Goal: Task Accomplishment & Management: Manage account settings

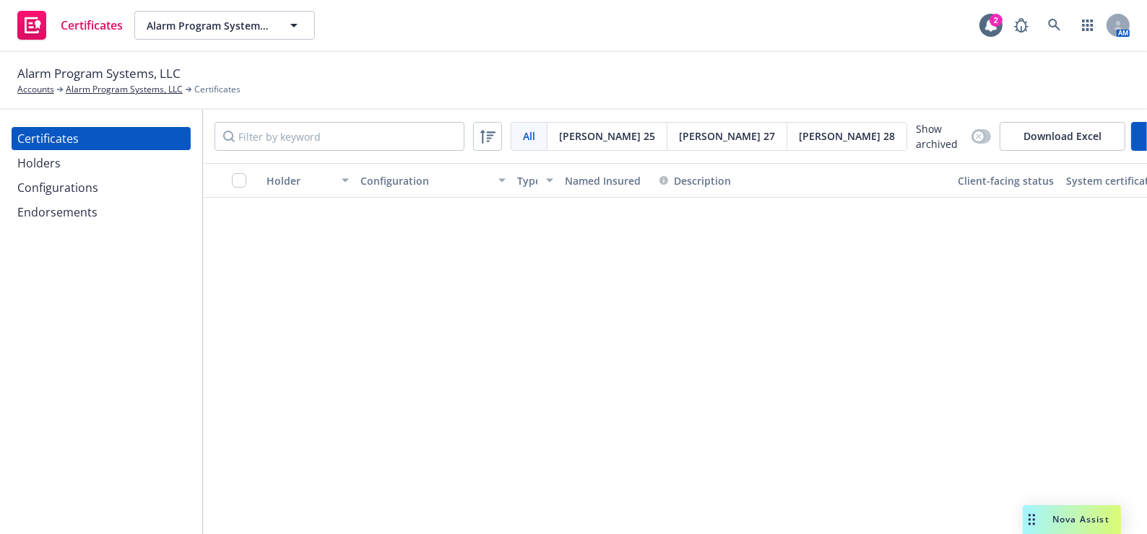
scroll to position [787, 0]
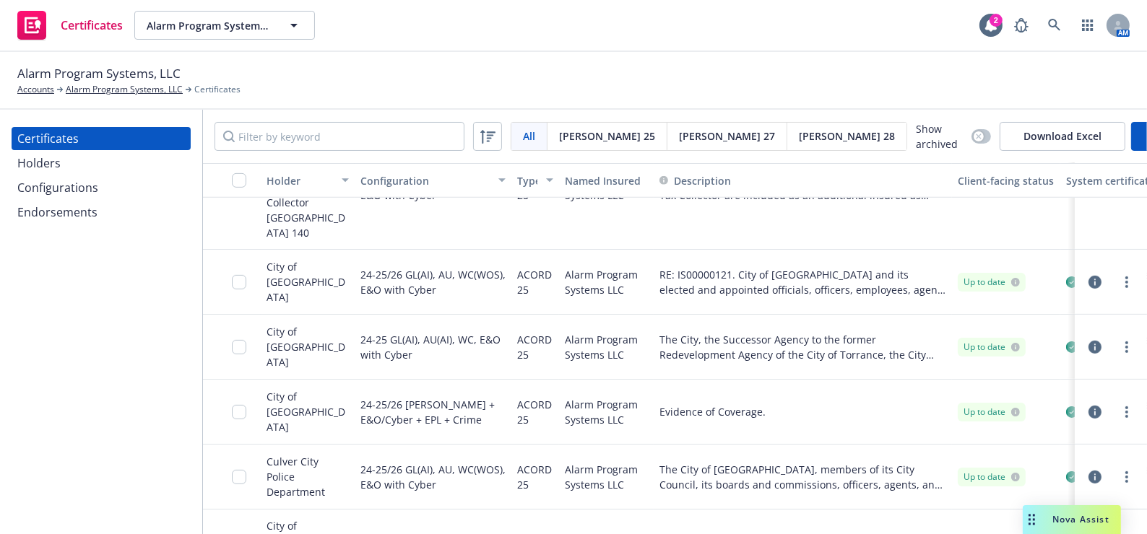
click at [71, 178] on div "Configurations" at bounding box center [57, 187] width 81 height 23
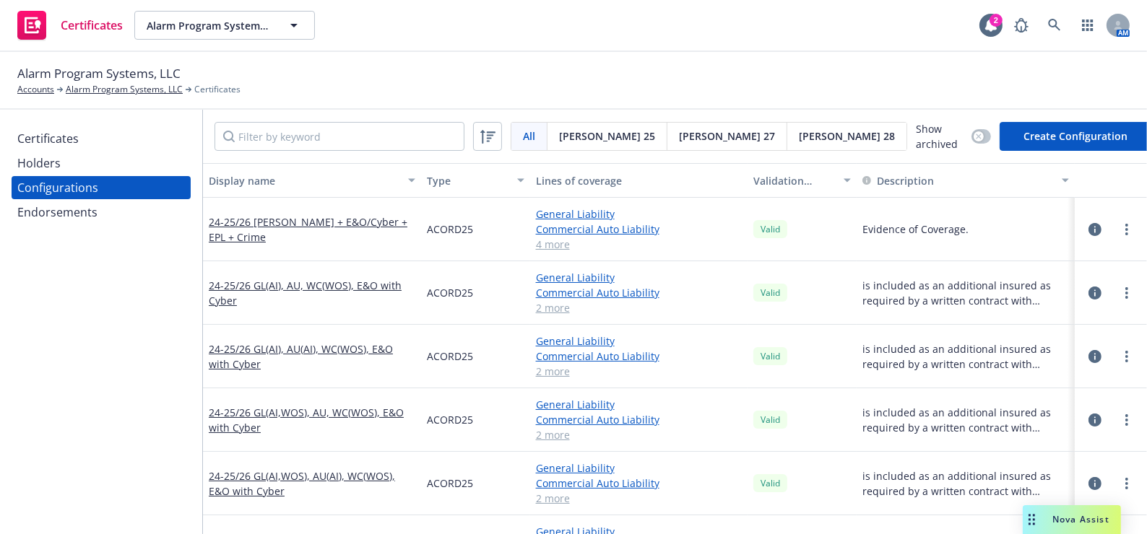
click at [1118, 232] on div at bounding box center [1126, 229] width 17 height 17
click at [1118, 223] on link "more" at bounding box center [1126, 229] width 17 height 17
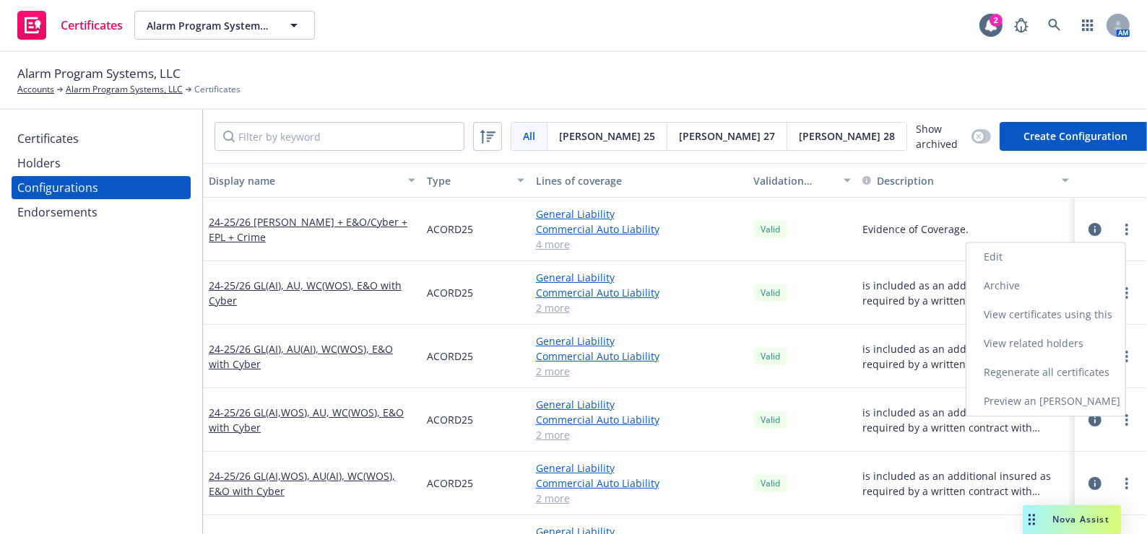
click at [1004, 252] on link "Edit" at bounding box center [1045, 257] width 159 height 29
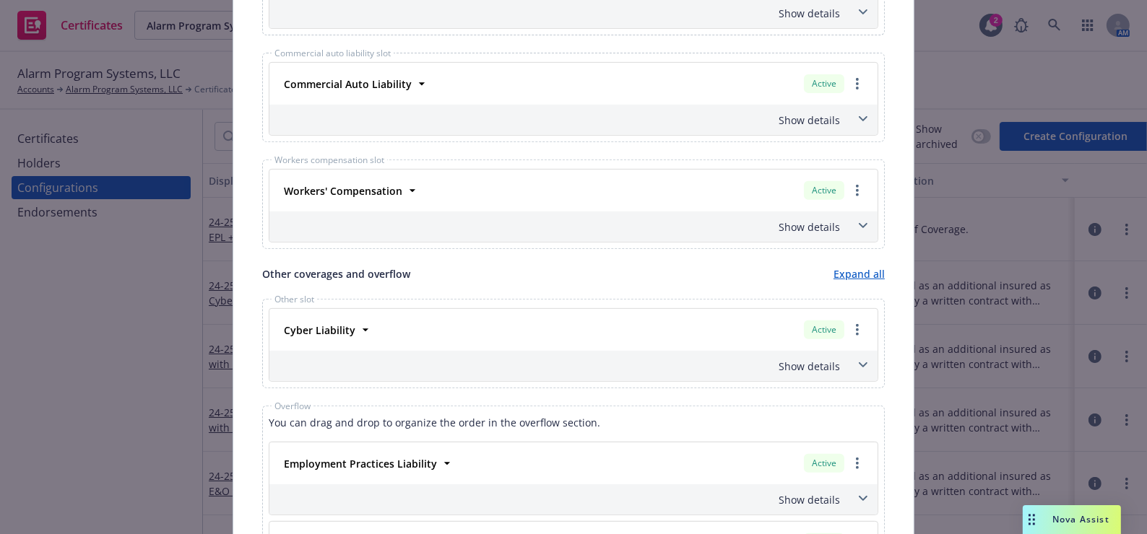
scroll to position [656, 0]
click at [379, 175] on div "Workers' Compensation Active Policy number 57 WEC AE0DM5 Premium $928.00 Effect…" at bounding box center [573, 191] width 608 height 42
click at [384, 181] on div "Workers' Compensation" at bounding box center [341, 191] width 127 height 21
click at [388, 181] on div "Workers' Compensation" at bounding box center [341, 191] width 127 height 21
click at [389, 181] on div "Workers' Compensation" at bounding box center [341, 191] width 127 height 21
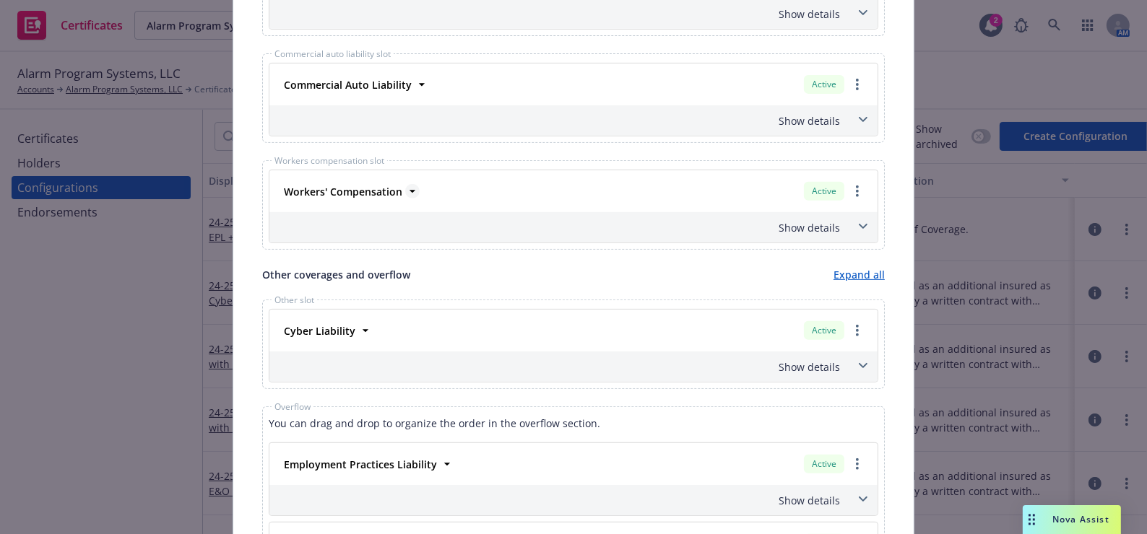
click at [390, 186] on strong "Workers' Compensation" at bounding box center [343, 192] width 118 height 14
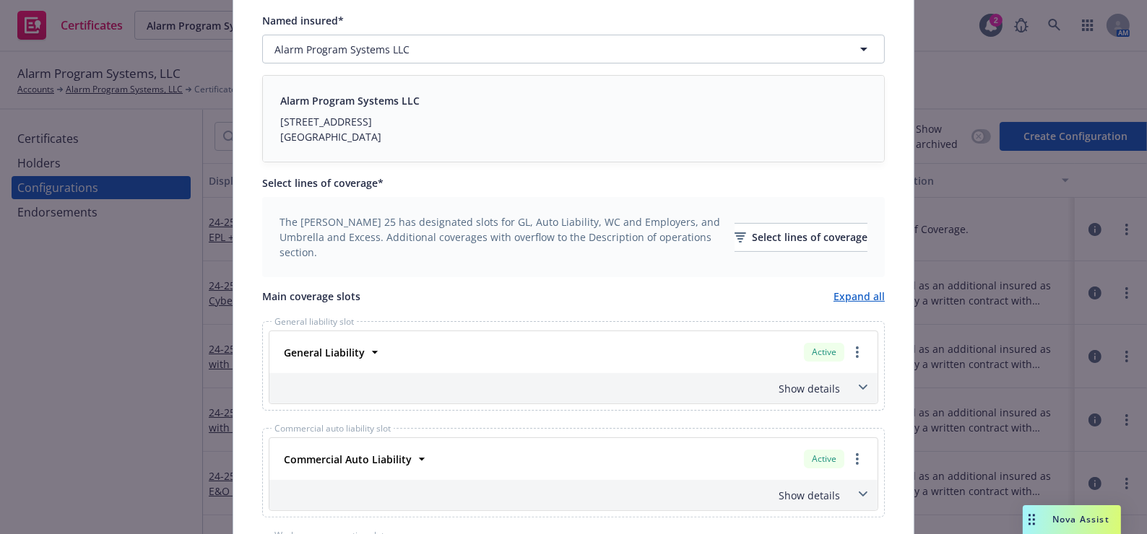
scroll to position [0, 0]
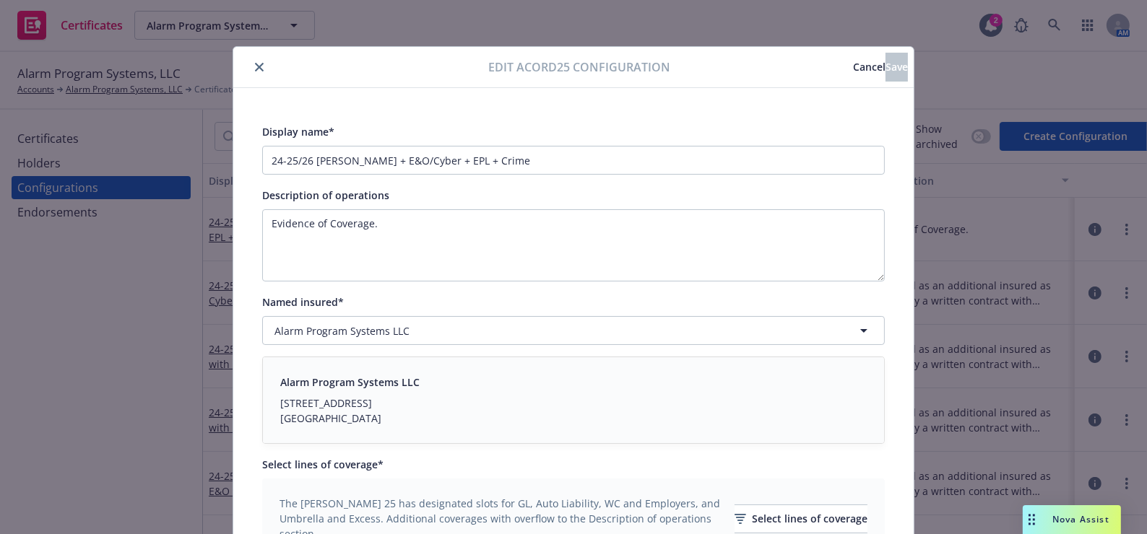
drag, startPoint x: 436, startPoint y: 55, endPoint x: 313, endPoint y: 71, distance: 124.5
click at [260, 65] on button "close" at bounding box center [259, 66] width 17 height 17
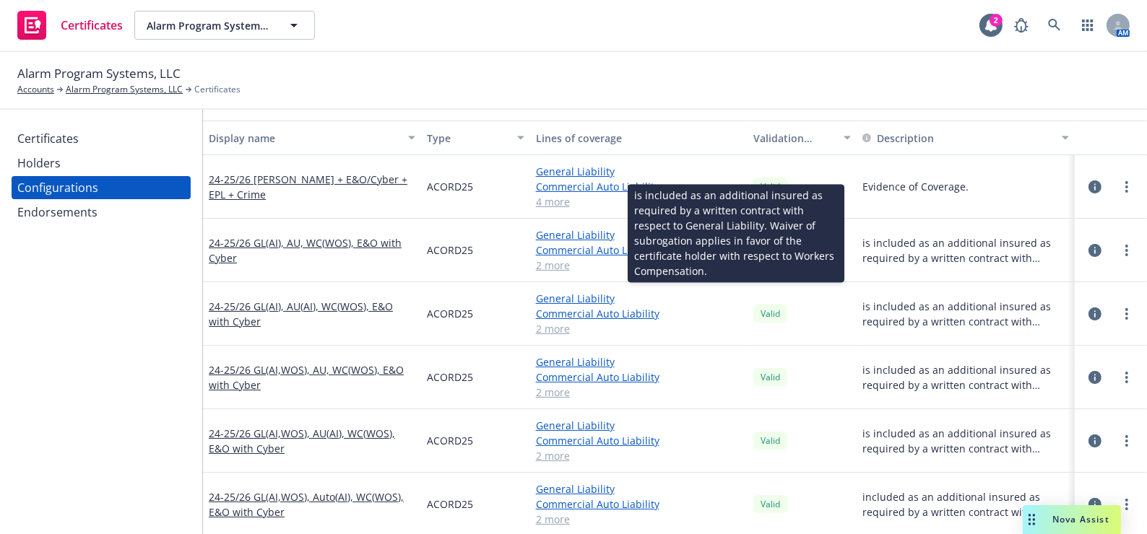
scroll to position [65, 0]
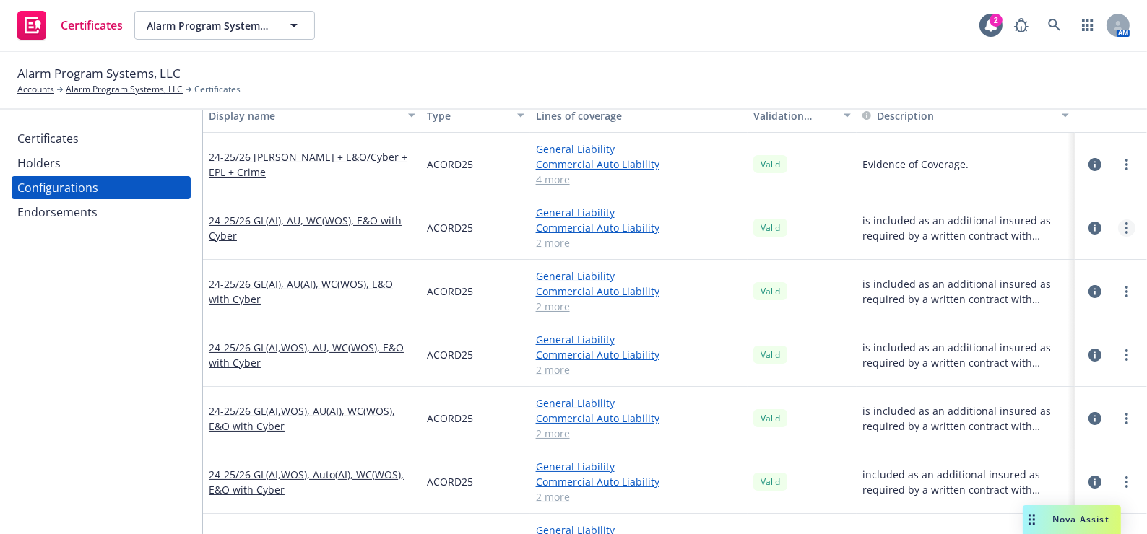
click at [1124, 225] on link "more" at bounding box center [1126, 228] width 17 height 17
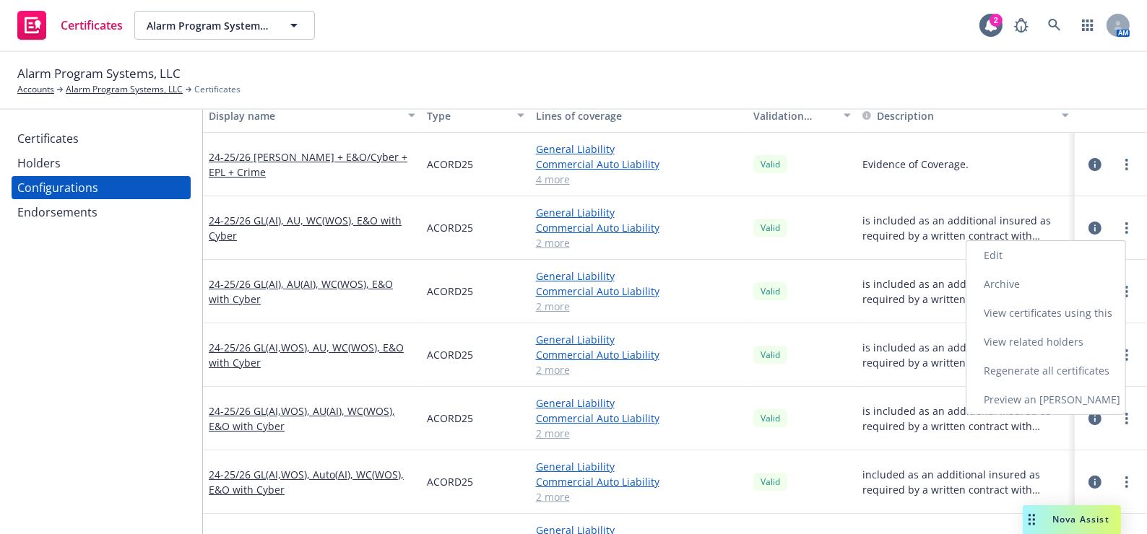
click at [982, 248] on link "Edit" at bounding box center [1045, 255] width 159 height 29
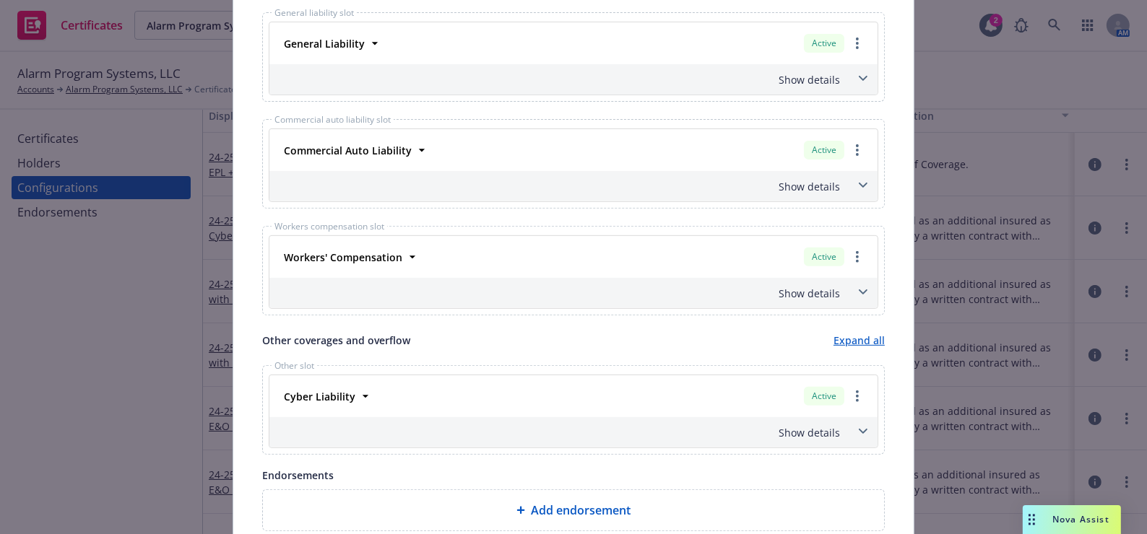
scroll to position [656, 0]
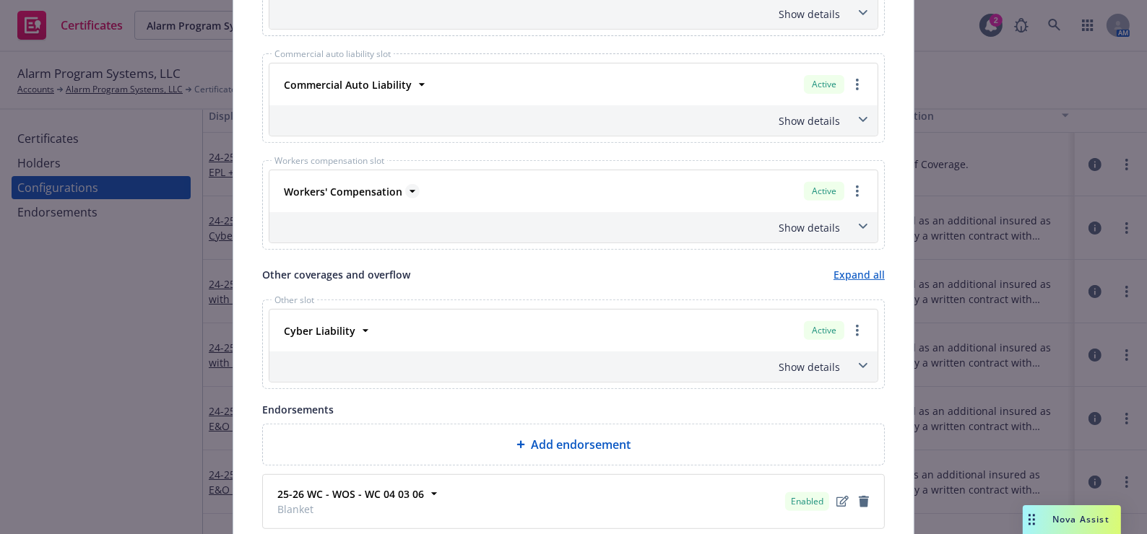
click at [378, 195] on strong "Workers' Compensation" at bounding box center [343, 192] width 118 height 14
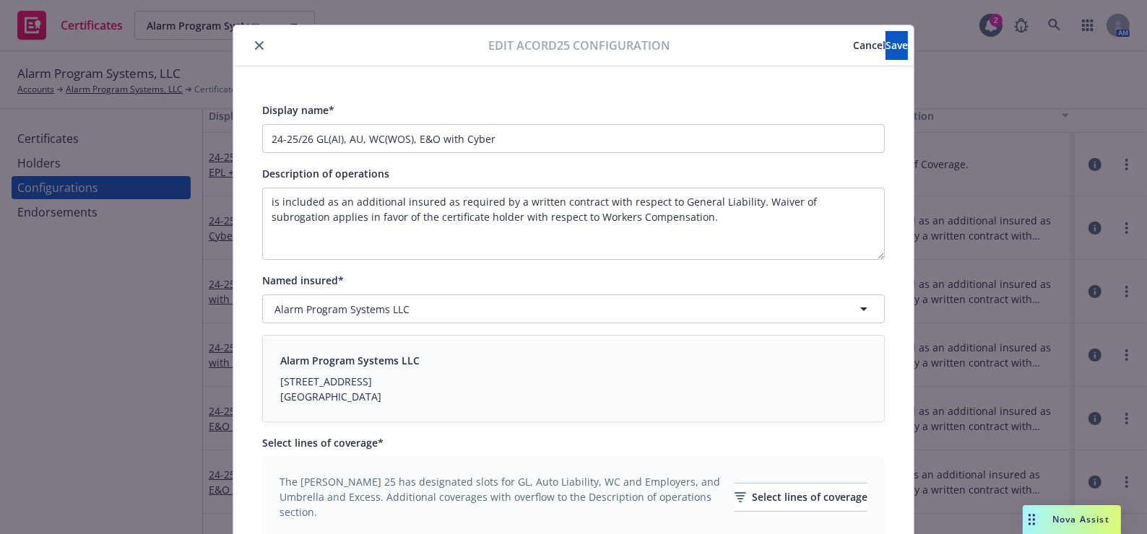
scroll to position [0, 0]
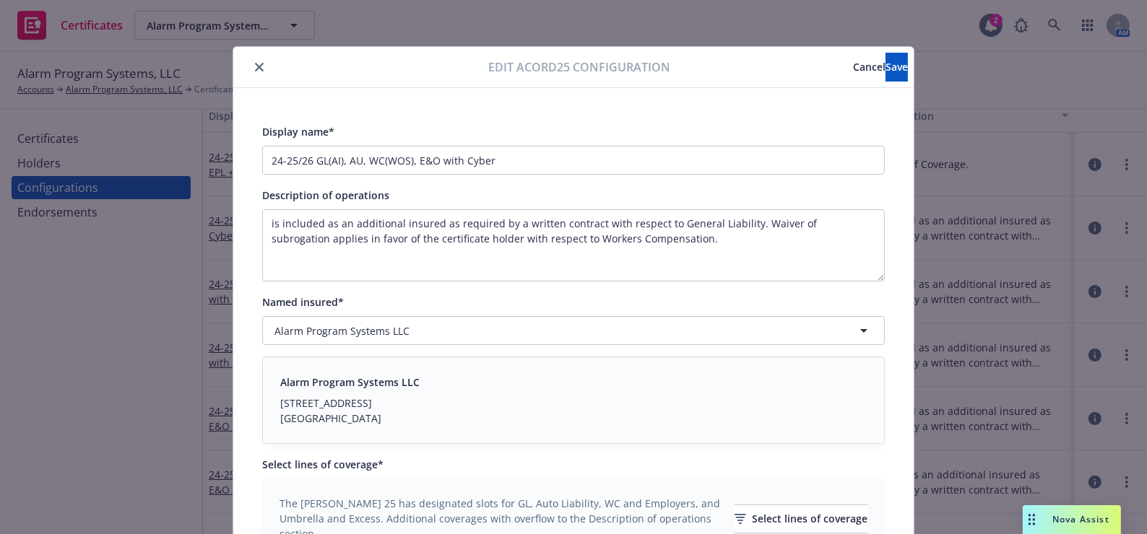
drag, startPoint x: 523, startPoint y: 197, endPoint x: 274, endPoint y: 77, distance: 276.8
click at [251, 71] on button "close" at bounding box center [259, 66] width 17 height 17
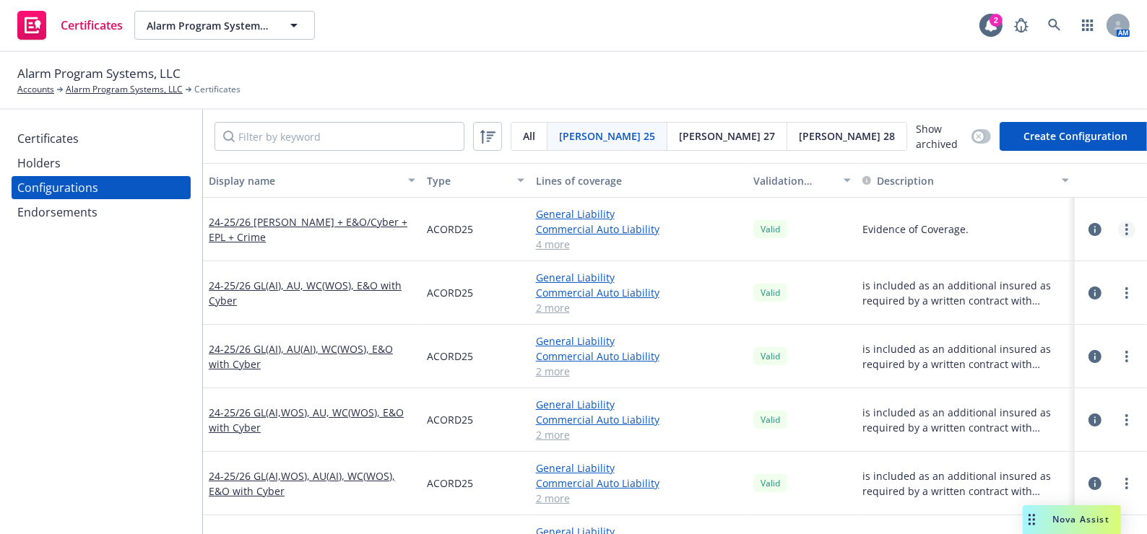
click at [1120, 224] on link "more" at bounding box center [1126, 229] width 17 height 17
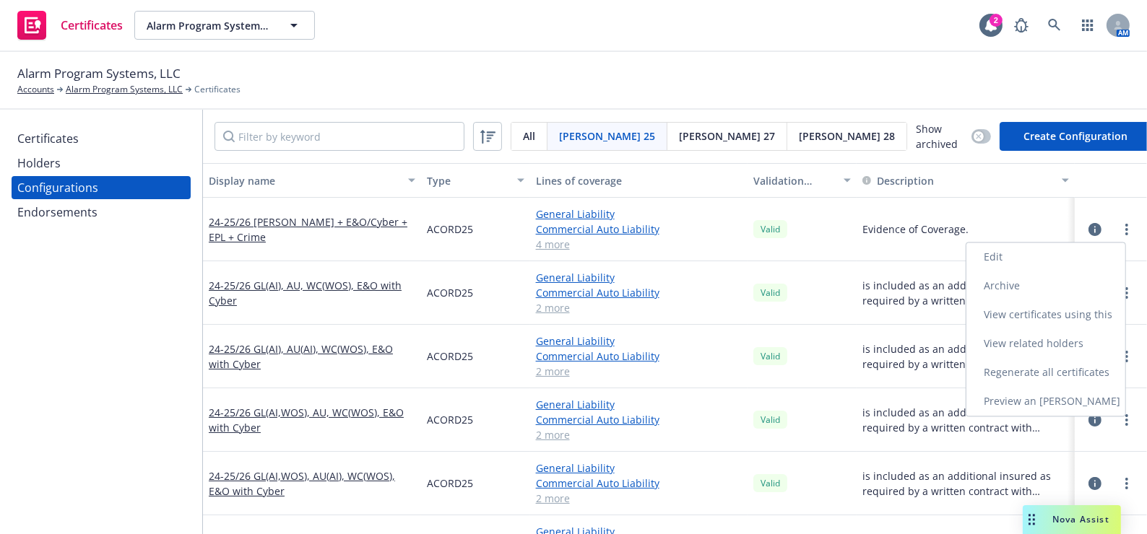
click at [1023, 365] on link "Regenerate all certificates" at bounding box center [1045, 372] width 159 height 29
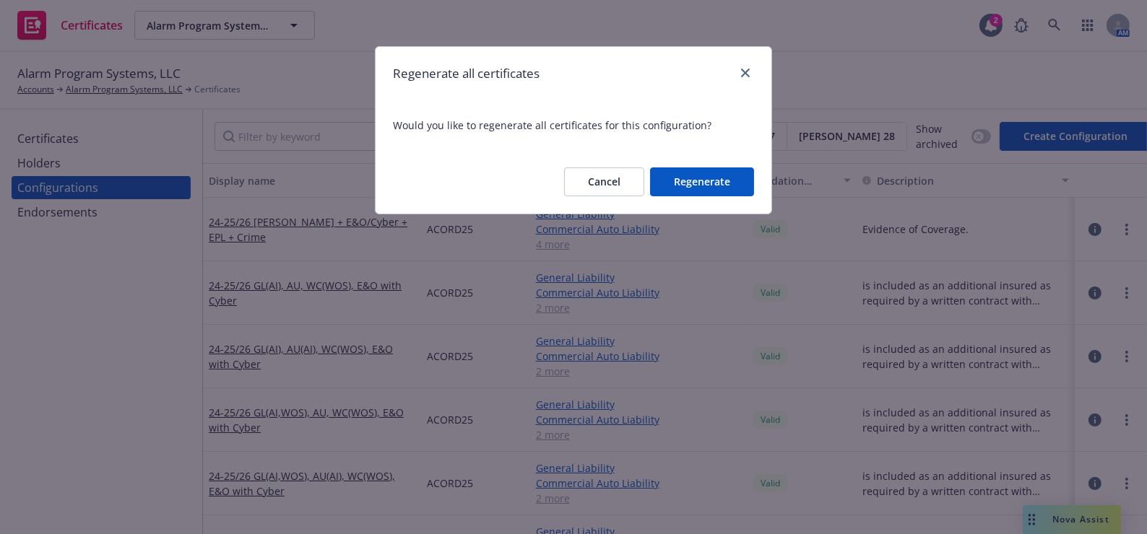
click at [697, 171] on button "Regenerate" at bounding box center [702, 182] width 104 height 29
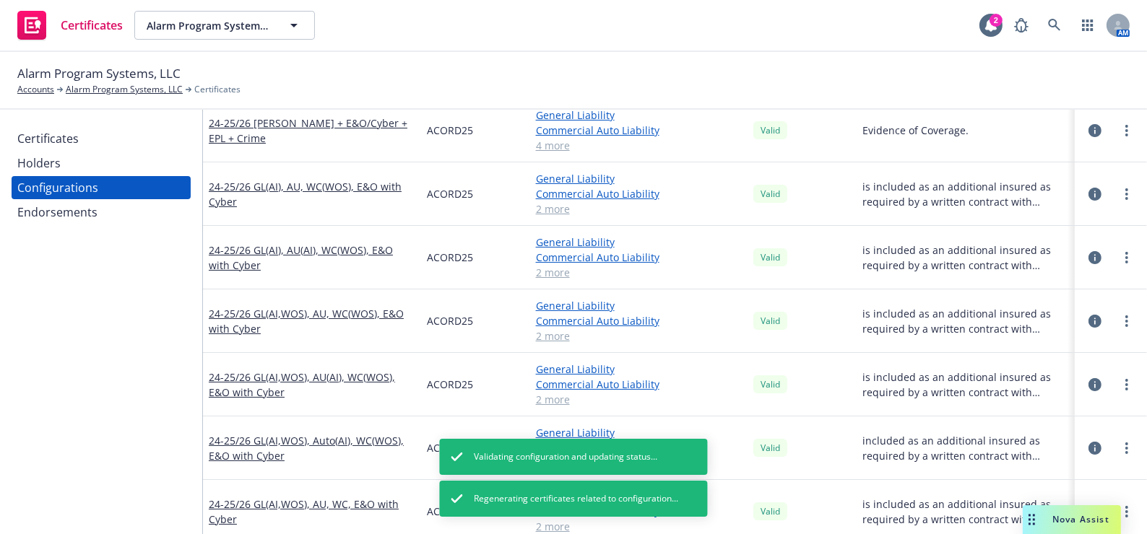
scroll to position [131, 0]
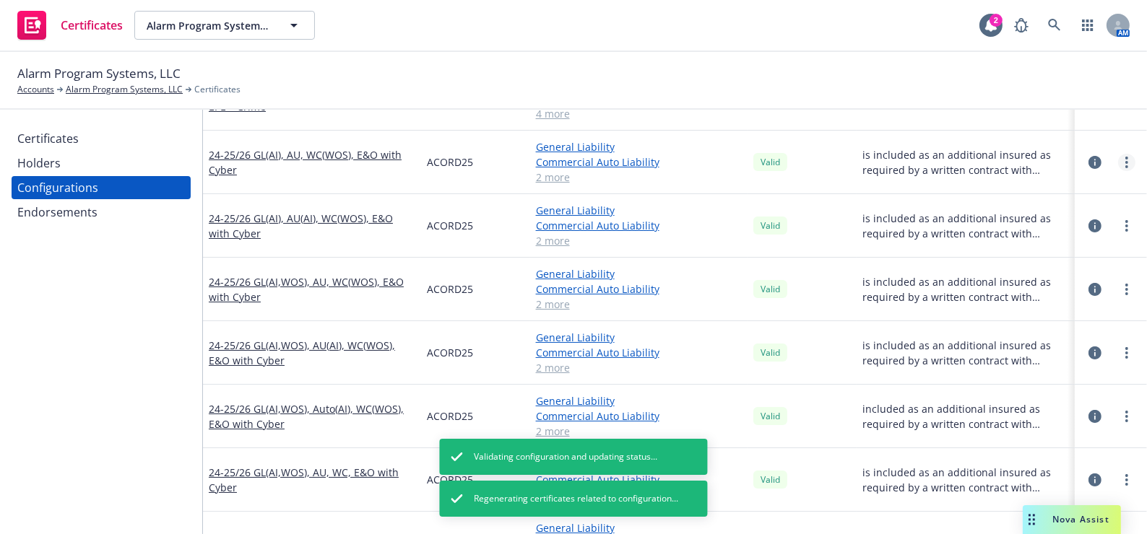
click at [1118, 154] on link "more" at bounding box center [1126, 162] width 17 height 17
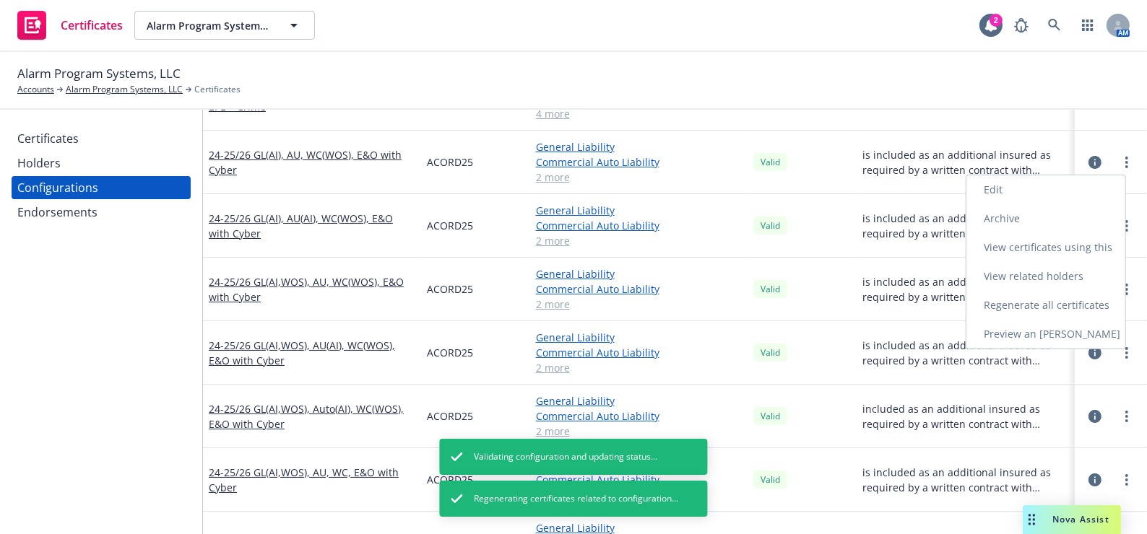
click at [1025, 292] on link "Regenerate all certificates" at bounding box center [1045, 305] width 159 height 29
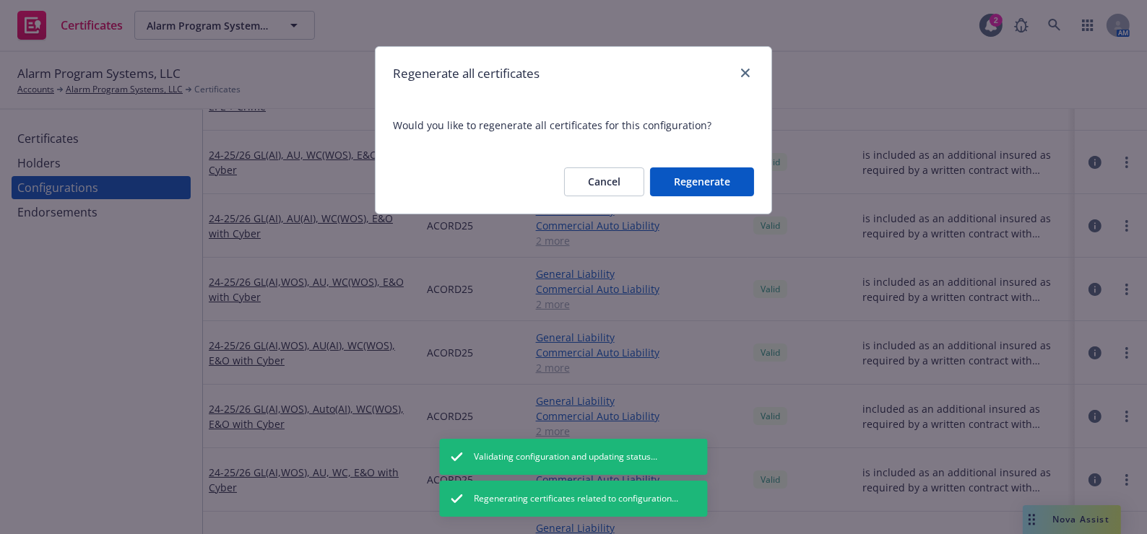
drag, startPoint x: 697, startPoint y: 181, endPoint x: 694, endPoint y: 173, distance: 7.8
click at [697, 180] on button "Regenerate" at bounding box center [702, 182] width 104 height 29
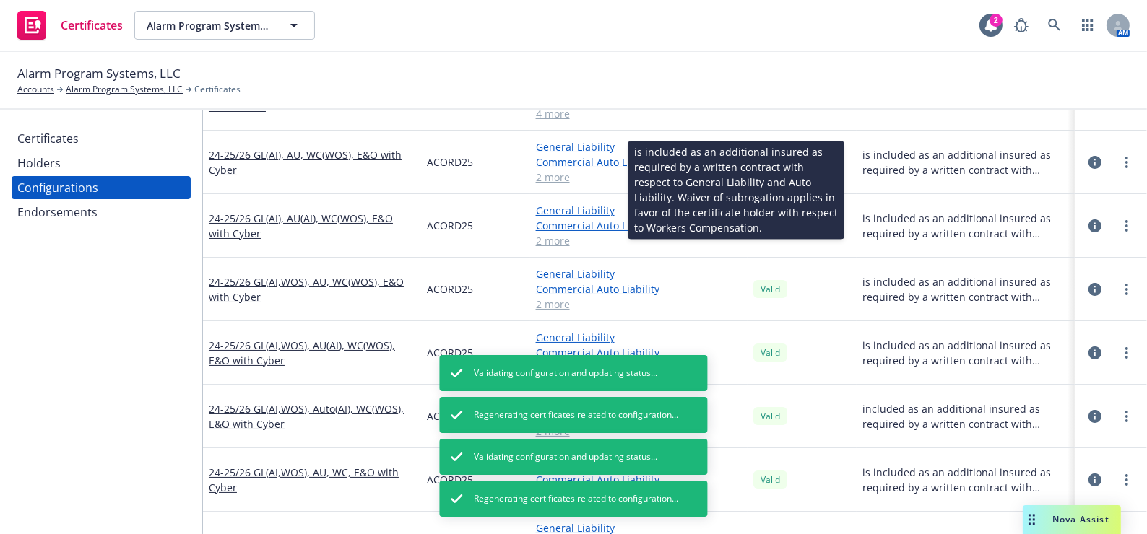
scroll to position [196, 0]
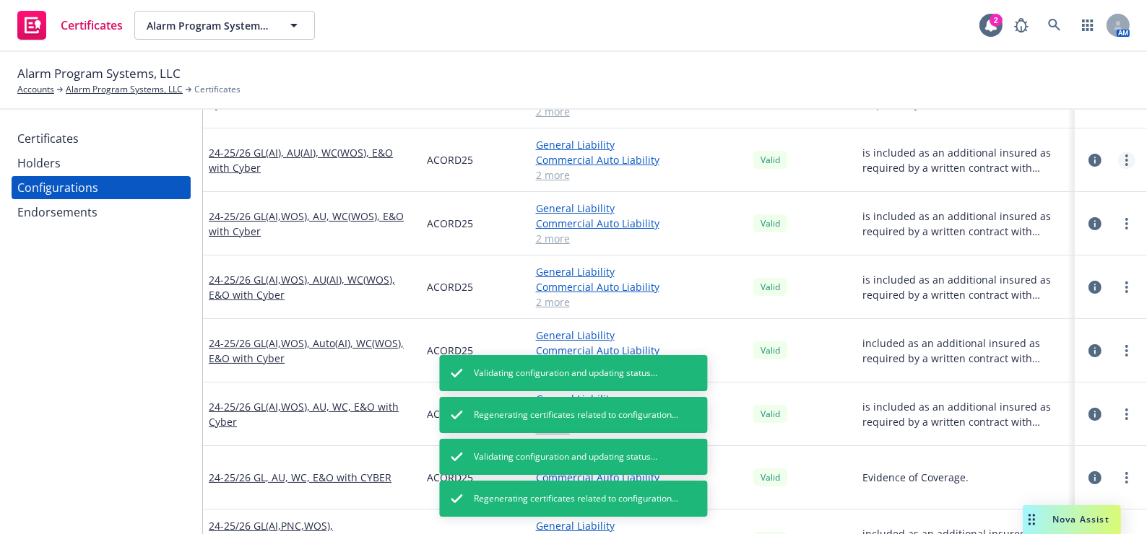
click at [1125, 155] on icon "more" at bounding box center [1126, 161] width 3 height 12
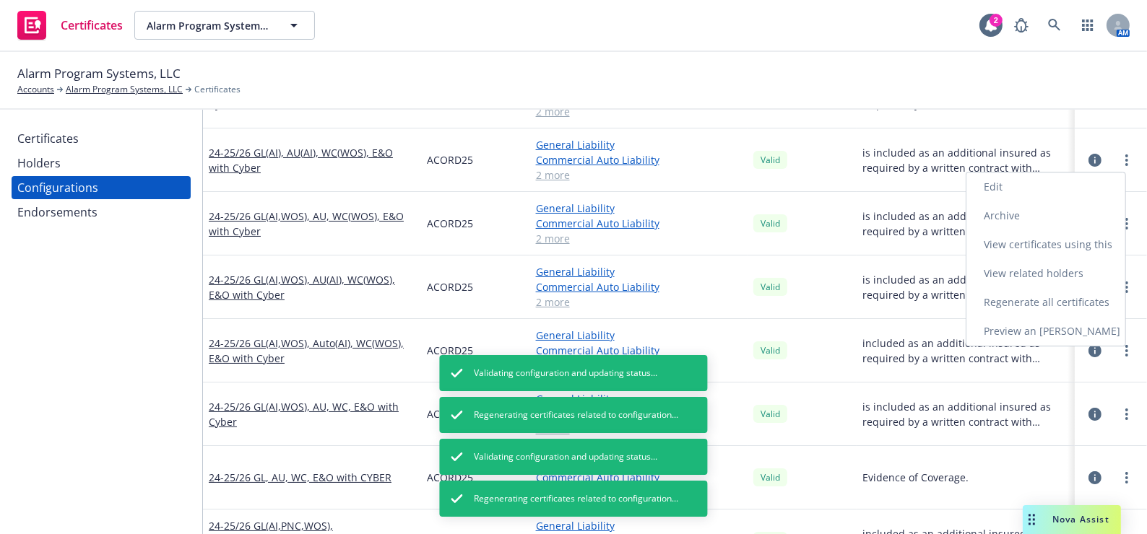
click at [1062, 191] on link "Edit" at bounding box center [1045, 187] width 159 height 29
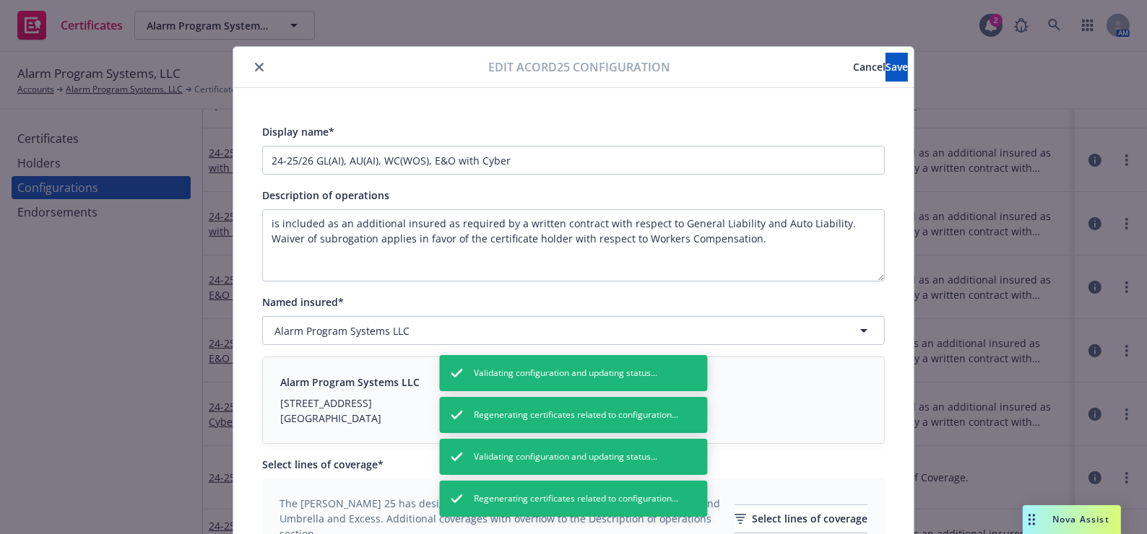
drag, startPoint x: 256, startPoint y: 68, endPoint x: 363, endPoint y: 85, distance: 107.6
click at [256, 67] on icon "close" at bounding box center [259, 67] width 9 height 9
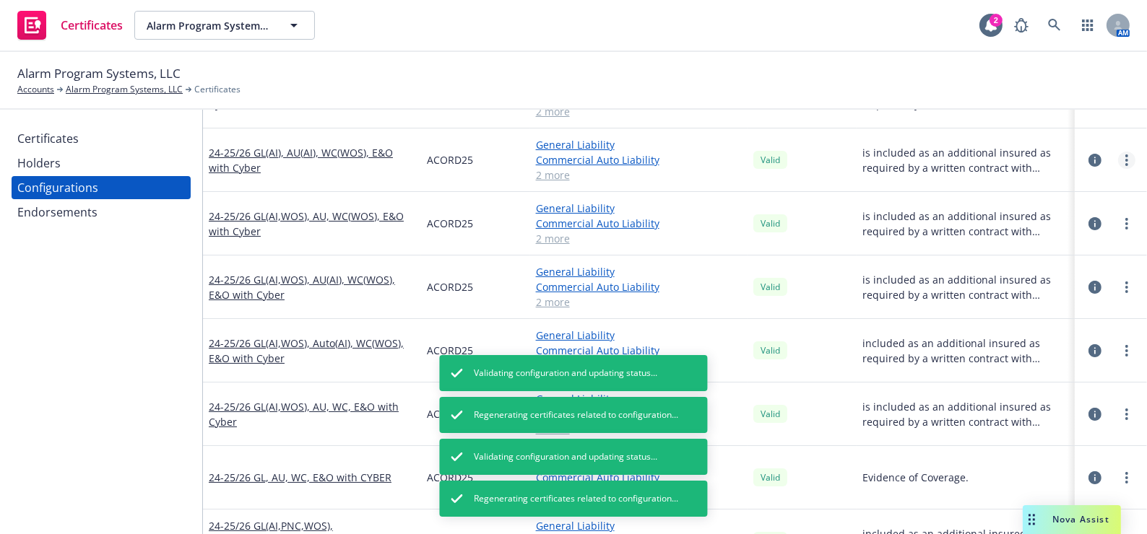
click at [1125, 159] on circle "more" at bounding box center [1126, 160] width 3 height 3
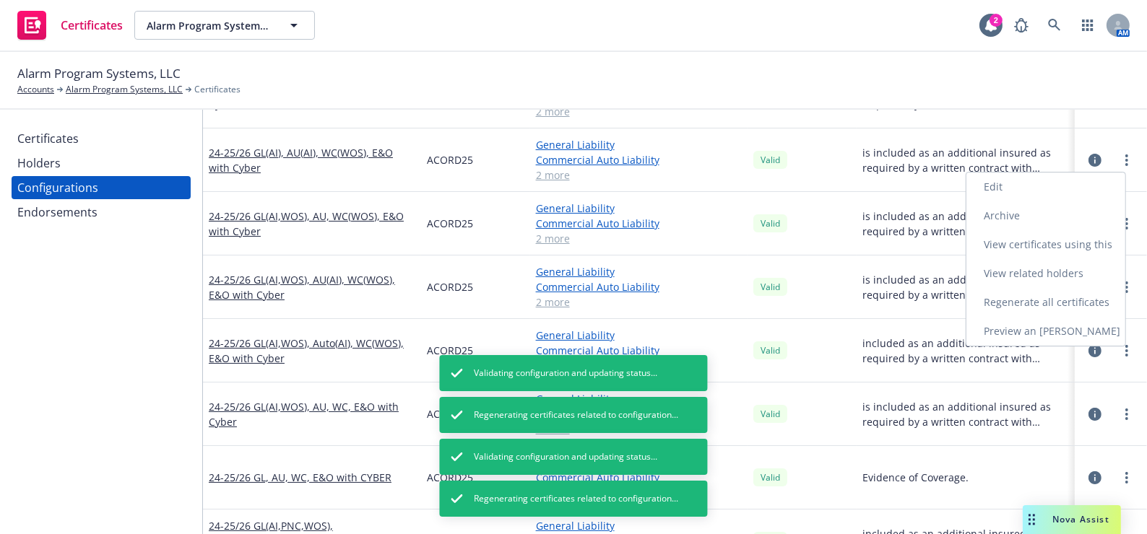
click at [1017, 300] on link "Regenerate all certificates" at bounding box center [1045, 302] width 159 height 29
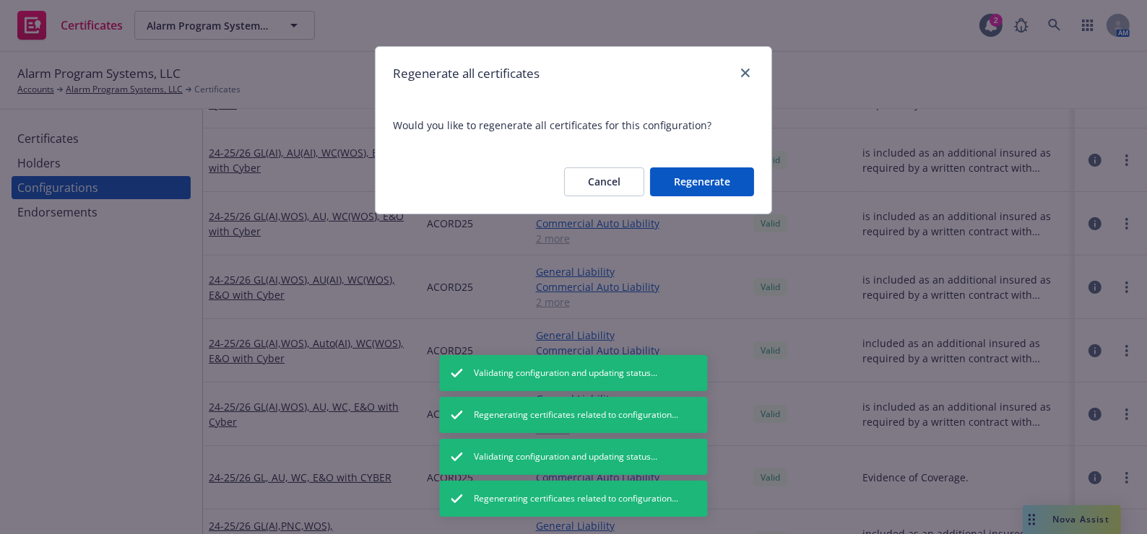
click at [737, 178] on button "Regenerate" at bounding box center [702, 182] width 104 height 29
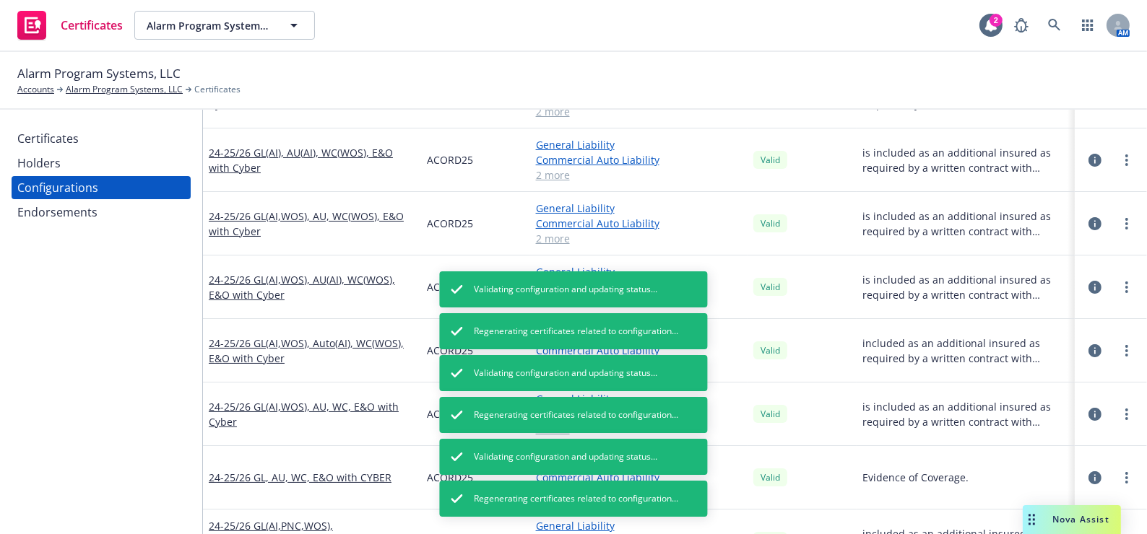
scroll to position [262, 0]
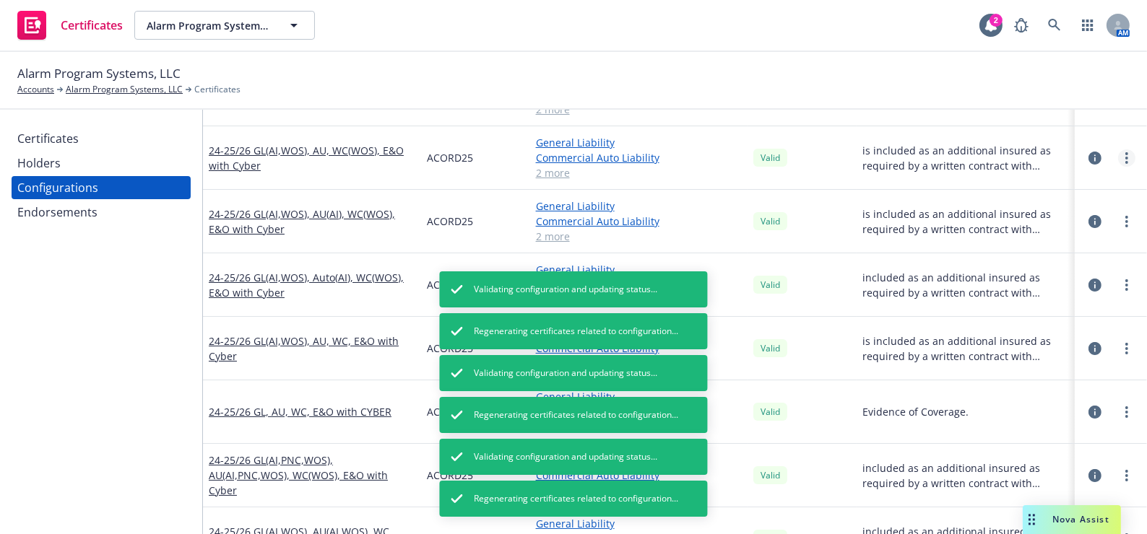
click at [1125, 157] on icon "more" at bounding box center [1126, 158] width 3 height 12
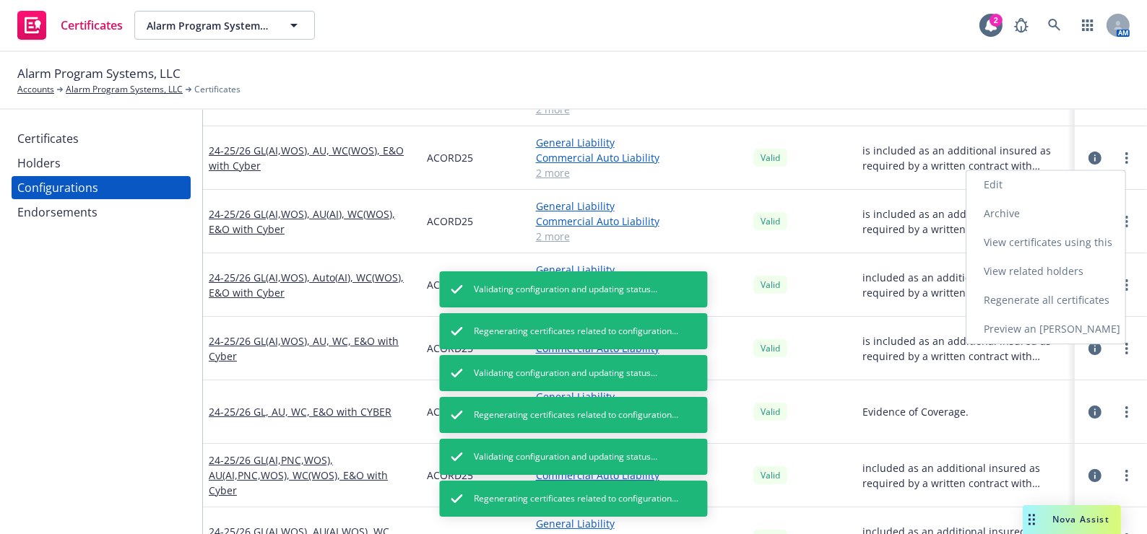
click at [989, 184] on link "Edit" at bounding box center [1045, 184] width 159 height 29
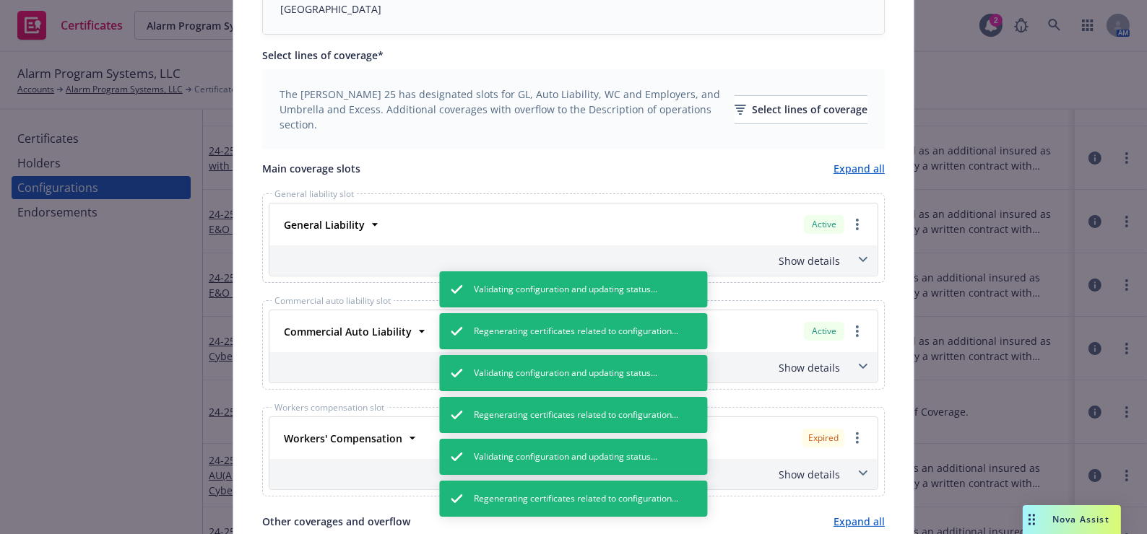
scroll to position [394, 0]
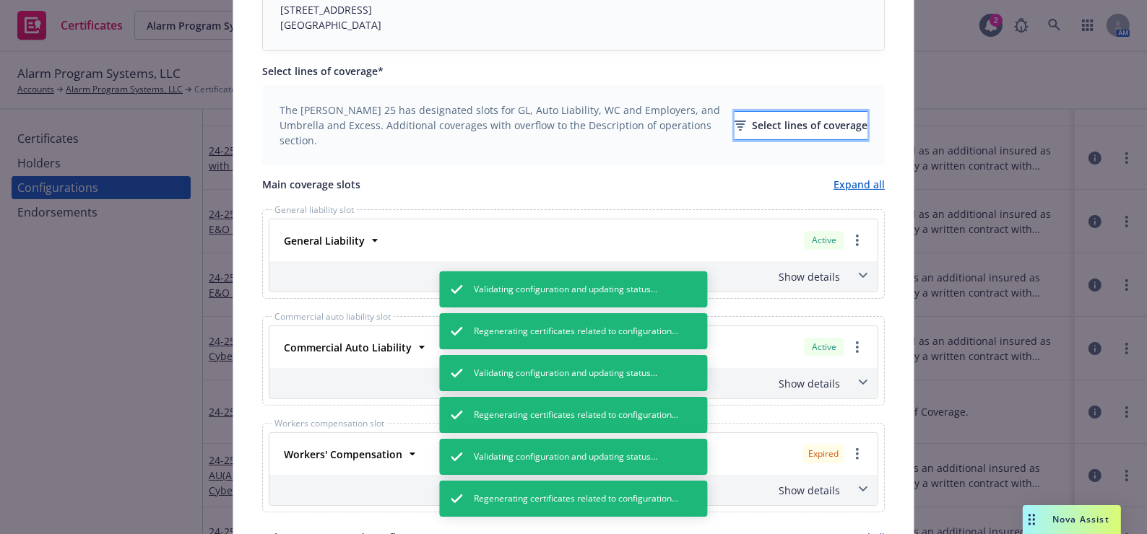
click at [763, 130] on div "Select lines of coverage" at bounding box center [800, 125] width 133 height 27
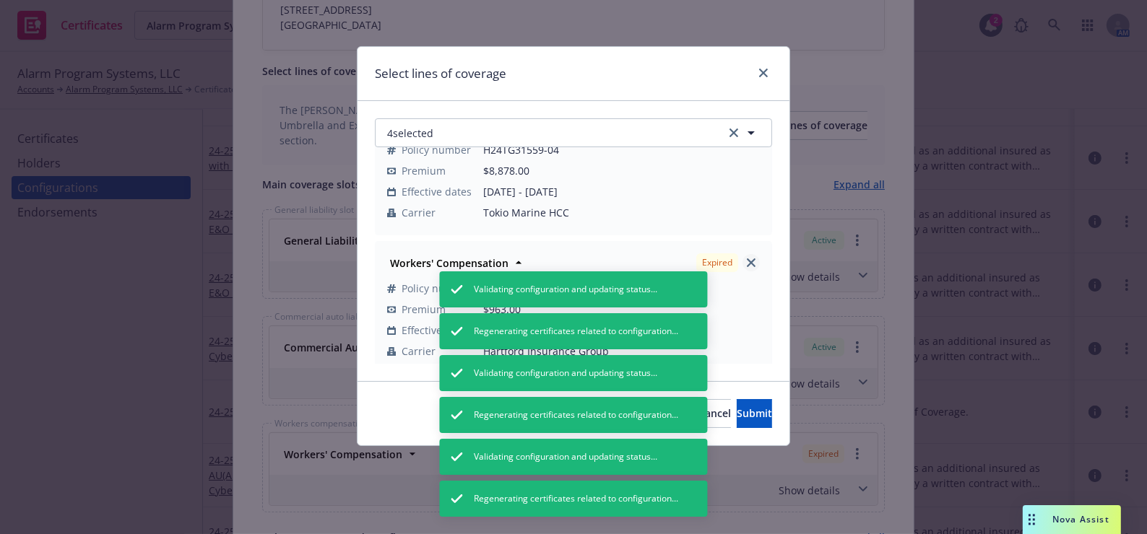
click at [747, 259] on icon "close" at bounding box center [751, 263] width 9 height 9
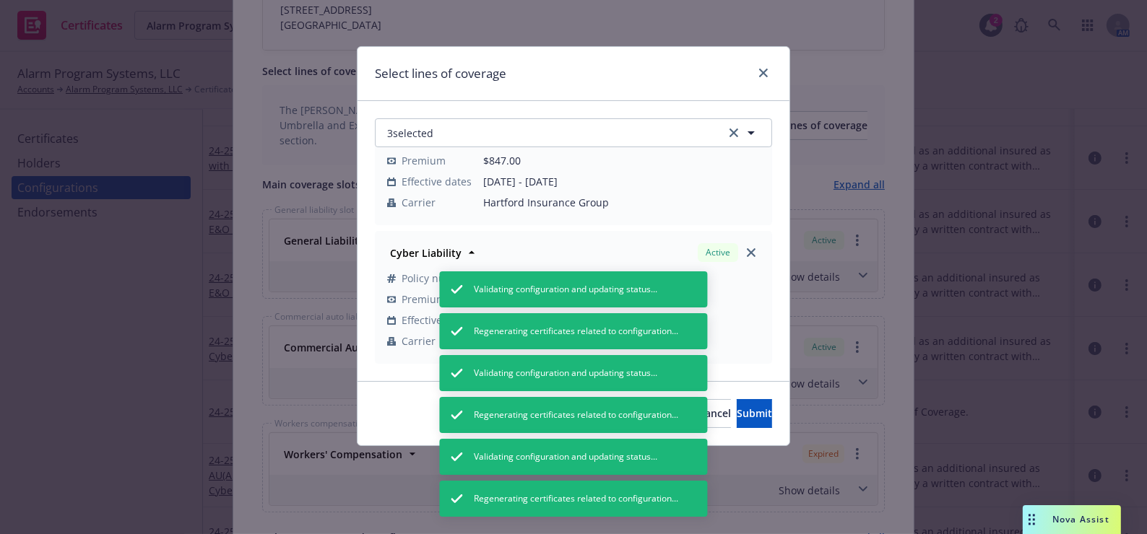
scroll to position [199, 0]
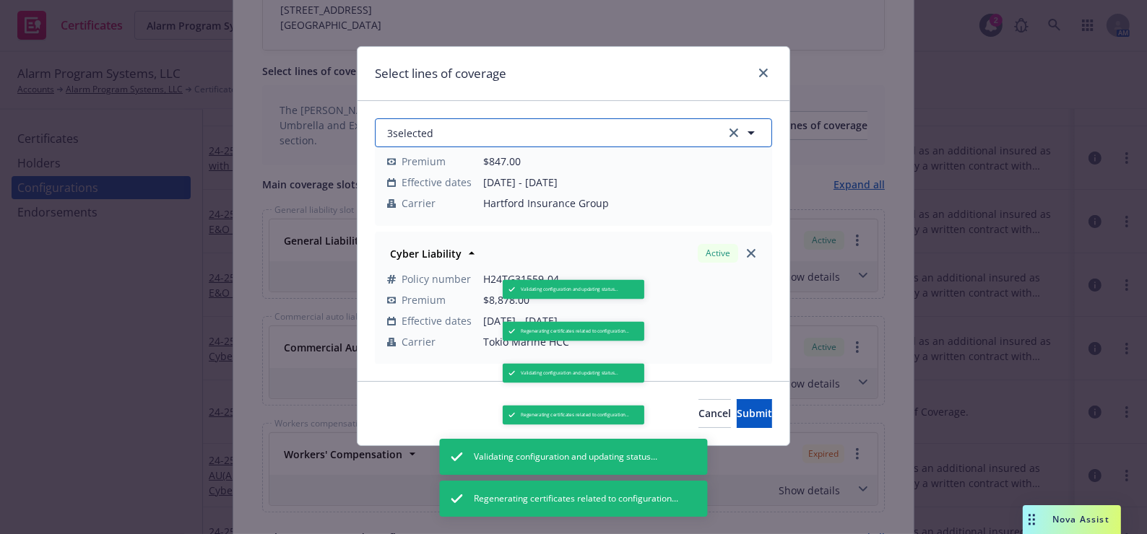
click at [516, 137] on button "3 selected" at bounding box center [573, 132] width 397 height 29
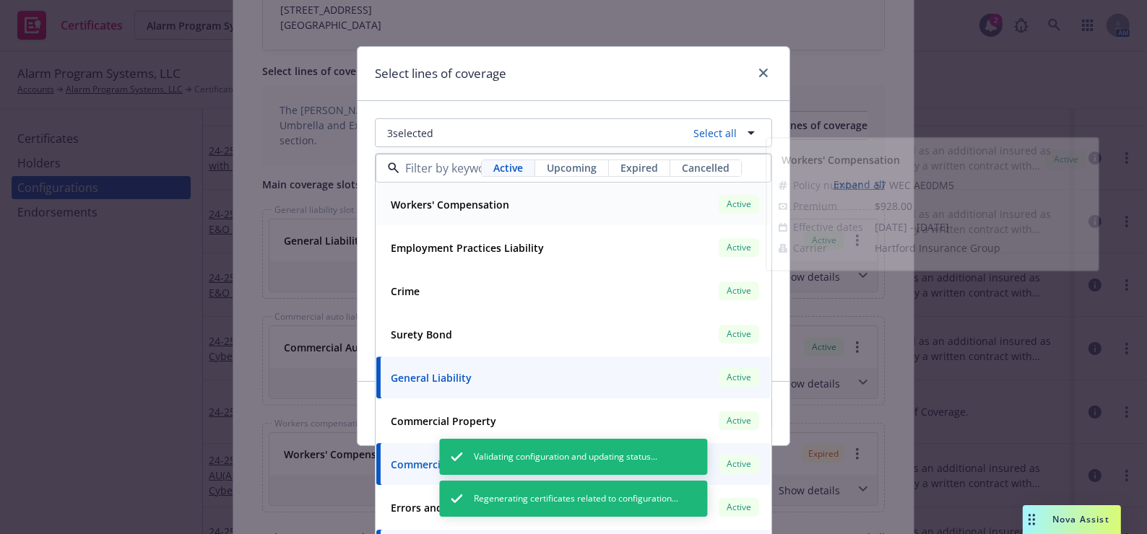
click at [475, 205] on strong "Workers' Compensation" at bounding box center [450, 205] width 118 height 14
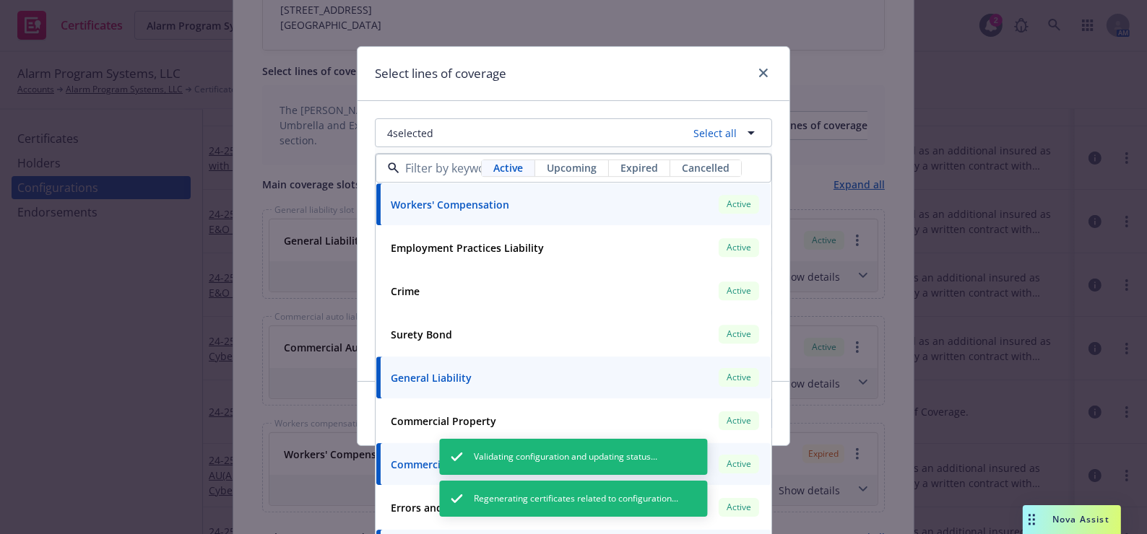
scroll to position [328, 0]
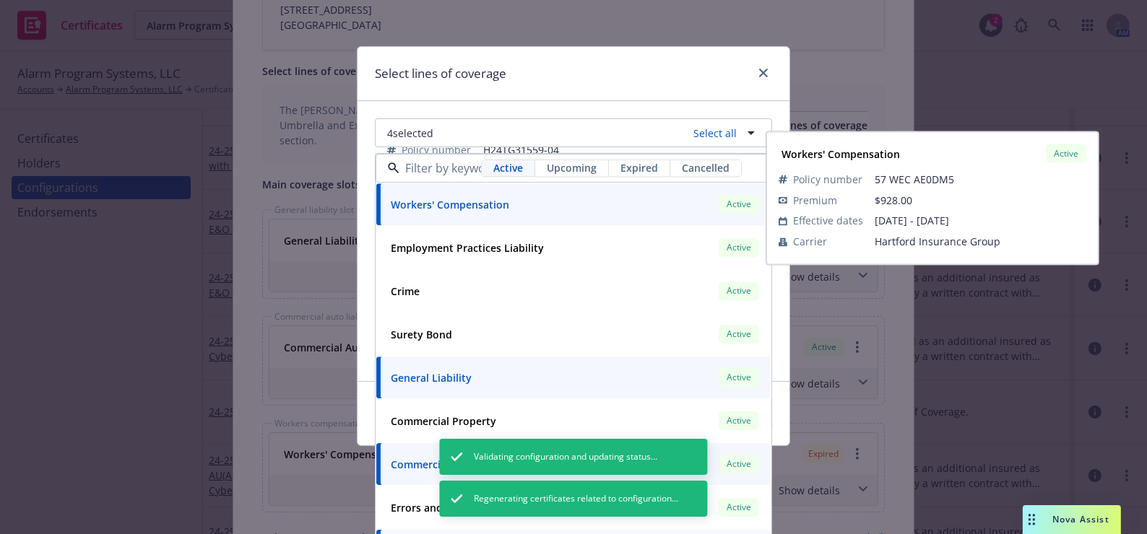
click at [527, 90] on div "Select lines of coverage" at bounding box center [573, 74] width 432 height 54
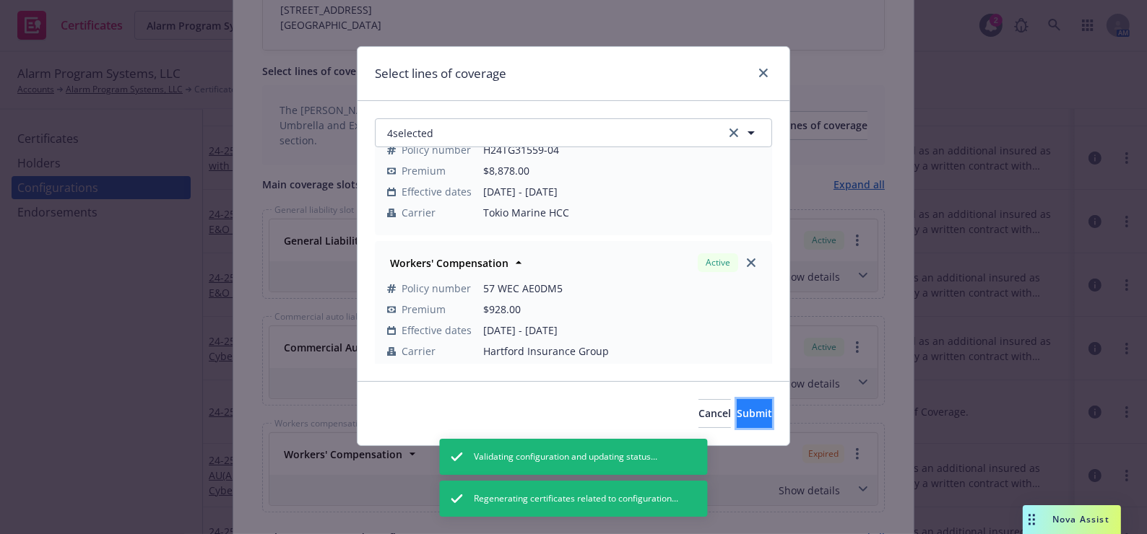
click at [737, 412] on span "Submit" at bounding box center [754, 414] width 35 height 14
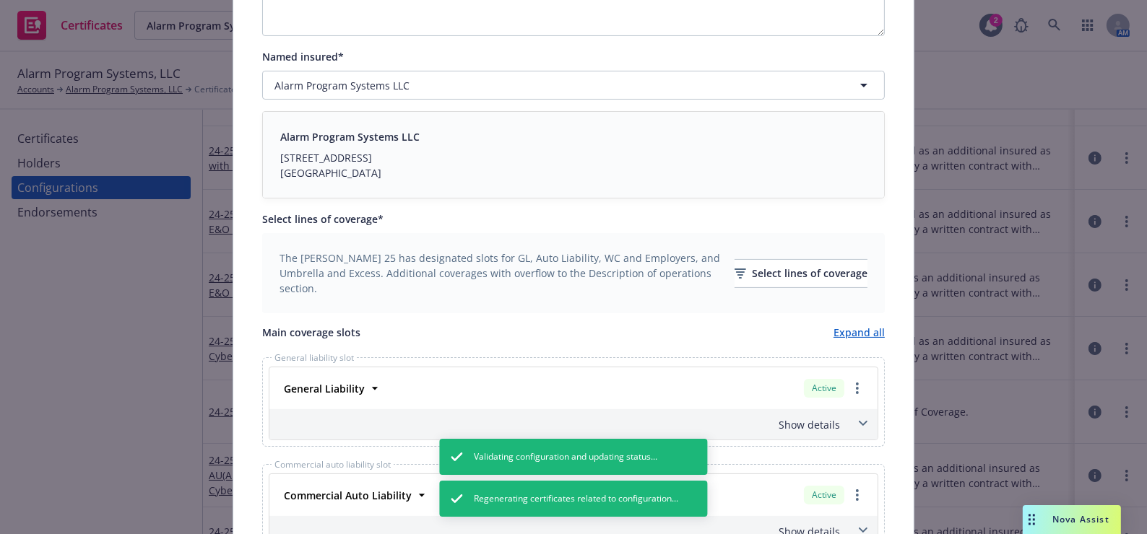
scroll to position [0, 0]
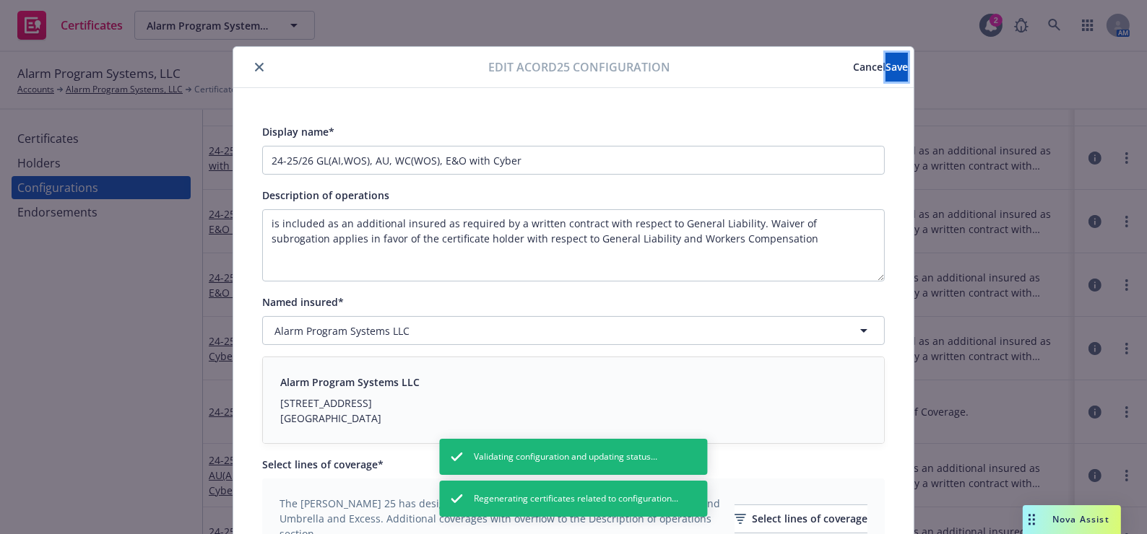
drag, startPoint x: 861, startPoint y: 68, endPoint x: 662, endPoint y: 244, distance: 266.0
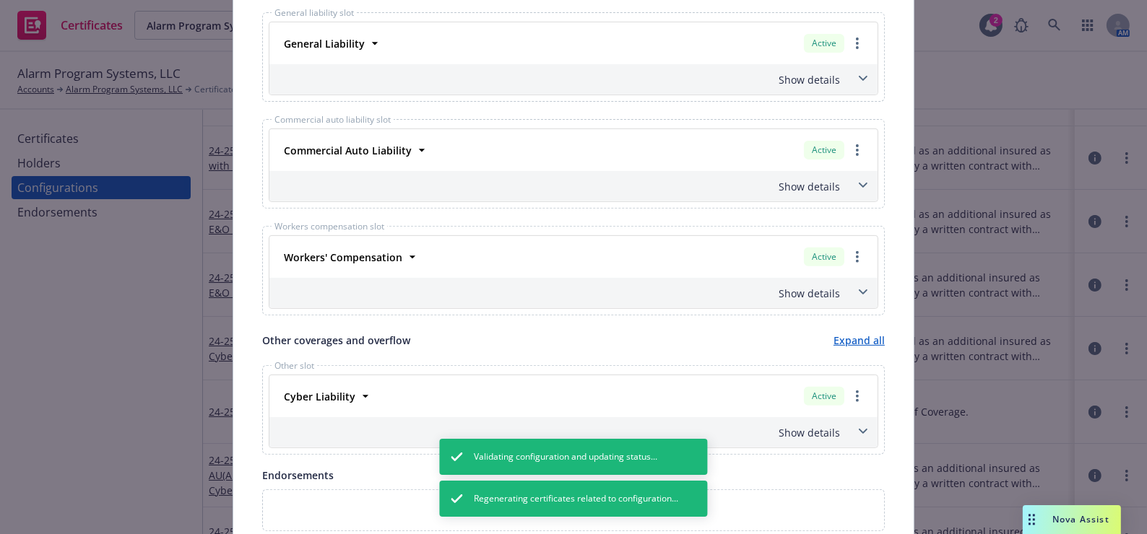
click at [815, 295] on div "Show details" at bounding box center [556, 293] width 568 height 15
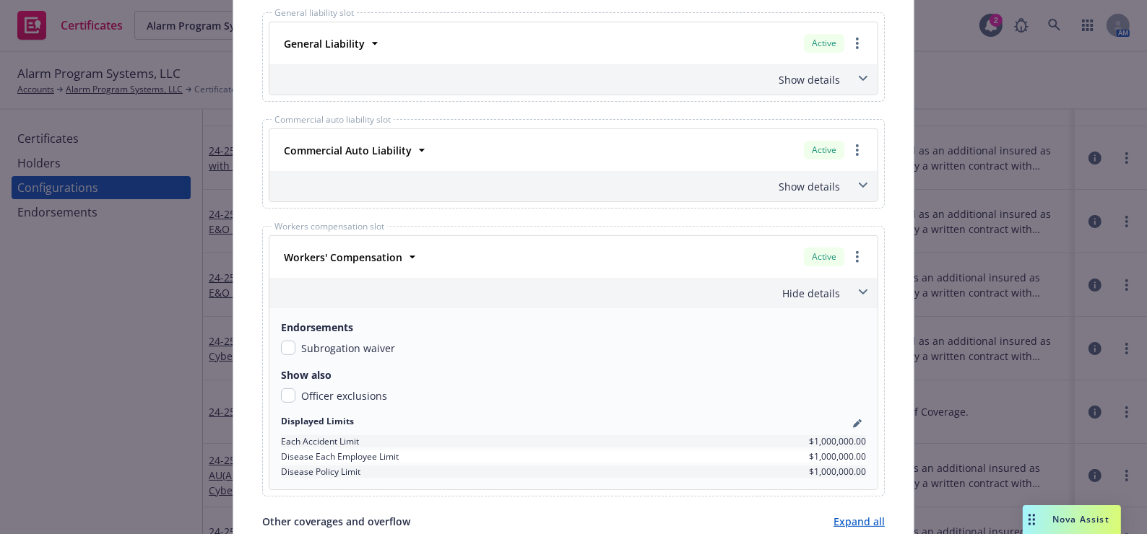
click at [289, 342] on div "Subrogation waiver" at bounding box center [338, 348] width 114 height 15
click at [288, 339] on div "Endorsements Subrogation waiver" at bounding box center [573, 338] width 585 height 36
click at [282, 348] on input "checkbox" at bounding box center [288, 348] width 14 height 14
checkbox input "true"
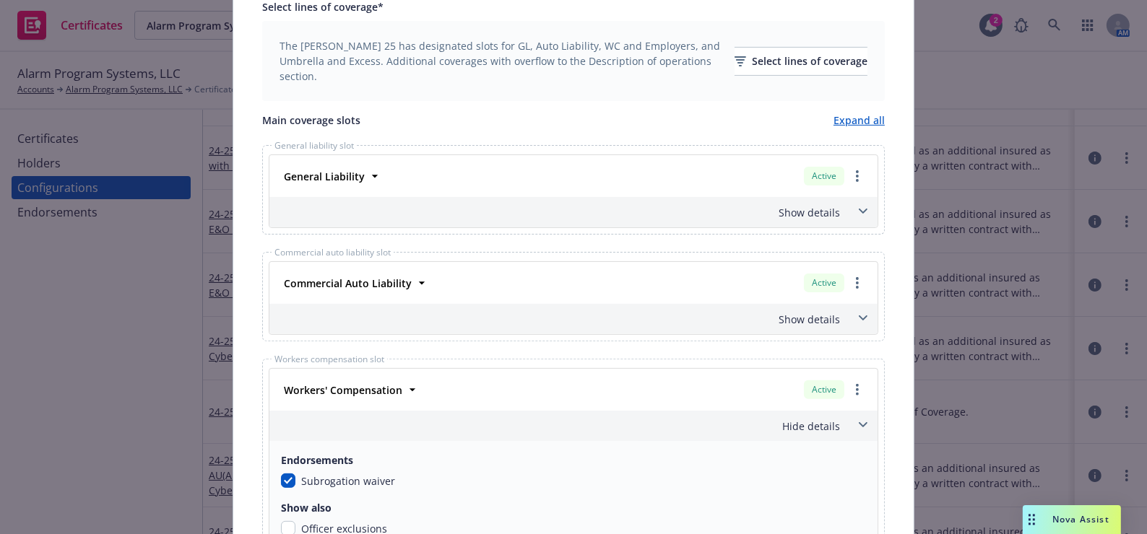
scroll to position [0, 0]
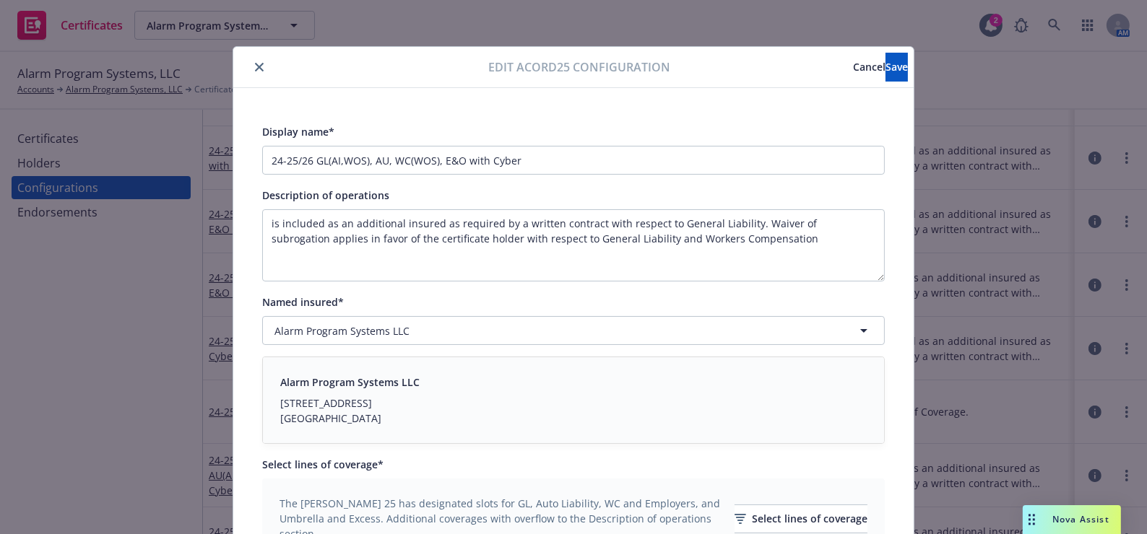
drag, startPoint x: 524, startPoint y: 293, endPoint x: 689, endPoint y: 100, distance: 253.6
click at [885, 65] on span "Save" at bounding box center [896, 67] width 22 height 14
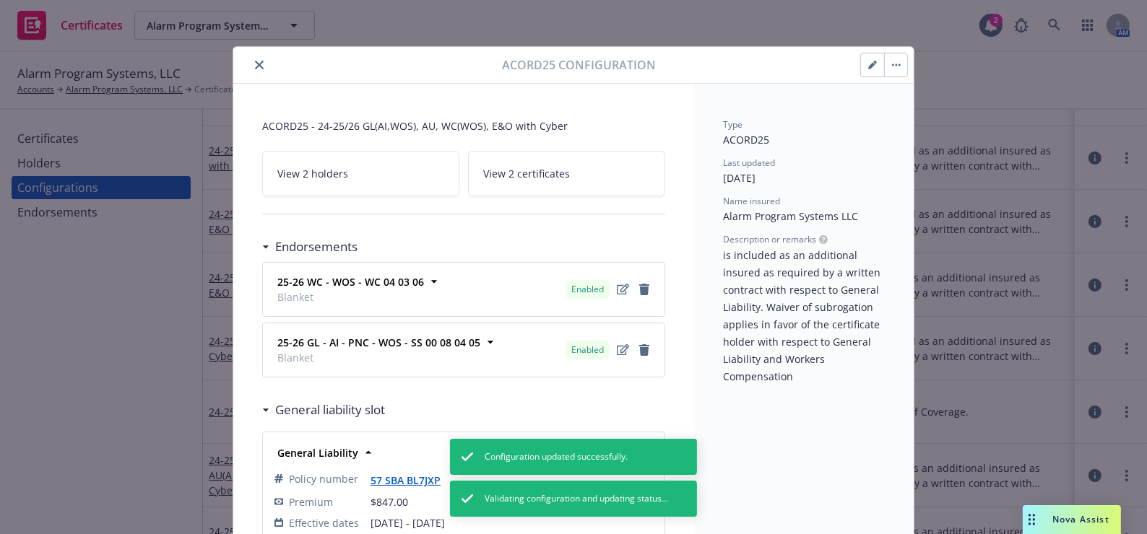
click at [255, 66] on icon "close" at bounding box center [259, 65] width 9 height 9
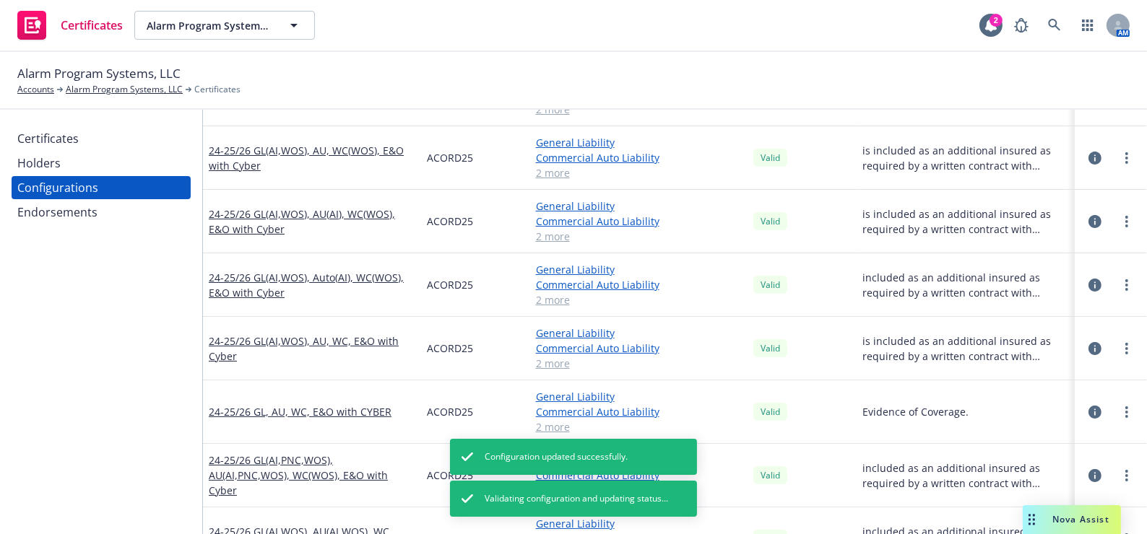
click at [1125, 157] on icon "more" at bounding box center [1126, 158] width 3 height 12
click link "Regenerate all certificates"
click button "Regenerate"
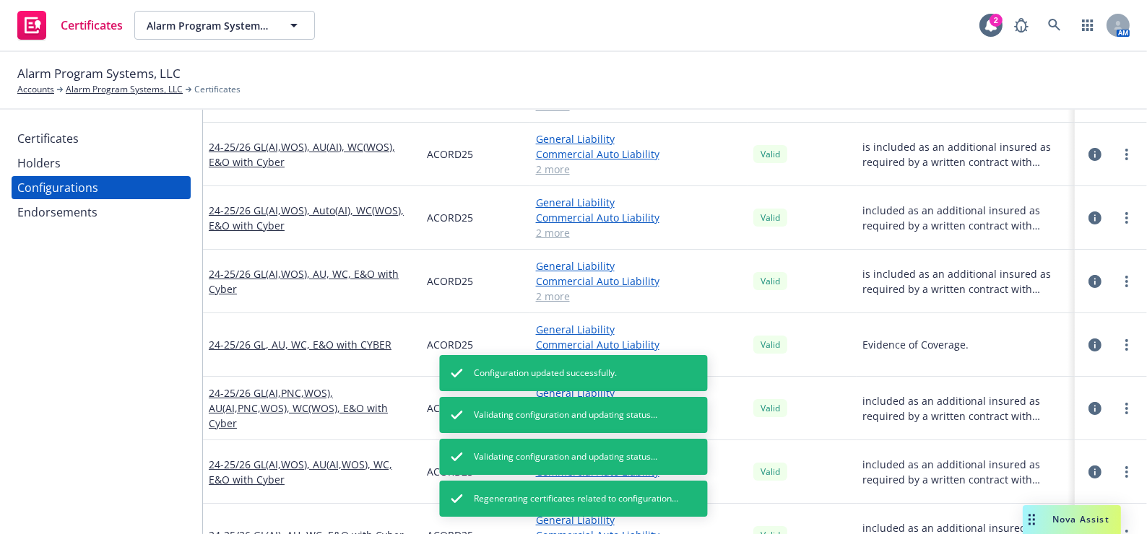
drag, startPoint x: 833, startPoint y: 214, endPoint x: 818, endPoint y: 240, distance: 30.7
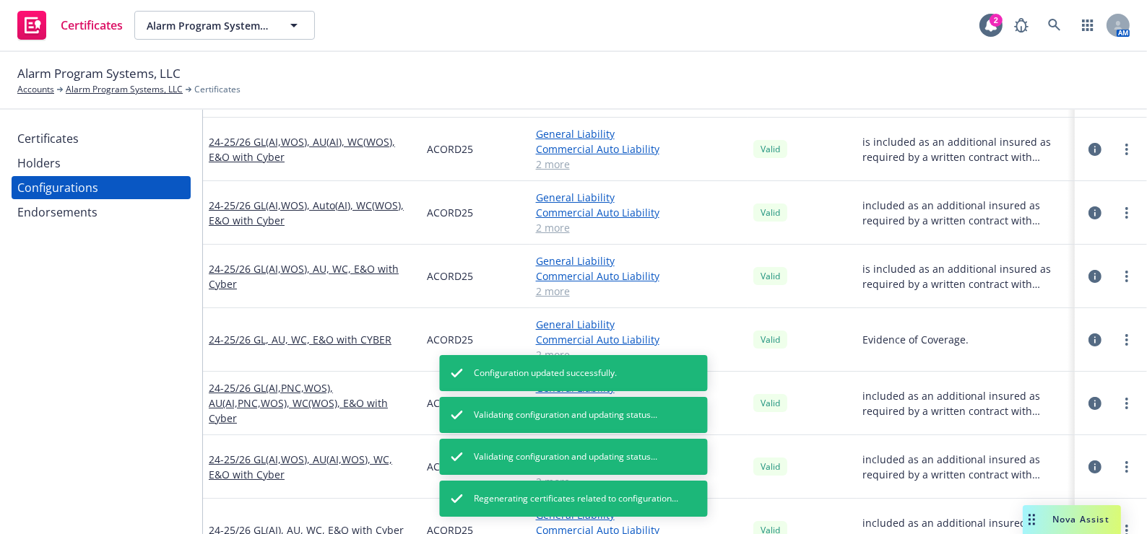
click at [1128, 147] on div at bounding box center [1110, 149] width 61 height 29
click at [1125, 148] on icon "more" at bounding box center [1126, 150] width 3 height 12
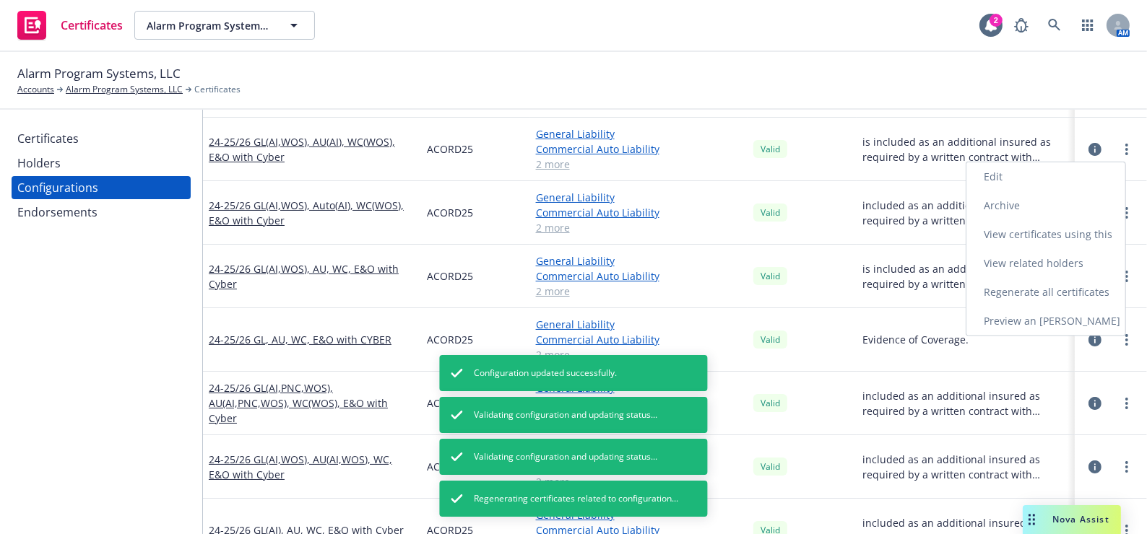
click at [1025, 172] on link "Edit" at bounding box center [1045, 176] width 159 height 29
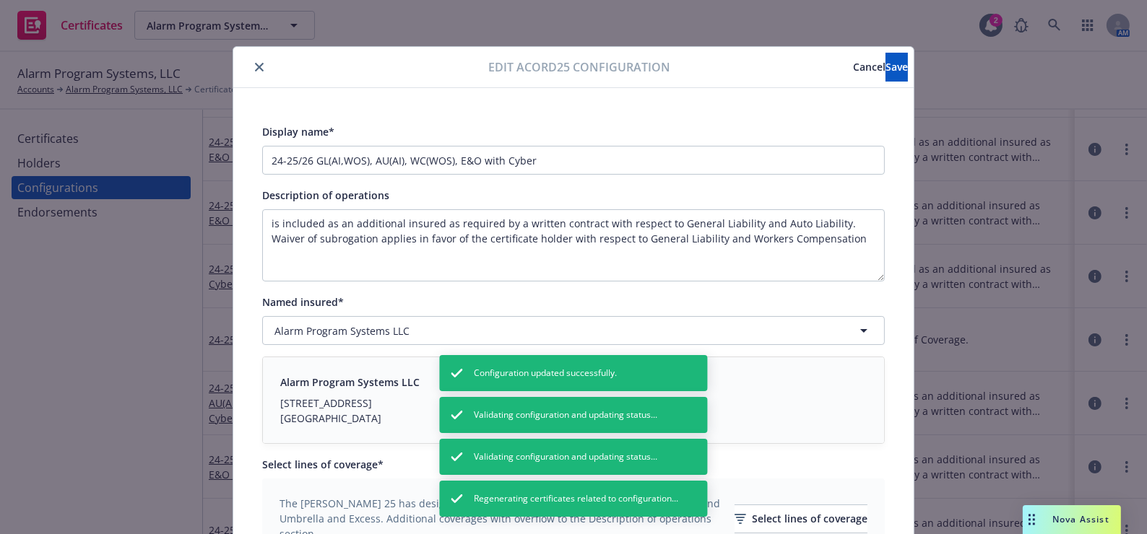
drag, startPoint x: 259, startPoint y: 61, endPoint x: 272, endPoint y: 69, distance: 15.5
click at [259, 61] on button "close" at bounding box center [259, 66] width 17 height 17
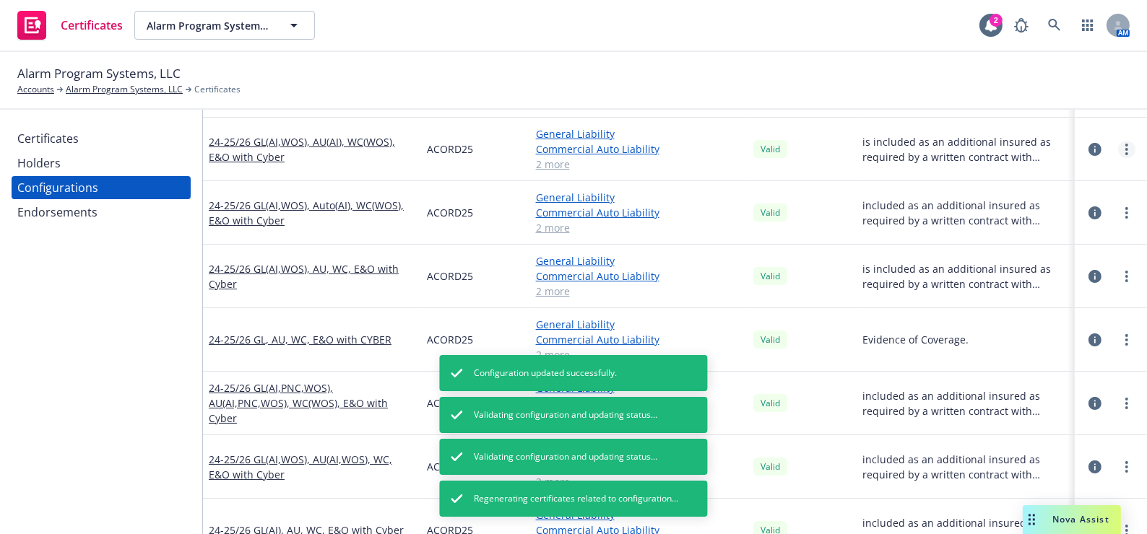
click at [1118, 152] on link "more" at bounding box center [1126, 149] width 17 height 17
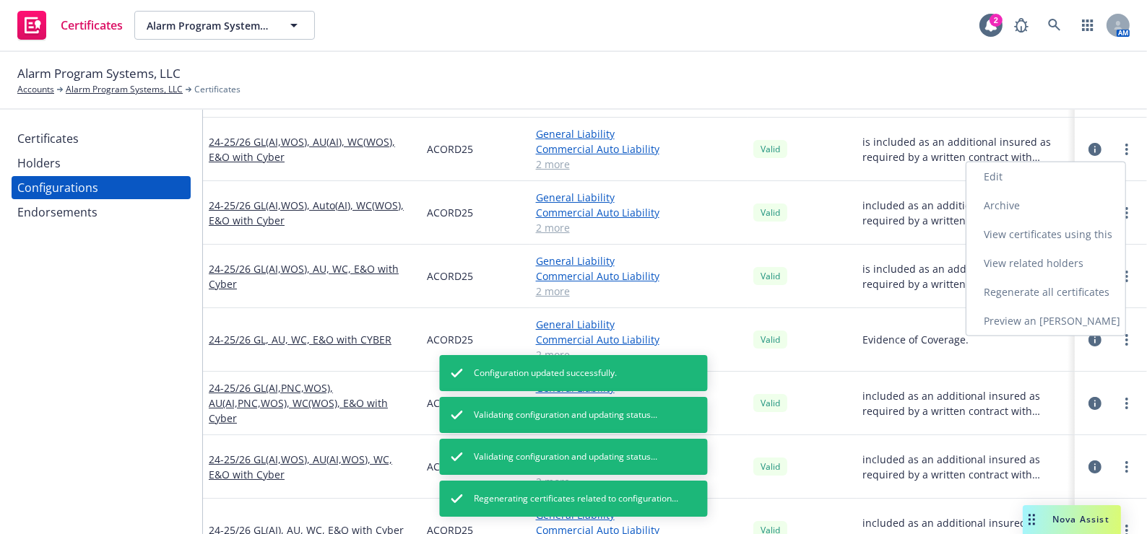
click at [1008, 296] on link "Regenerate all certificates" at bounding box center [1045, 292] width 159 height 29
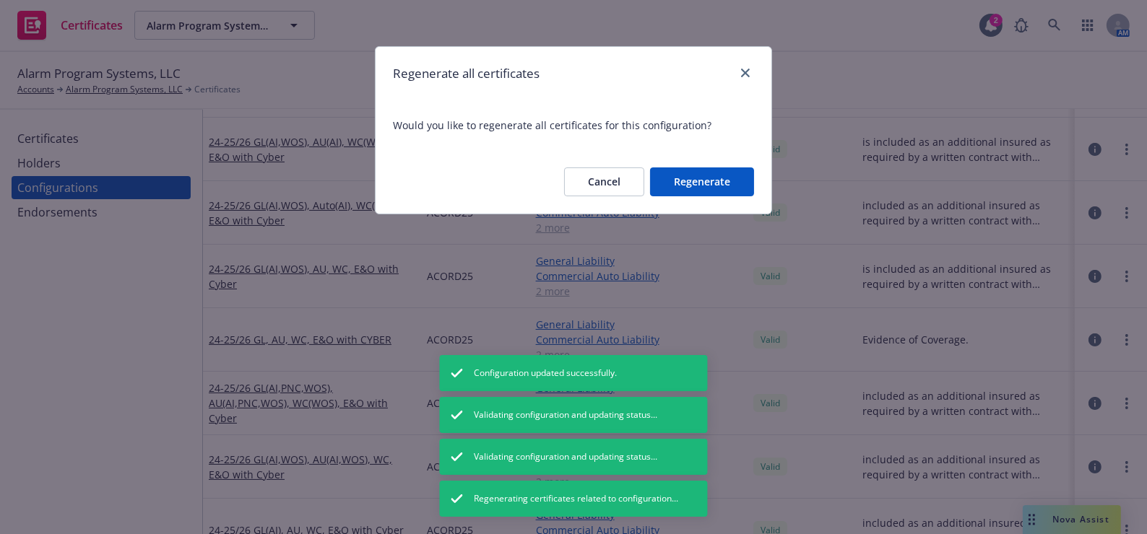
click at [736, 184] on button "Regenerate" at bounding box center [702, 182] width 104 height 29
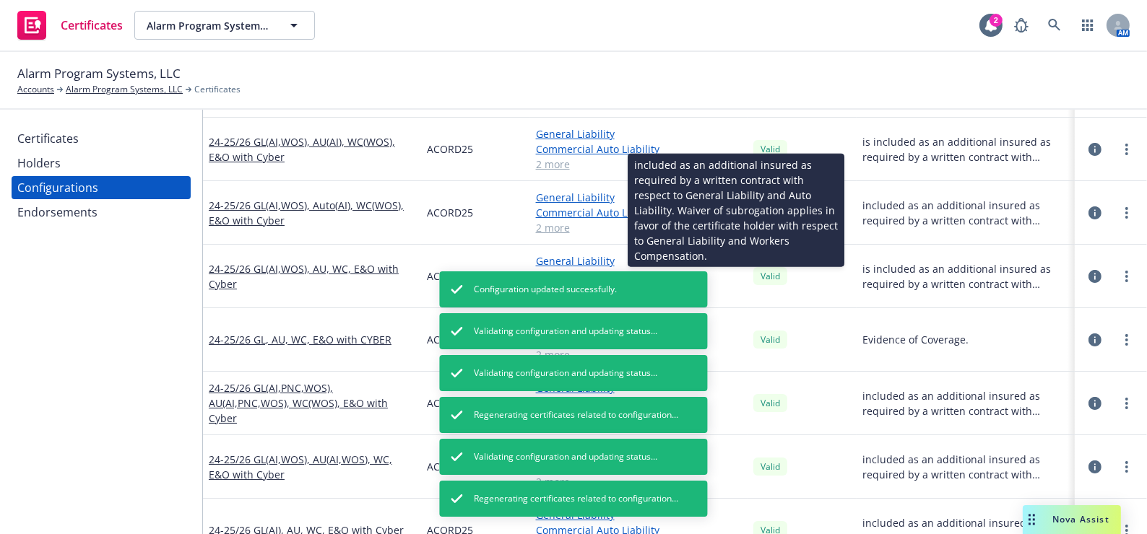
scroll to position [400, 0]
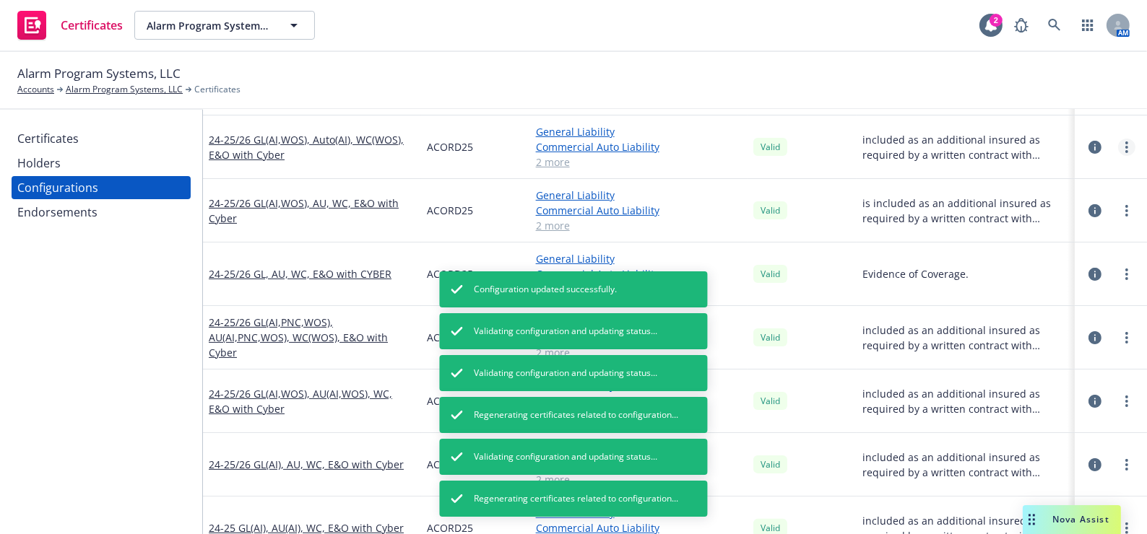
click at [1118, 144] on link "more" at bounding box center [1126, 147] width 17 height 17
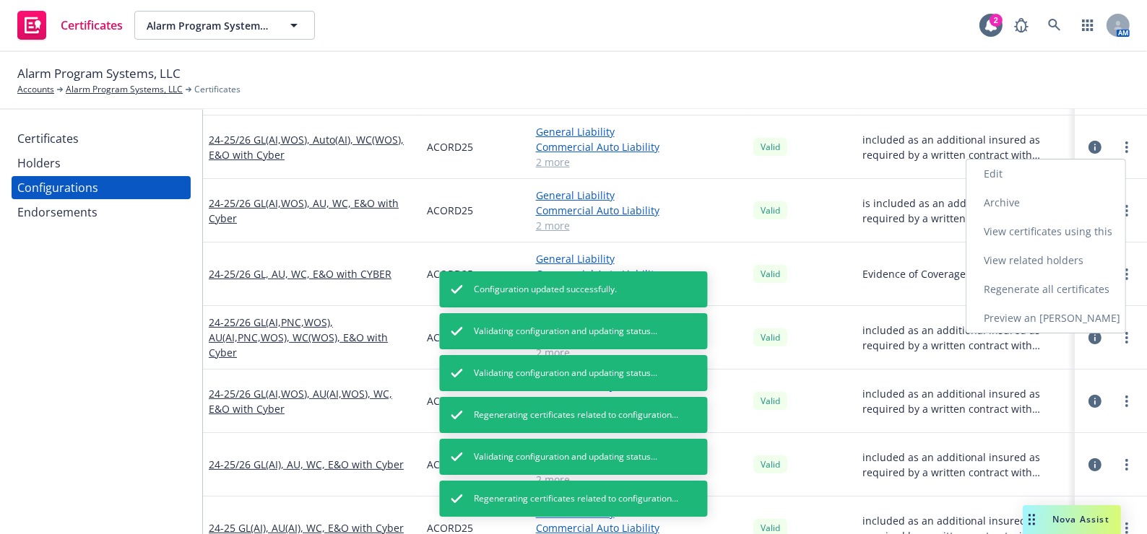
click at [989, 178] on link "Edit" at bounding box center [1045, 174] width 159 height 29
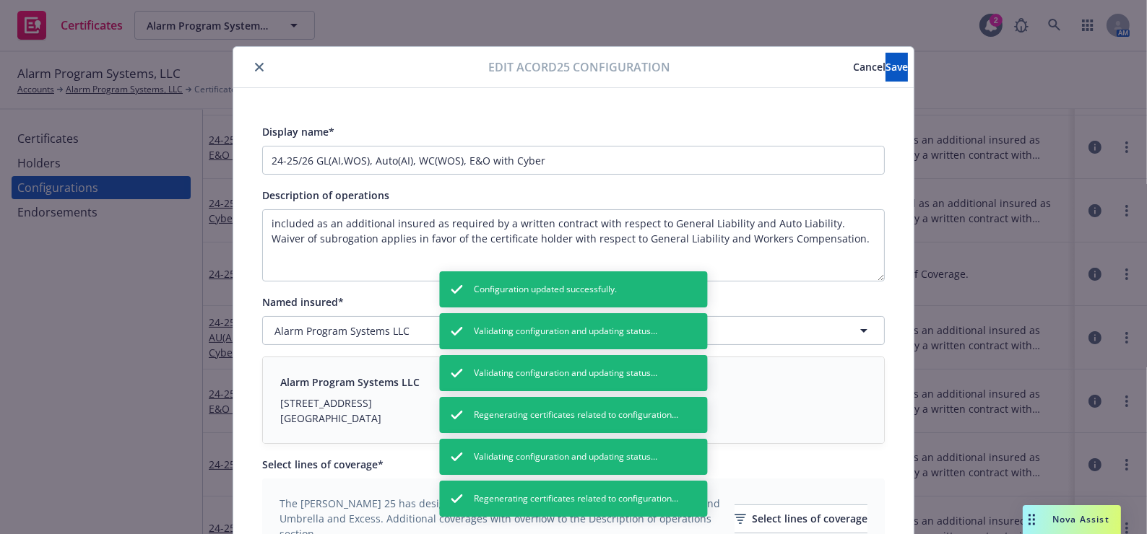
click at [251, 71] on button "close" at bounding box center [259, 66] width 17 height 17
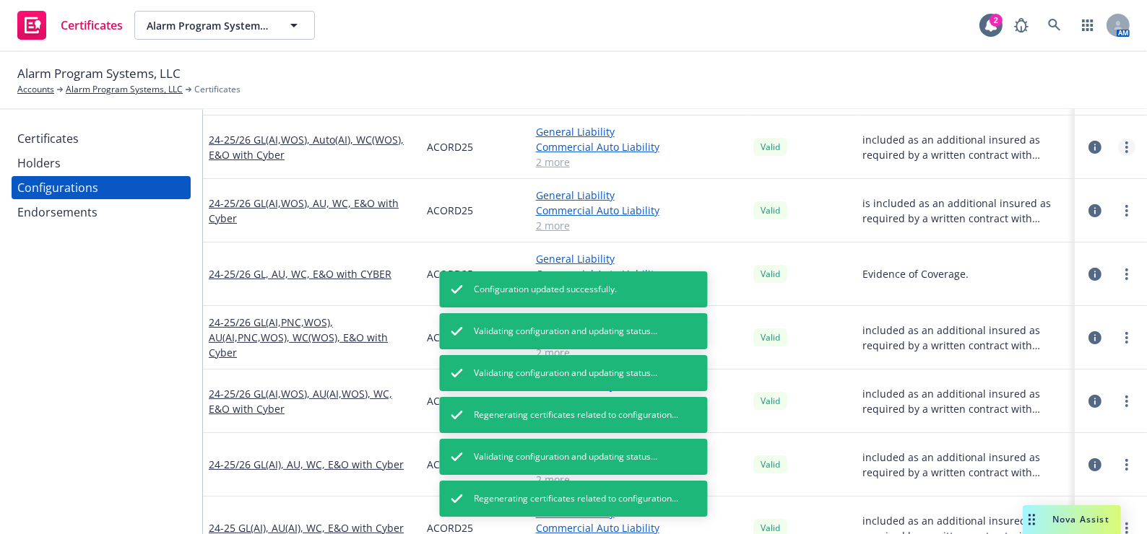
click at [1121, 150] on link "more" at bounding box center [1126, 147] width 17 height 17
click at [1039, 288] on link "Regenerate all certificates" at bounding box center [1045, 289] width 159 height 29
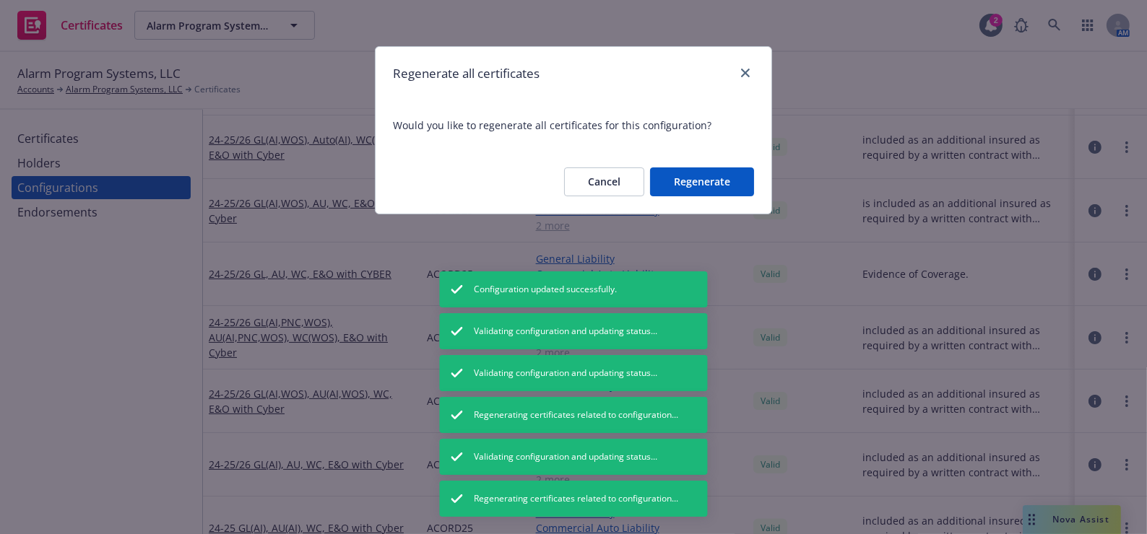
click at [719, 180] on button "Regenerate" at bounding box center [702, 182] width 104 height 29
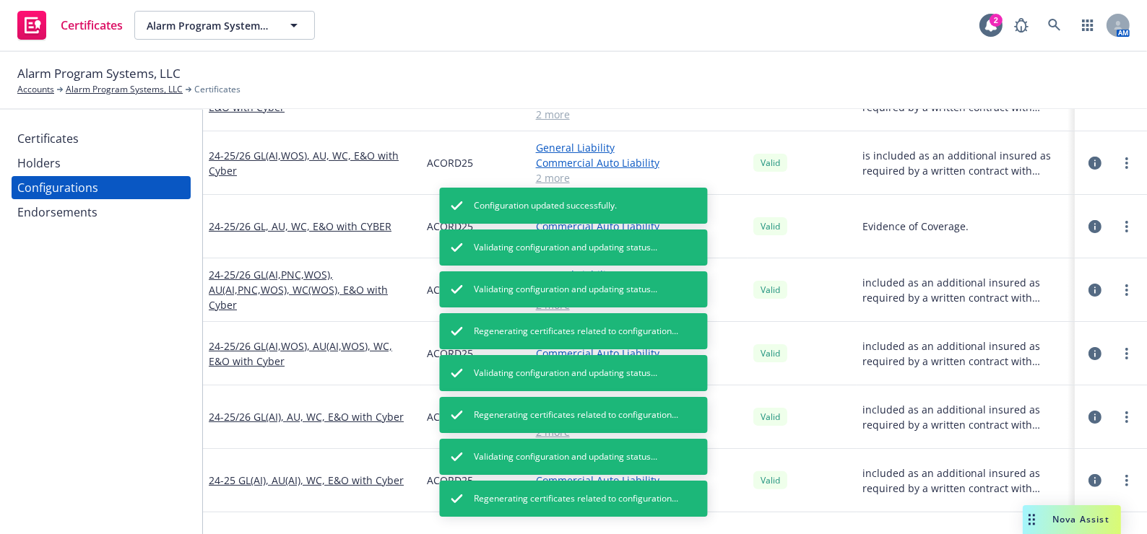
scroll to position [471, 0]
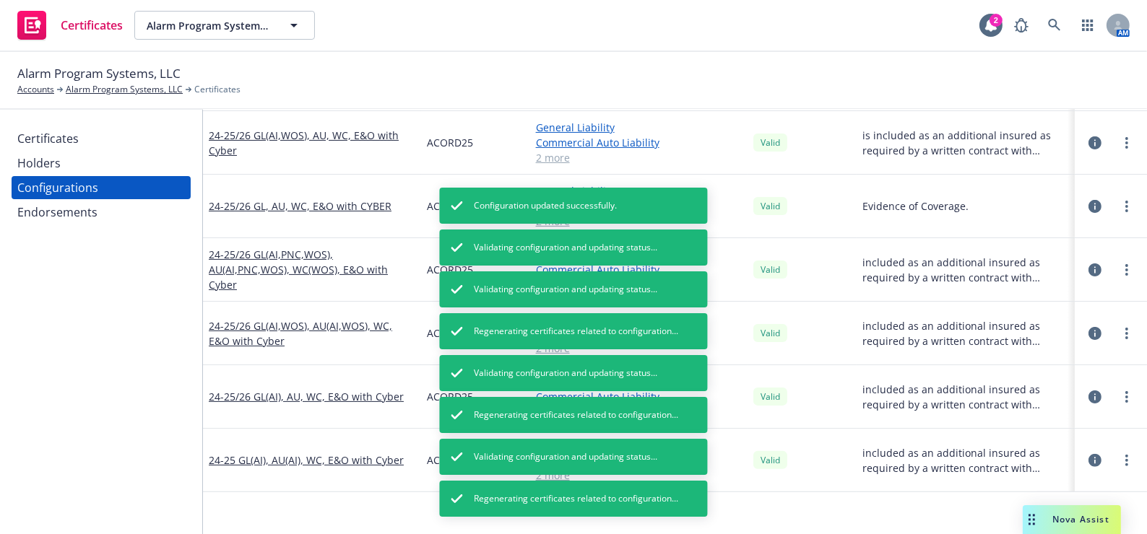
drag, startPoint x: 805, startPoint y: 205, endPoint x: 815, endPoint y: 240, distance: 35.9
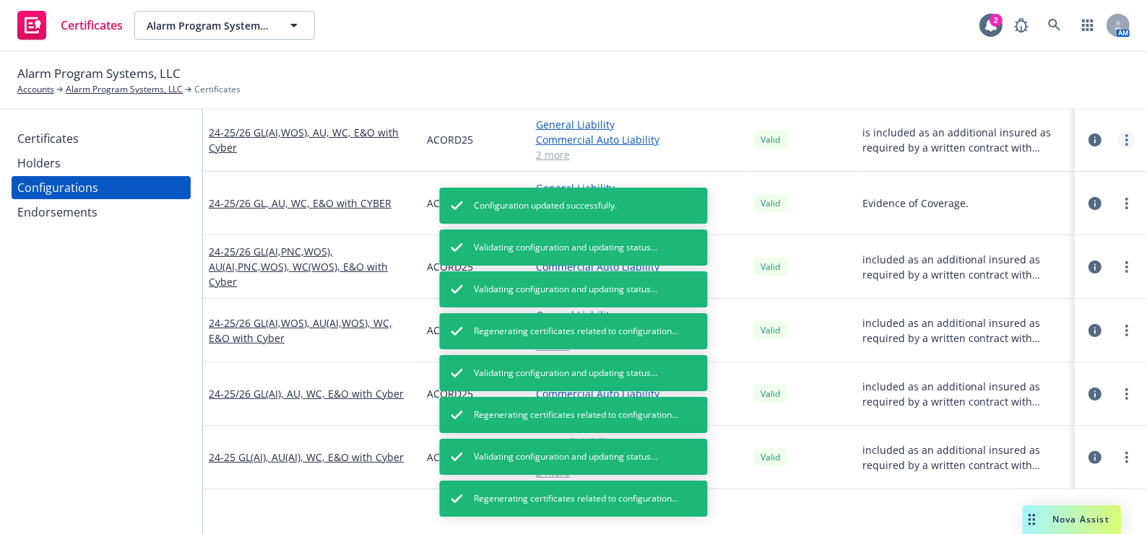
click at [1124, 130] on div at bounding box center [1110, 140] width 61 height 29
click at [1122, 136] on link "more" at bounding box center [1126, 139] width 17 height 17
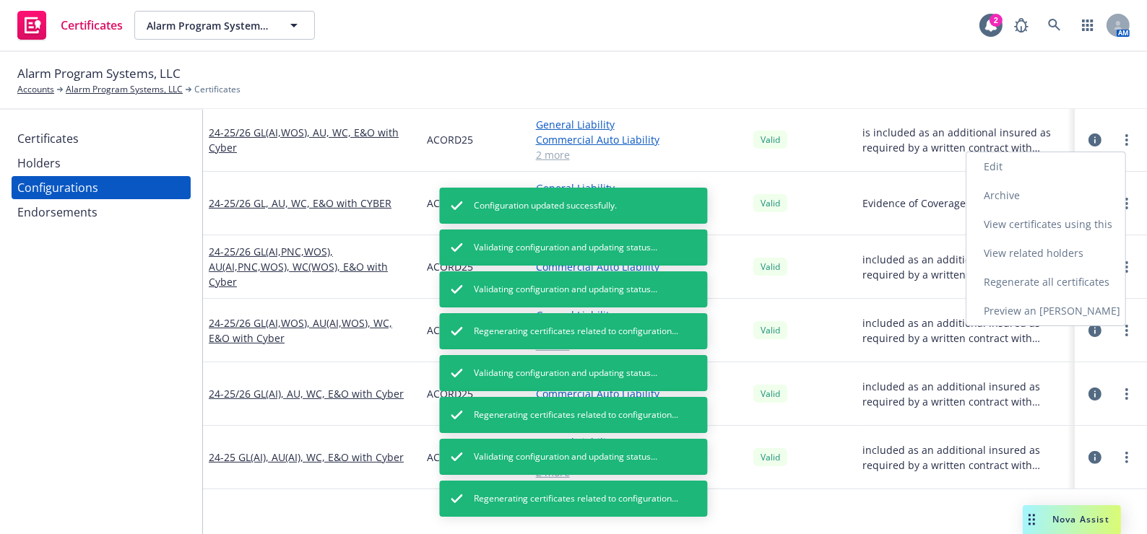
click at [1009, 165] on link "Edit" at bounding box center [1045, 166] width 159 height 29
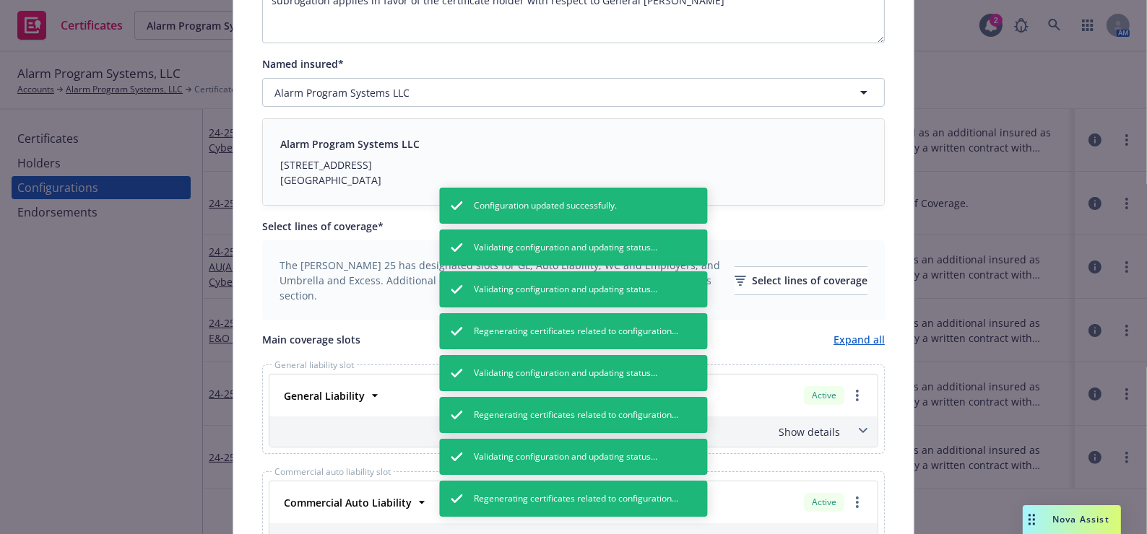
scroll to position [262, 0]
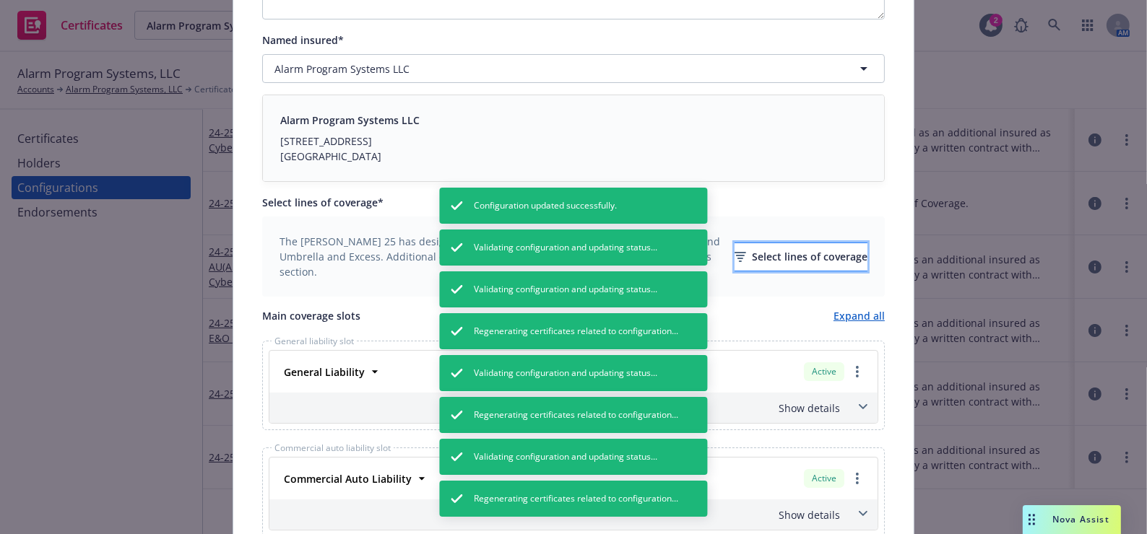
click at [773, 253] on div "Select lines of coverage" at bounding box center [800, 256] width 133 height 27
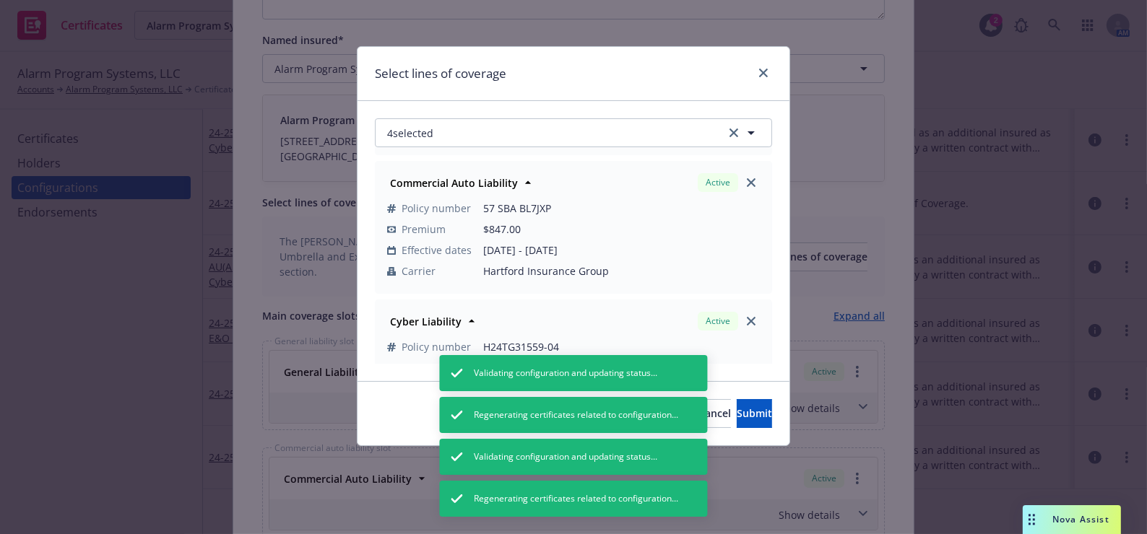
scroll to position [0, 0]
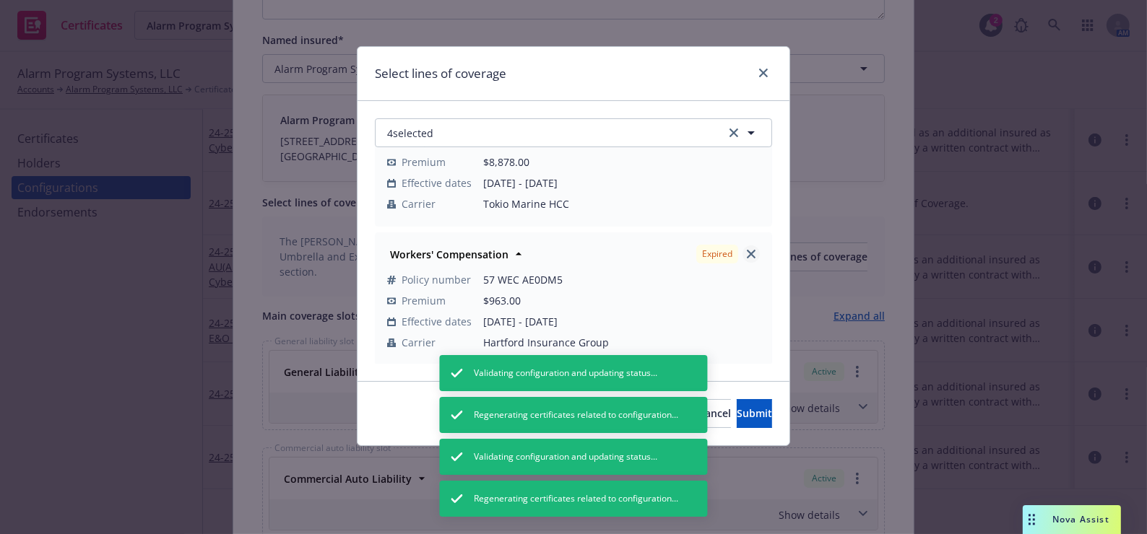
click at [747, 251] on icon "close" at bounding box center [751, 254] width 9 height 9
click at [532, 135] on button "3 selected" at bounding box center [573, 132] width 397 height 29
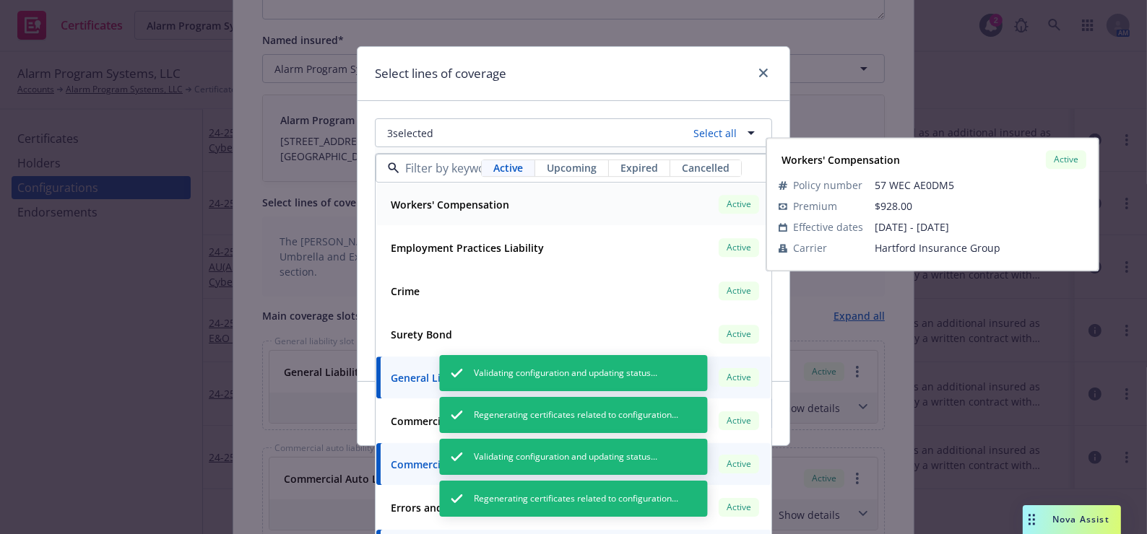
click at [476, 199] on strong "Workers' Compensation" at bounding box center [450, 205] width 118 height 14
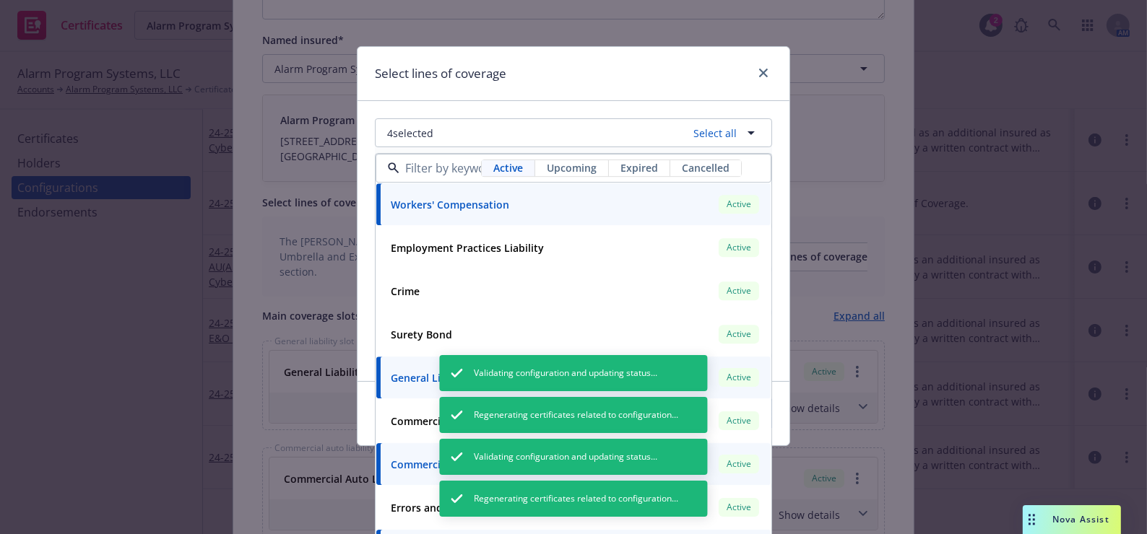
scroll to position [337, 0]
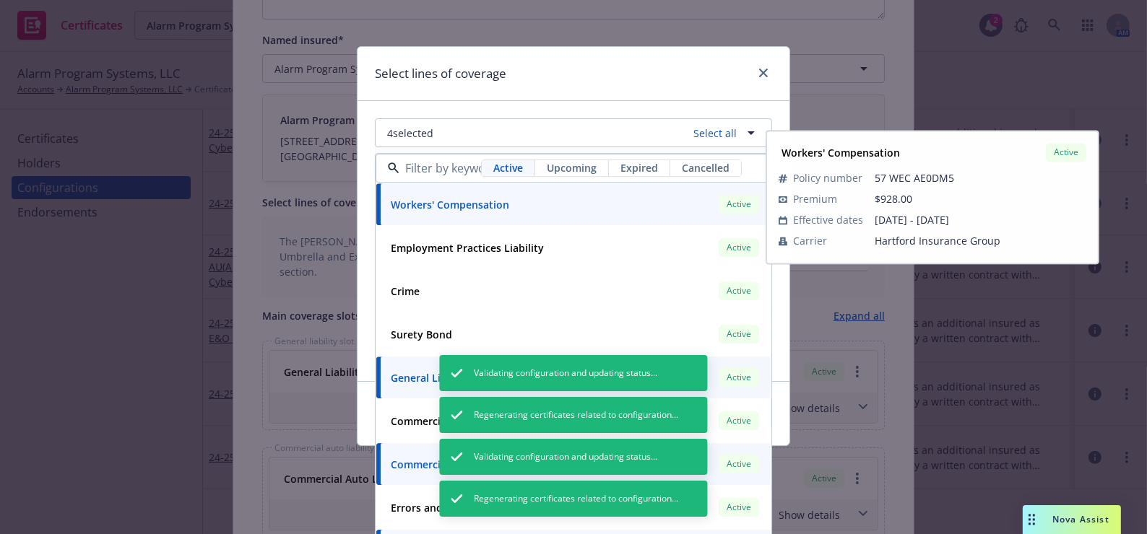
click at [519, 88] on div "Select lines of coverage" at bounding box center [573, 74] width 432 height 54
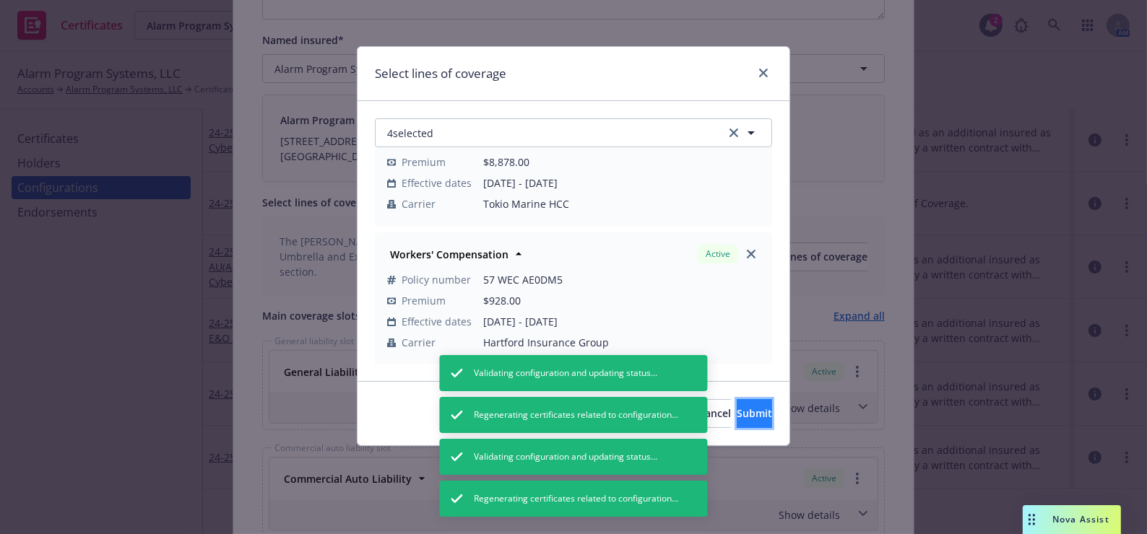
click at [750, 400] on button "Submit" at bounding box center [754, 413] width 35 height 29
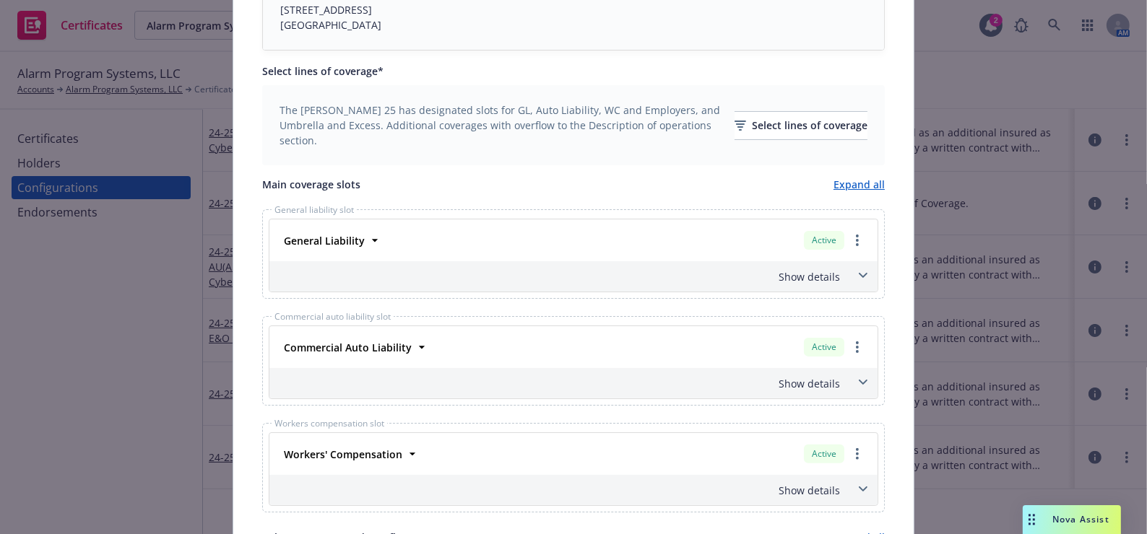
scroll to position [0, 0]
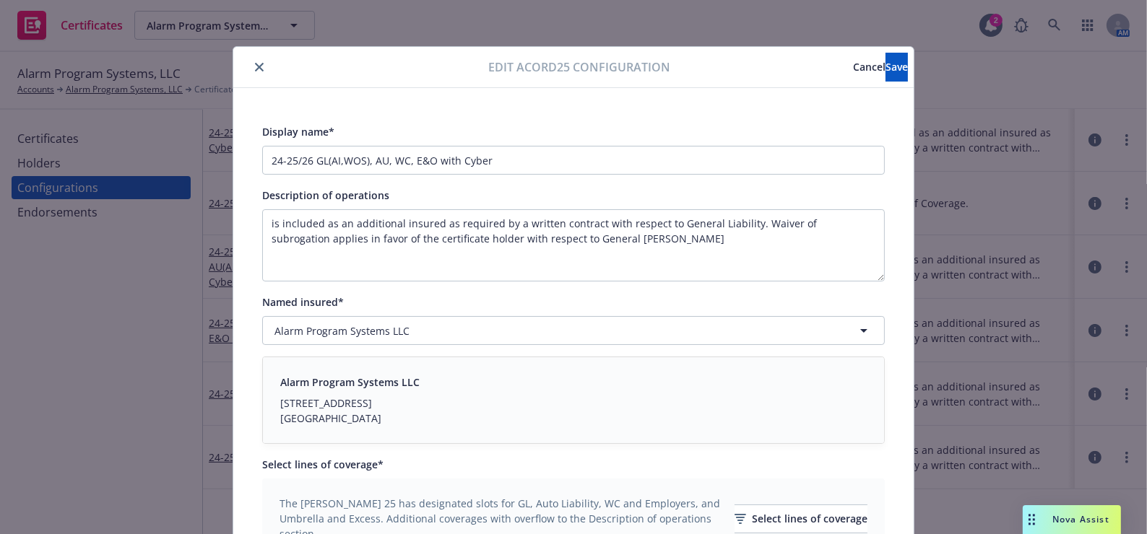
drag, startPoint x: 623, startPoint y: 66, endPoint x: 763, endPoint y: 47, distance: 141.5
click at [885, 58] on button "Save" at bounding box center [896, 67] width 22 height 29
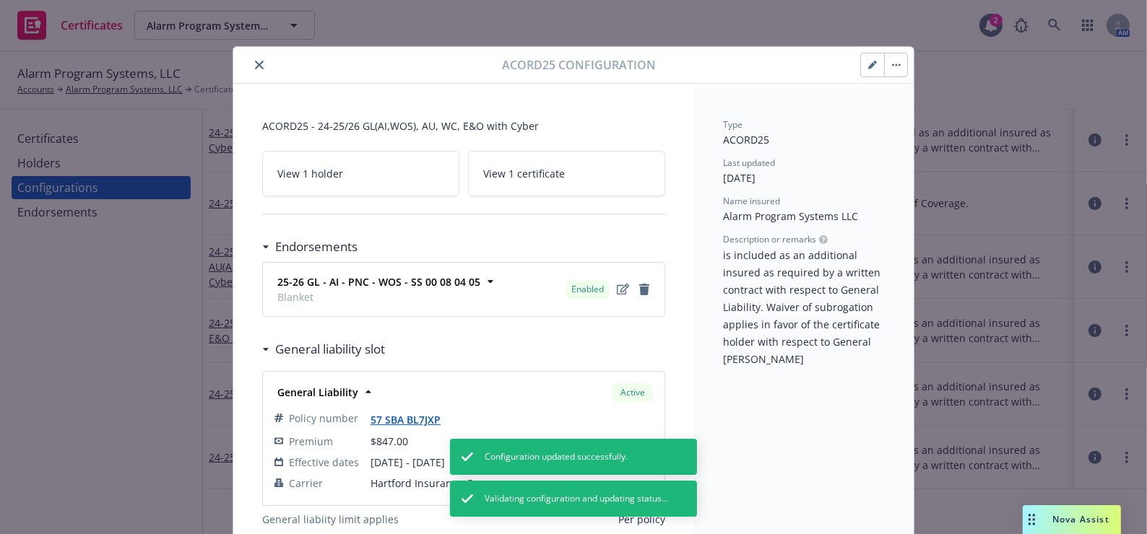
click at [251, 69] on button "close" at bounding box center [259, 64] width 17 height 17
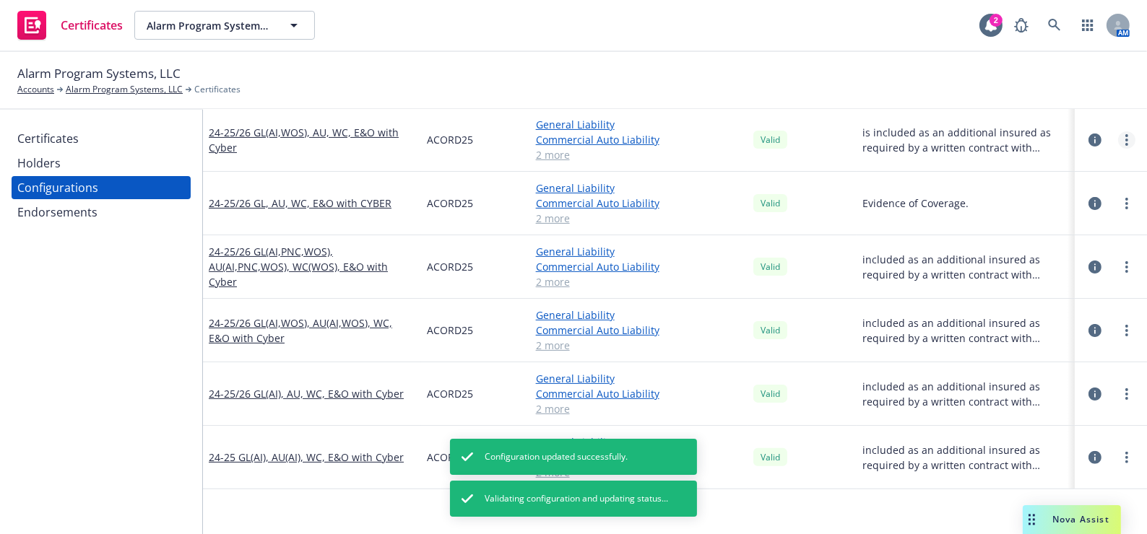
click at [1119, 144] on div at bounding box center [1126, 139] width 17 height 17
click at [1125, 138] on icon "more" at bounding box center [1126, 140] width 3 height 12
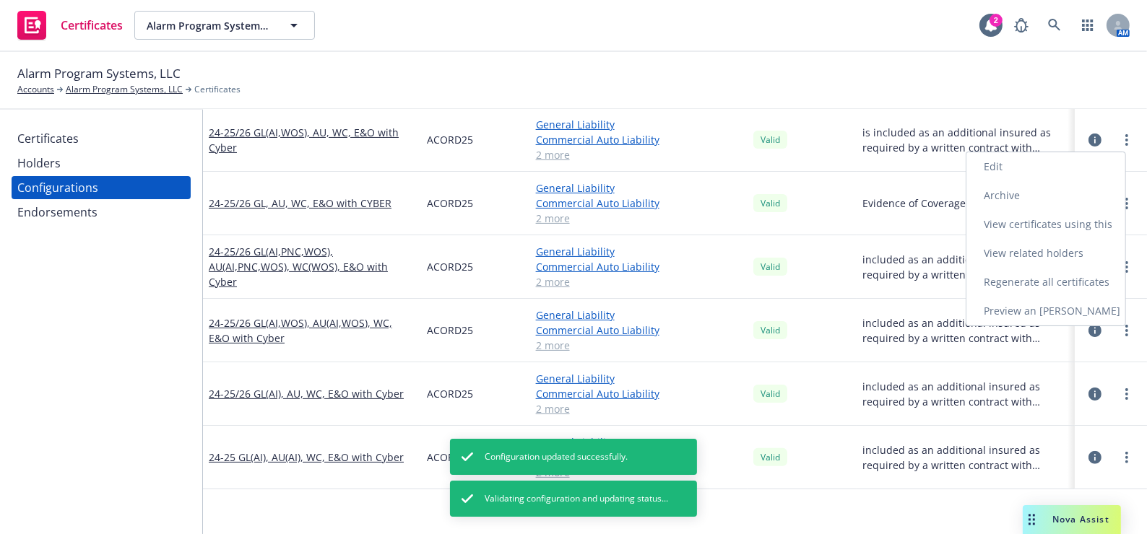
click at [1028, 280] on link "Regenerate all certificates" at bounding box center [1045, 282] width 159 height 29
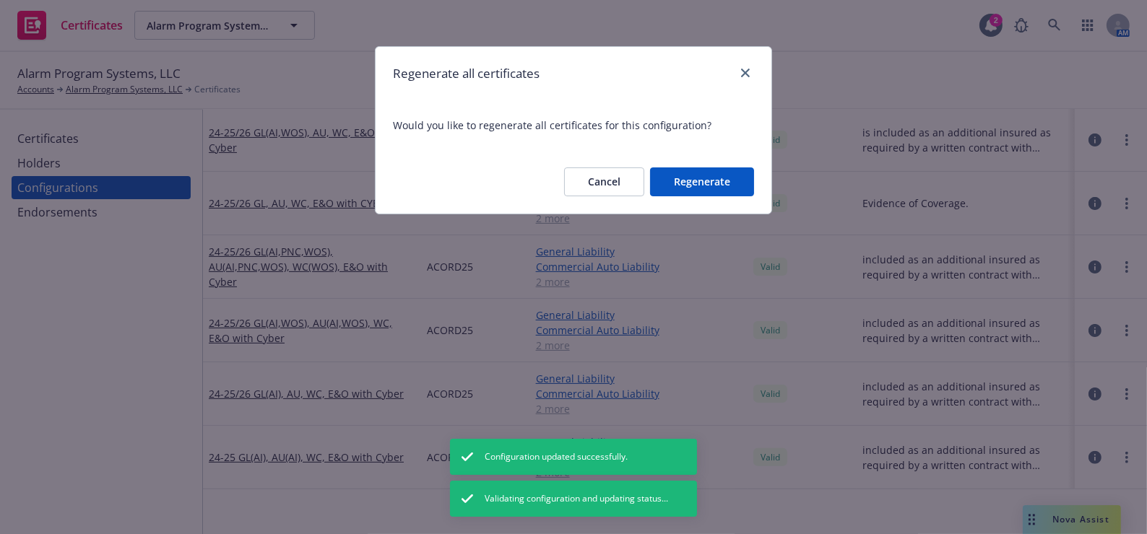
click at [744, 186] on button "Regenerate" at bounding box center [702, 182] width 104 height 29
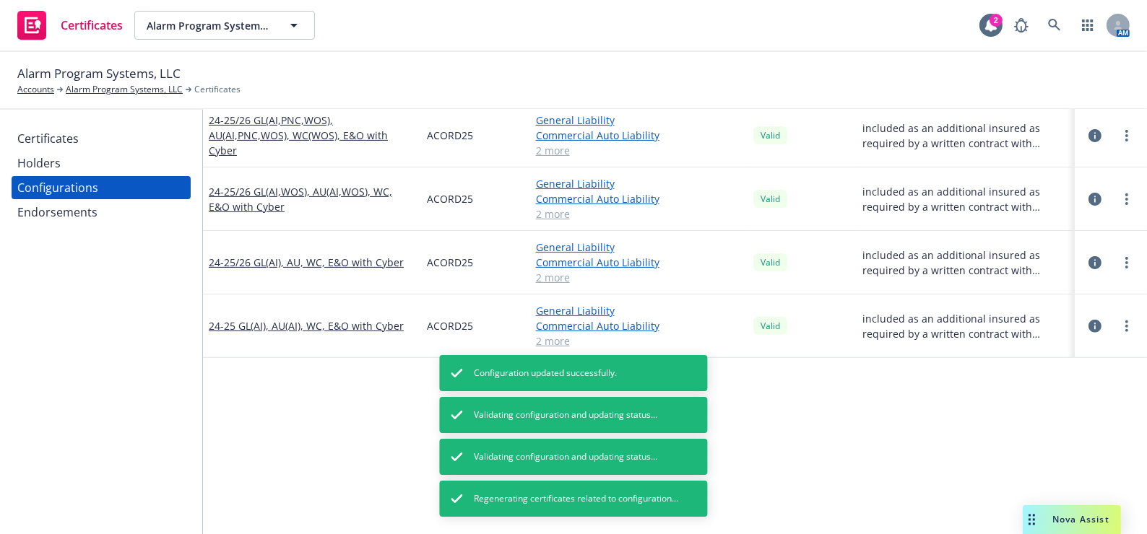
scroll to position [537, 0]
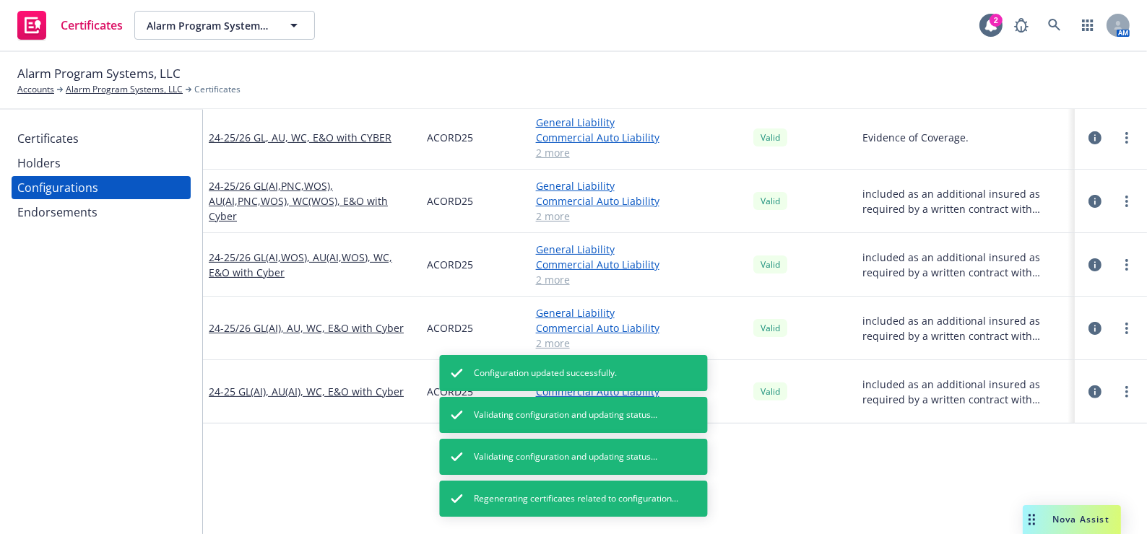
drag, startPoint x: 1121, startPoint y: 135, endPoint x: 1083, endPoint y: 146, distance: 39.1
click at [1121, 134] on link "more" at bounding box center [1126, 137] width 17 height 17
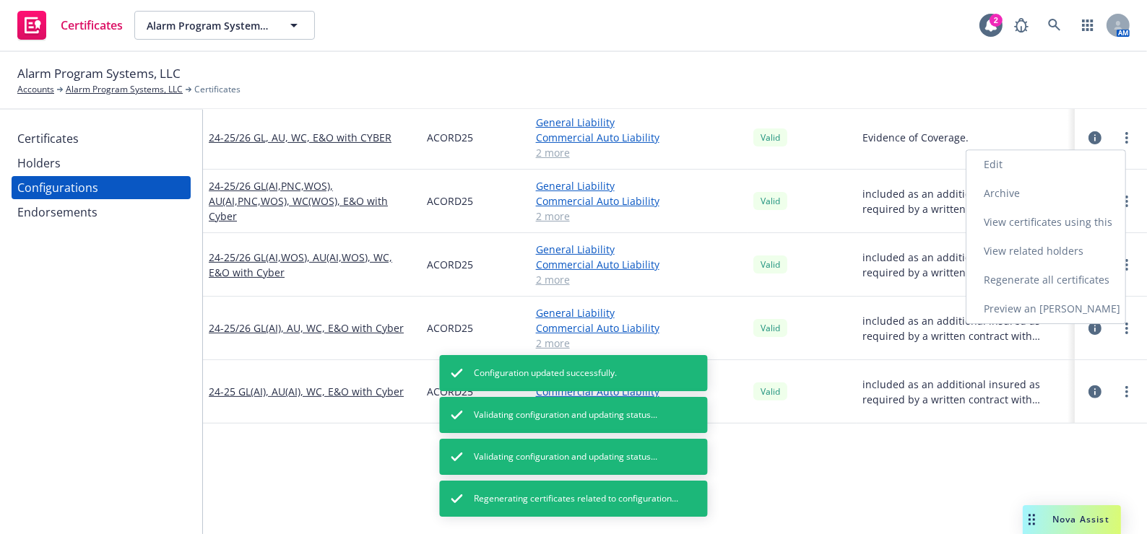
click at [1044, 160] on link "Edit" at bounding box center [1045, 164] width 159 height 29
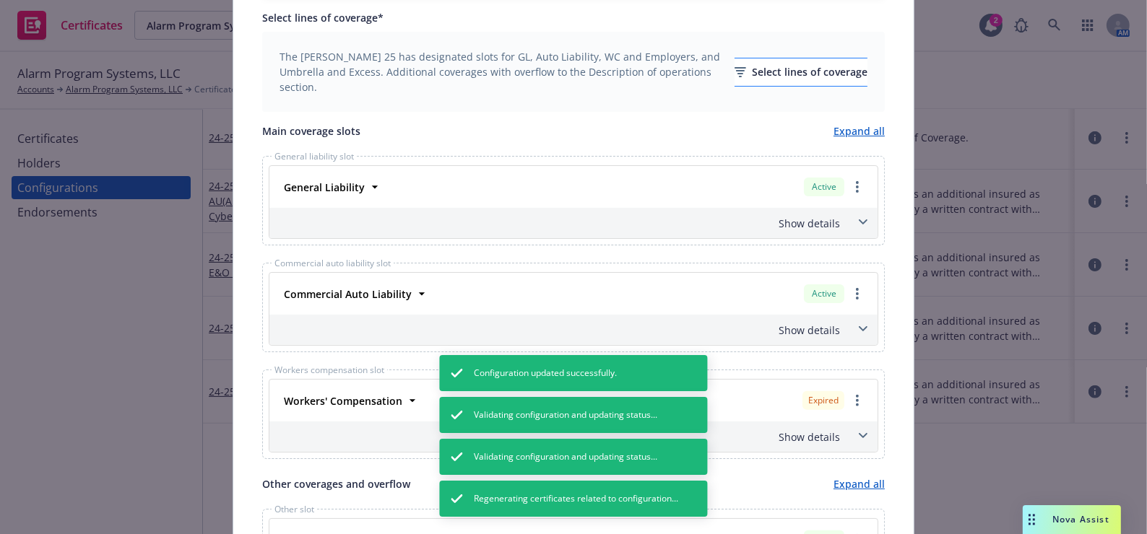
scroll to position [328, 0]
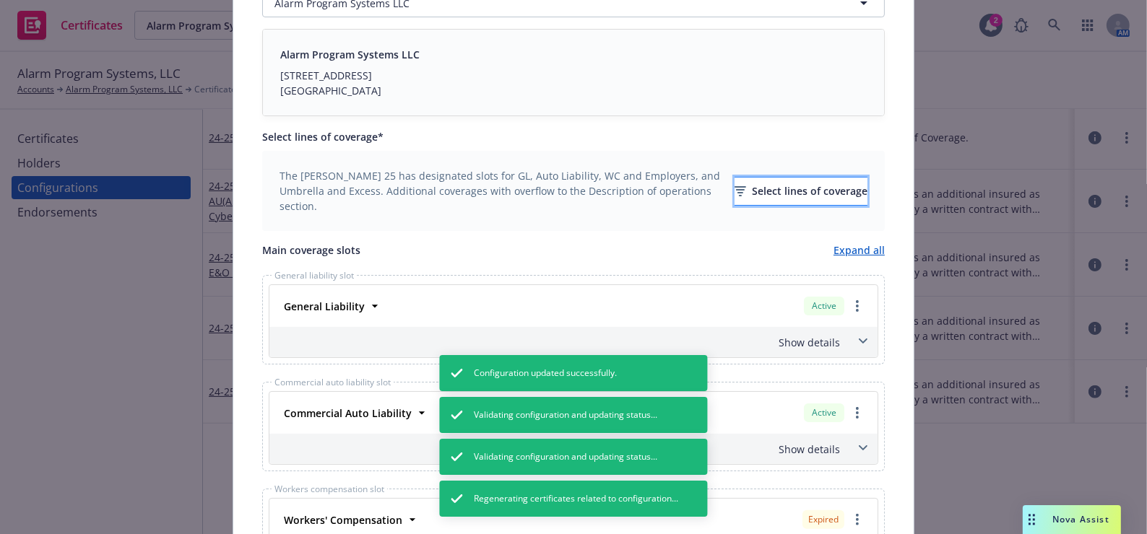
click at [770, 195] on div "Select lines of coverage" at bounding box center [800, 191] width 133 height 27
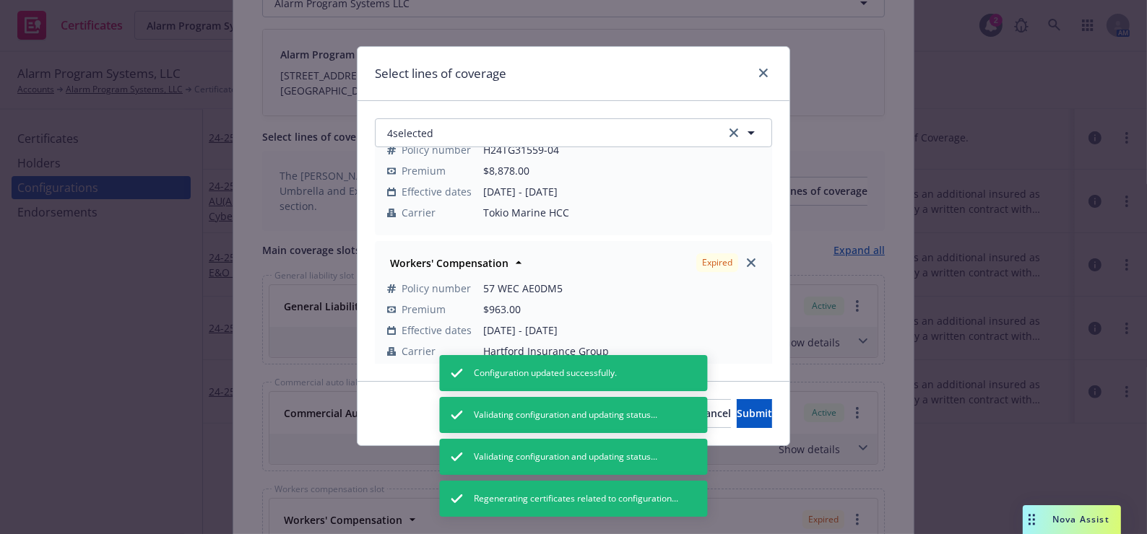
click at [753, 260] on div "Workers' Compensation Expired Policy number 57 WEC AE0DM5 Premium $963.00 Effec…" at bounding box center [574, 307] width 396 height 131
click at [746, 260] on link "close" at bounding box center [750, 262] width 17 height 17
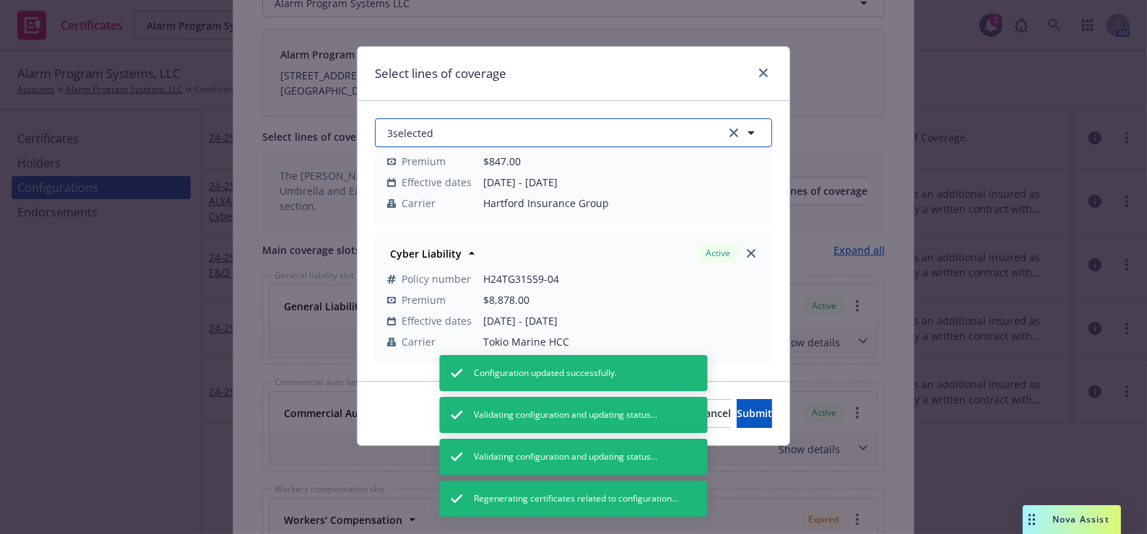
click at [506, 124] on button "3 selected" at bounding box center [573, 132] width 397 height 29
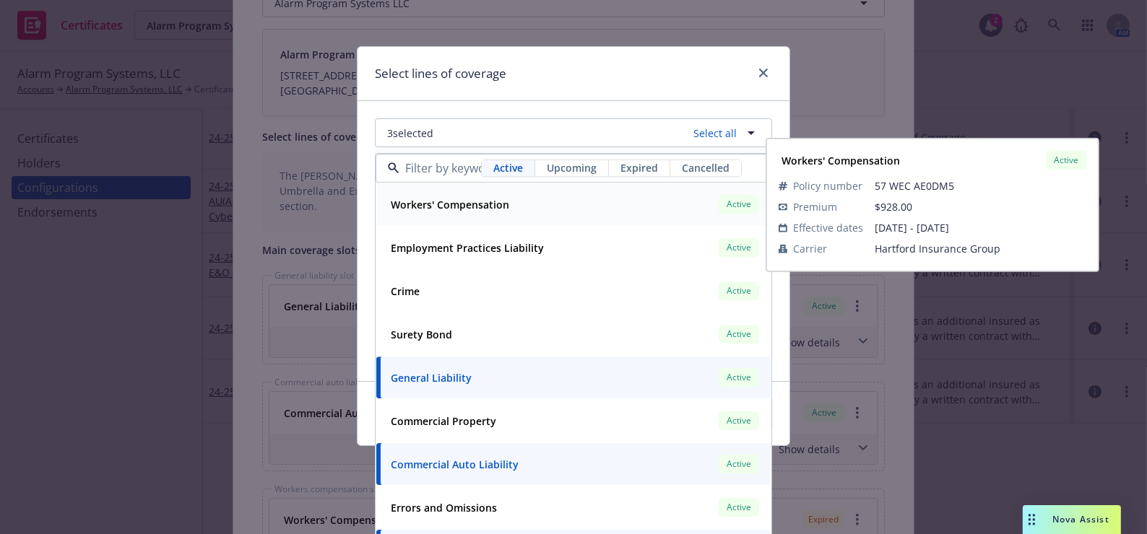
click at [488, 205] on strong "Workers' Compensation" at bounding box center [450, 205] width 118 height 14
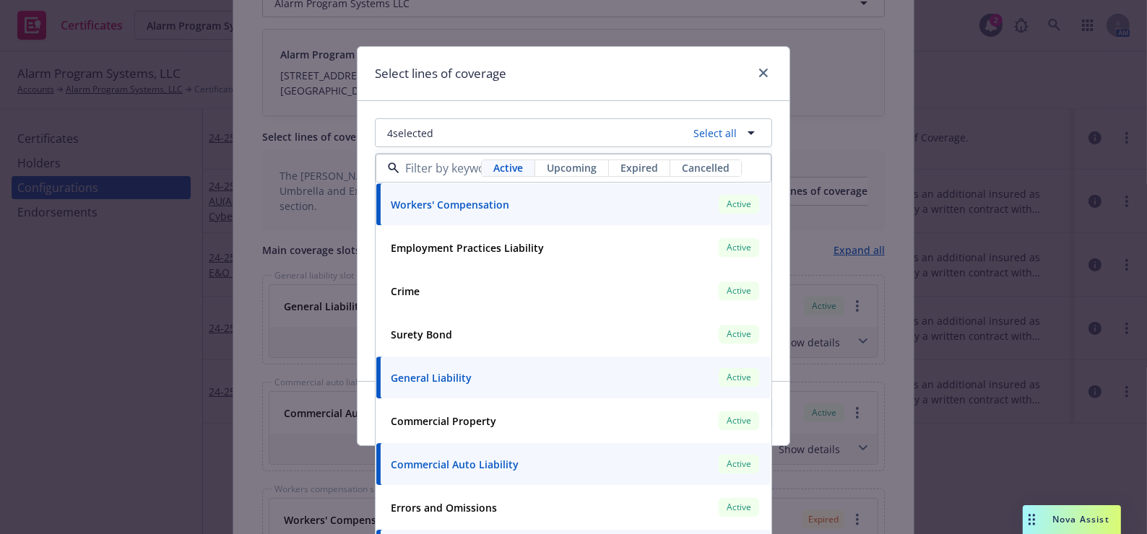
scroll to position [328, 0]
click at [528, 94] on div "Select lines of coverage" at bounding box center [573, 74] width 432 height 54
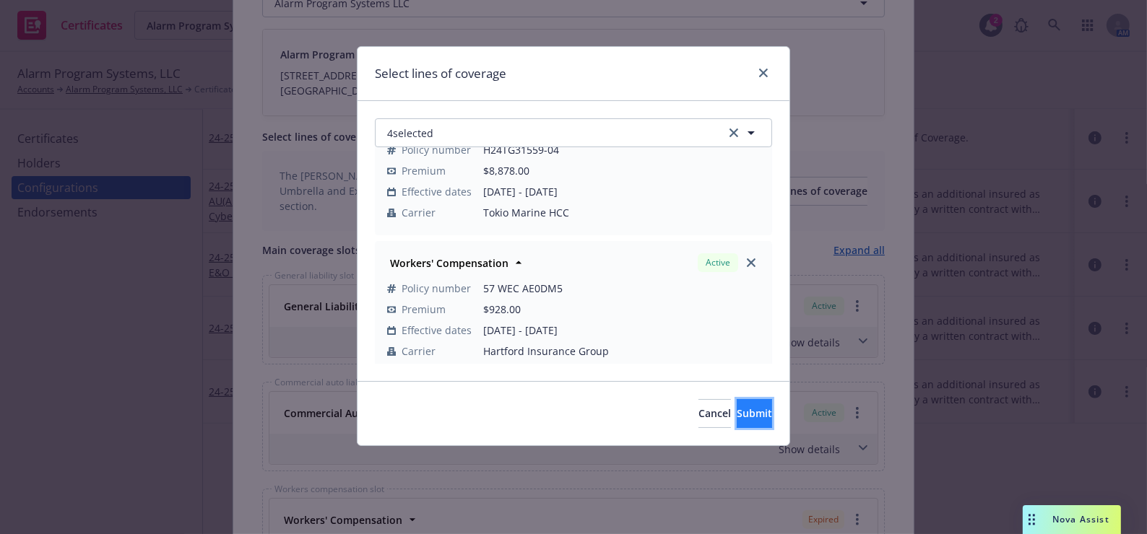
click at [737, 426] on button "Submit" at bounding box center [754, 413] width 35 height 29
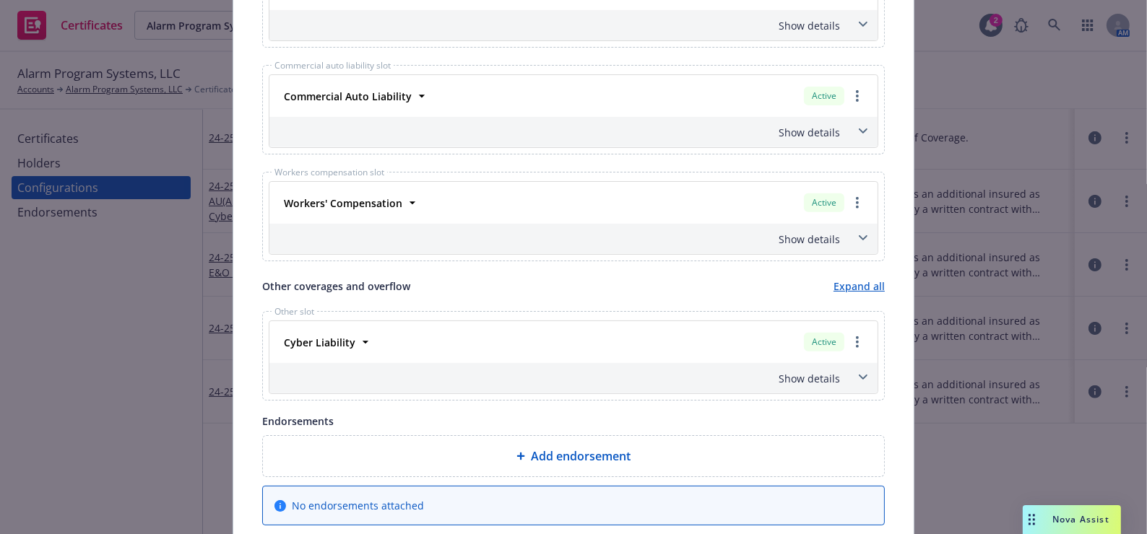
scroll to position [0, 0]
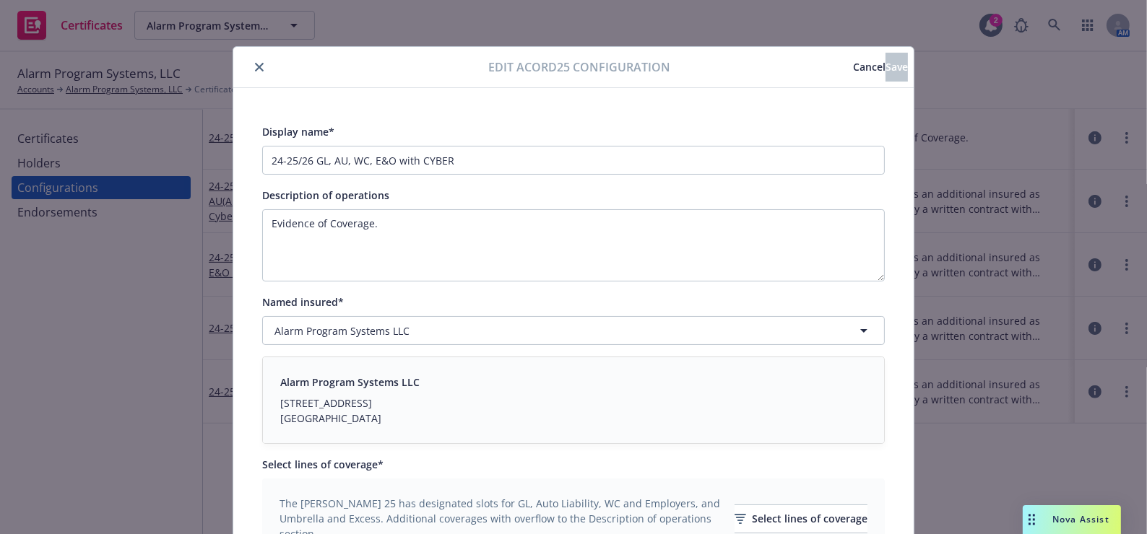
drag, startPoint x: 671, startPoint y: 227, endPoint x: 721, endPoint y: 126, distance: 113.0
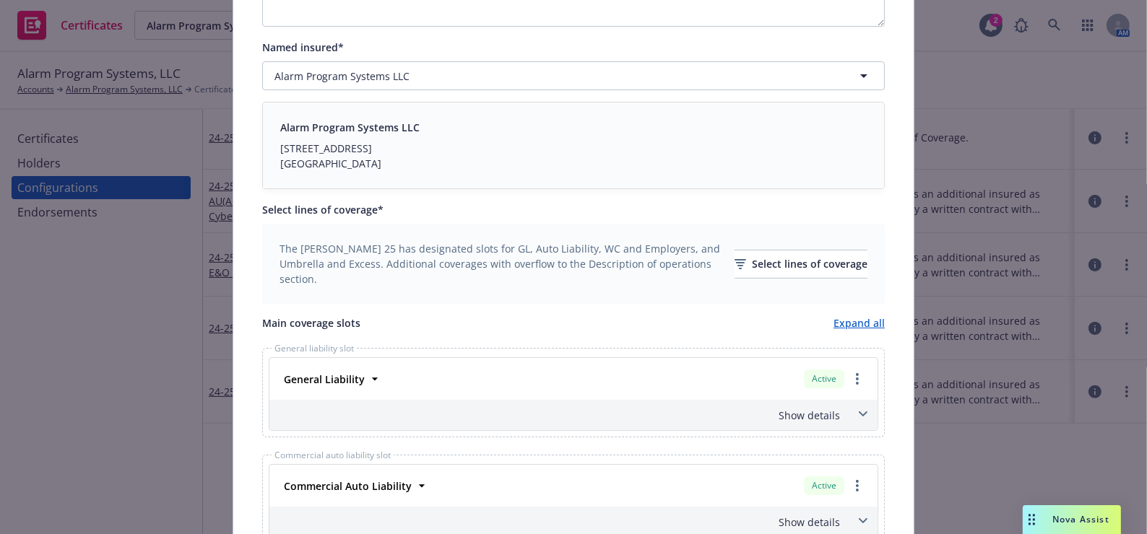
scroll to position [775, 0]
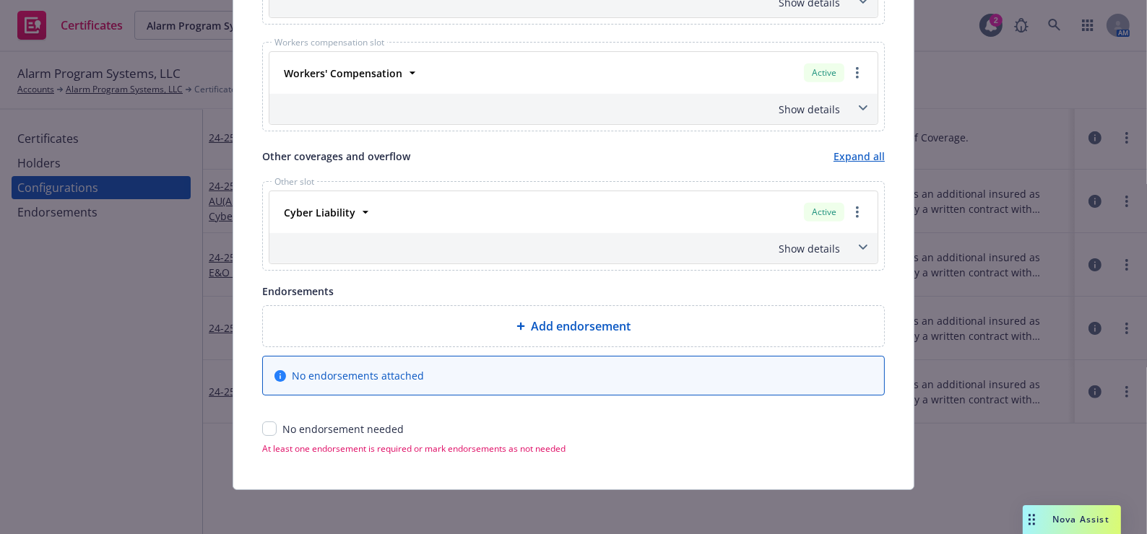
drag, startPoint x: 607, startPoint y: 312, endPoint x: 423, endPoint y: 443, distance: 225.7
click at [266, 422] on input "checkbox" at bounding box center [269, 429] width 14 height 14
checkbox input "true"
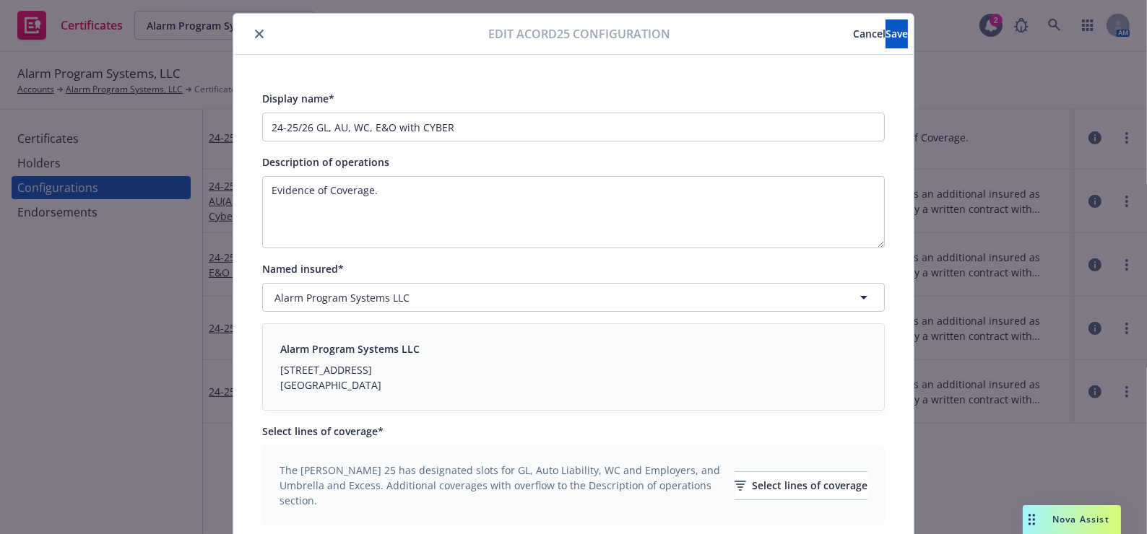
scroll to position [0, 0]
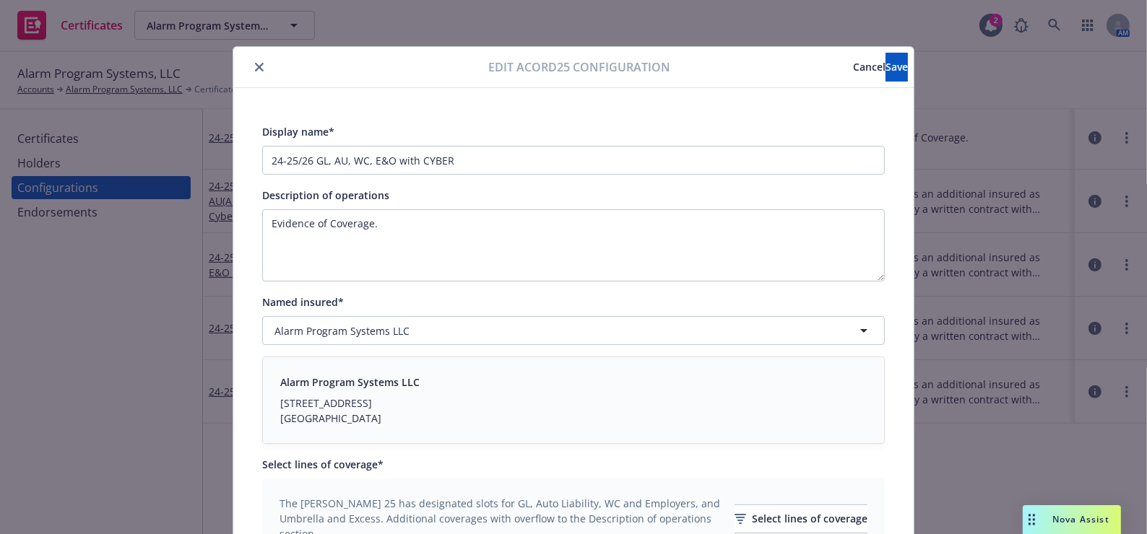
drag, startPoint x: 617, startPoint y: 292, endPoint x: 829, endPoint y: 66, distance: 310.2
click at [885, 61] on span "Save" at bounding box center [896, 67] width 22 height 14
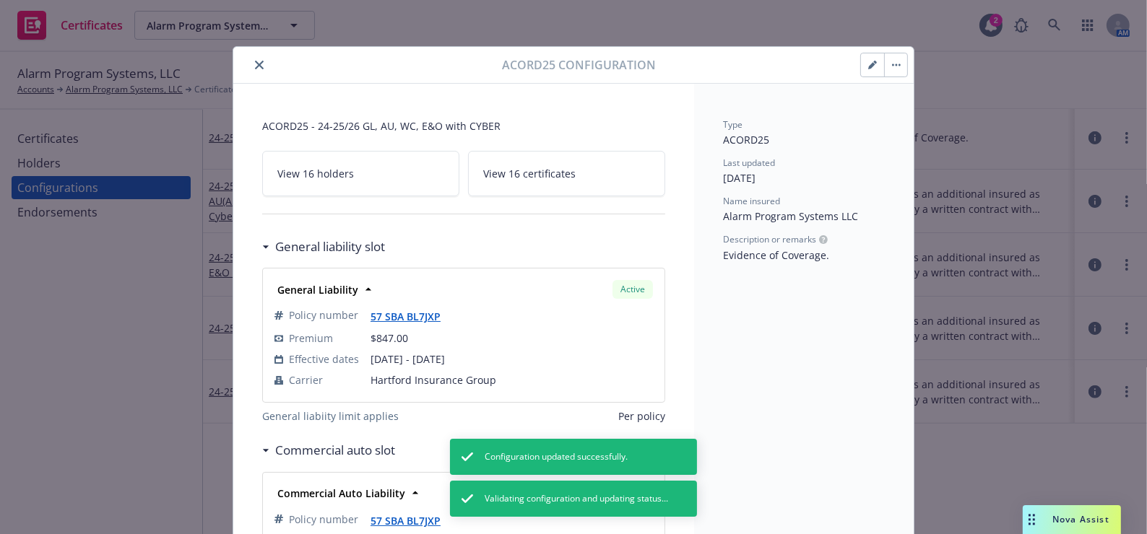
click at [251, 60] on button "close" at bounding box center [259, 64] width 17 height 17
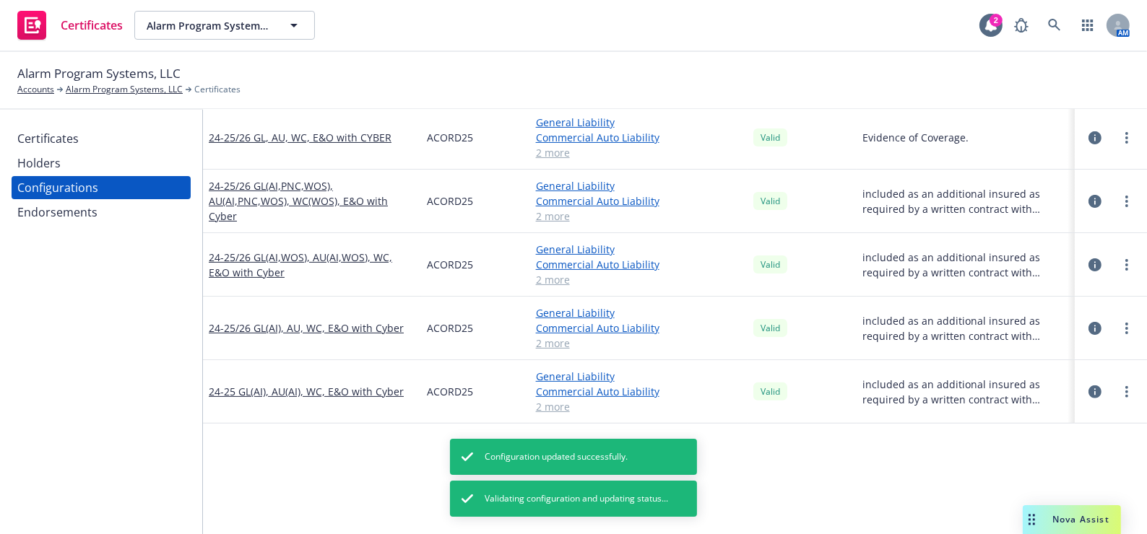
click at [1118, 129] on div at bounding box center [1126, 137] width 17 height 17
click at [1125, 132] on circle "more" at bounding box center [1126, 133] width 3 height 3
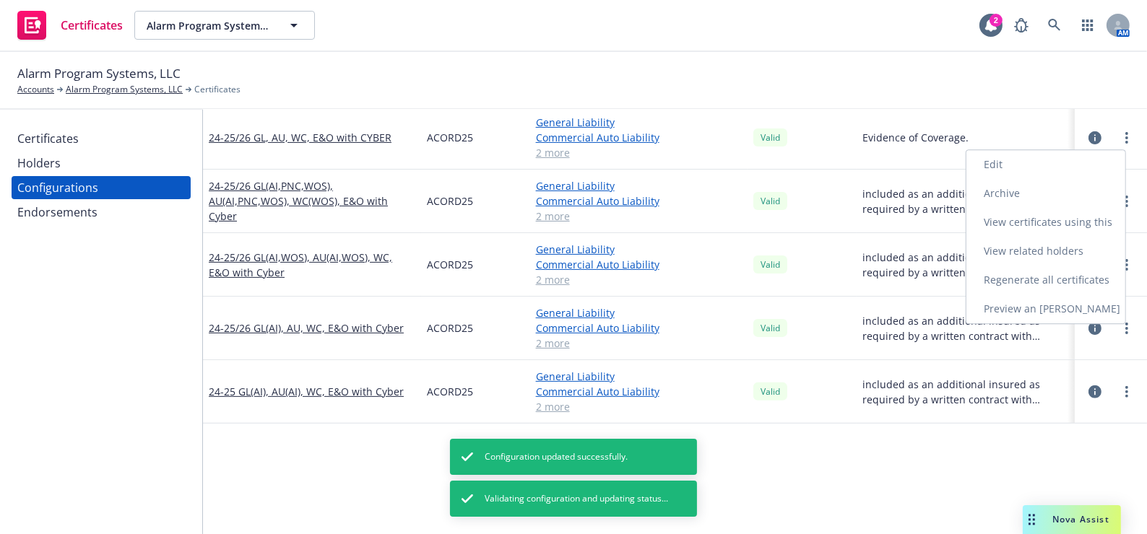
click at [1048, 286] on link "Regenerate all certificates" at bounding box center [1045, 280] width 159 height 29
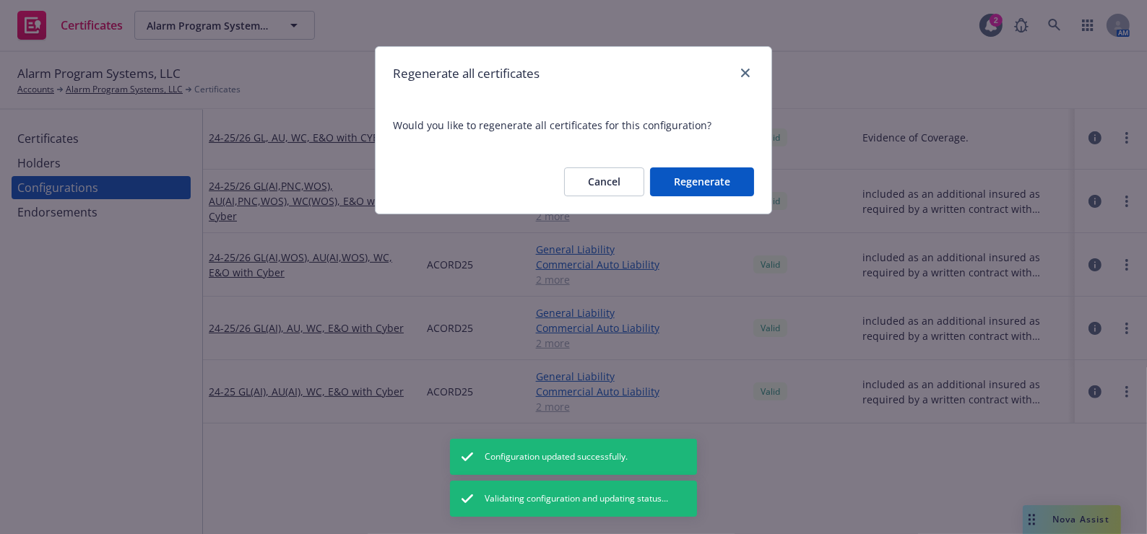
click at [744, 181] on button "Regenerate" at bounding box center [702, 182] width 104 height 29
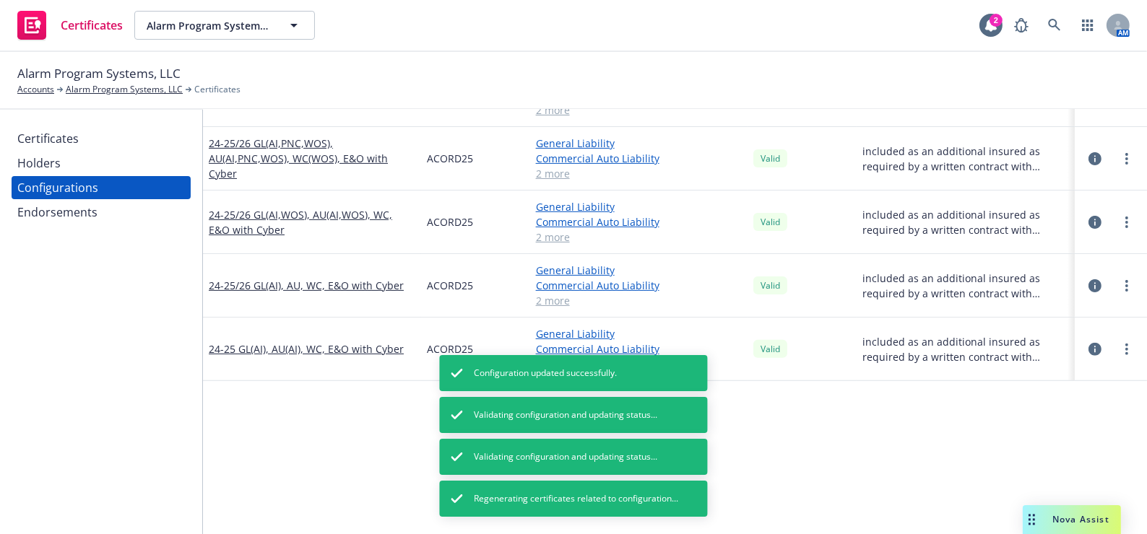
scroll to position [602, 0]
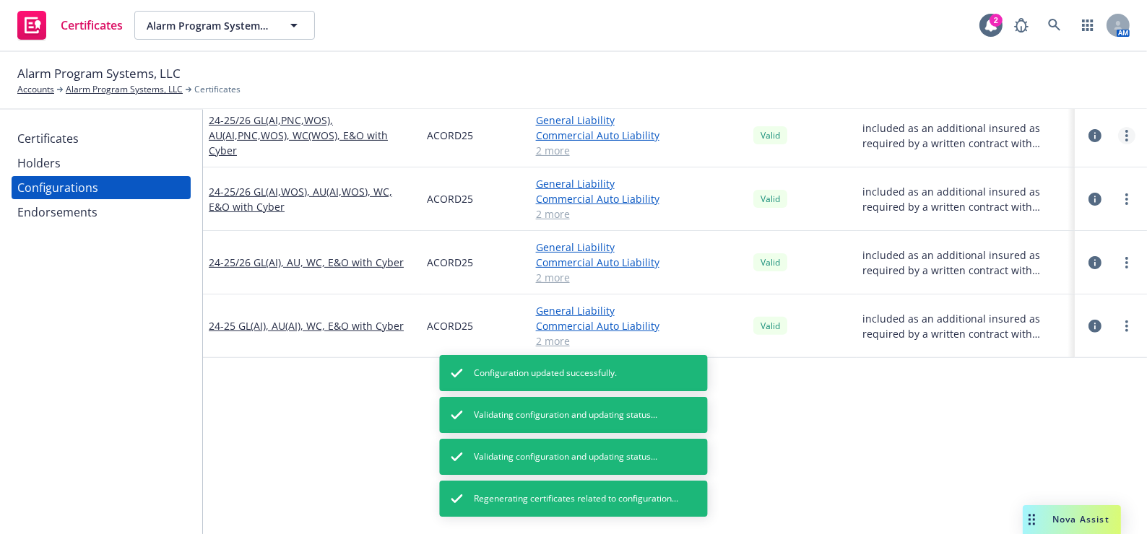
click at [1125, 134] on circle "more" at bounding box center [1126, 135] width 3 height 3
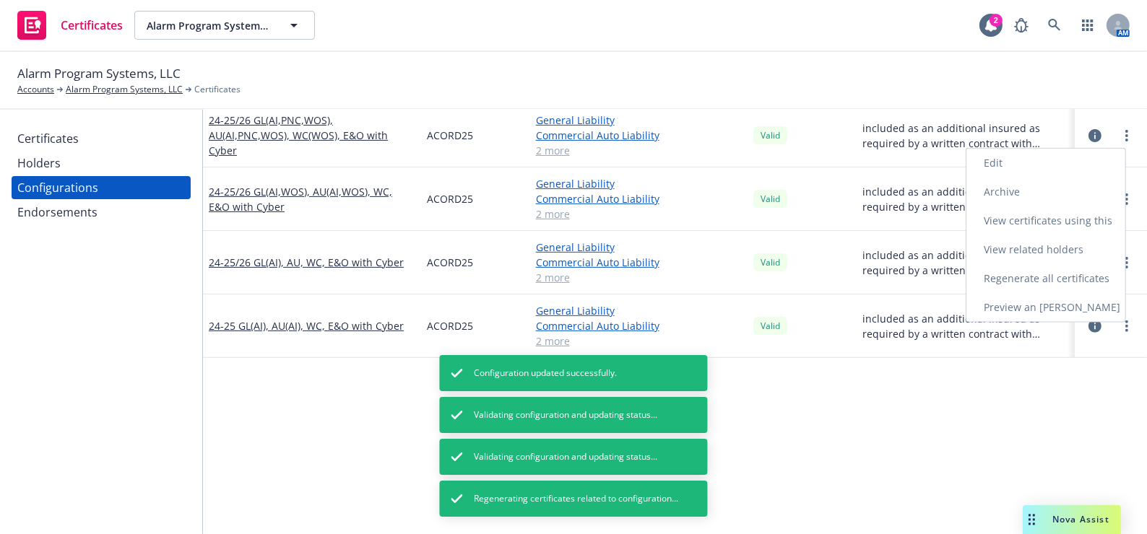
click at [1054, 152] on link "Edit" at bounding box center [1045, 163] width 159 height 29
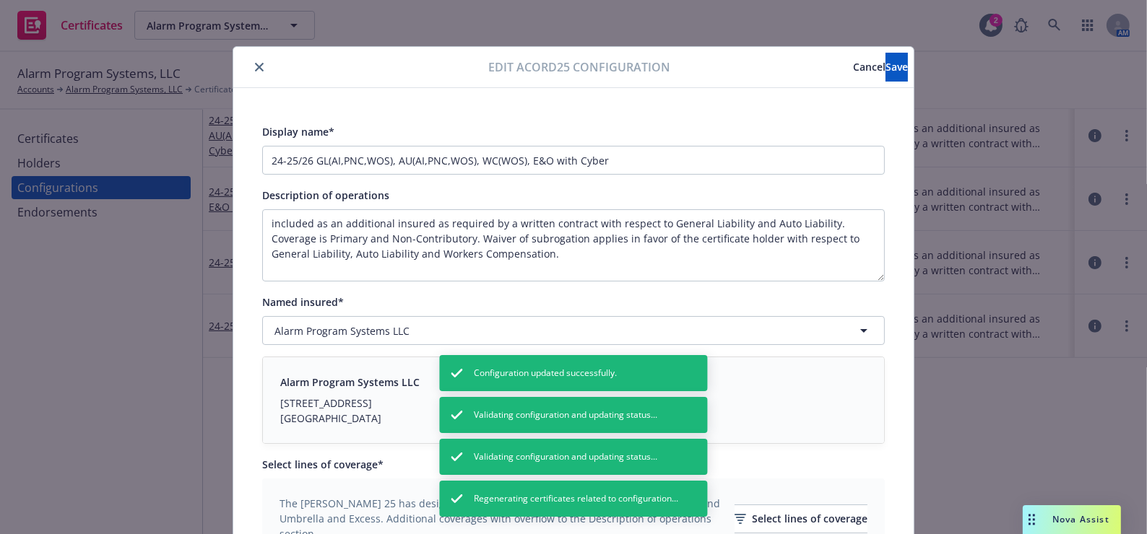
click at [267, 64] on div at bounding box center [363, 66] width 249 height 17
click at [259, 64] on div at bounding box center [363, 66] width 249 height 17
click at [256, 64] on icon "close" at bounding box center [259, 67] width 9 height 9
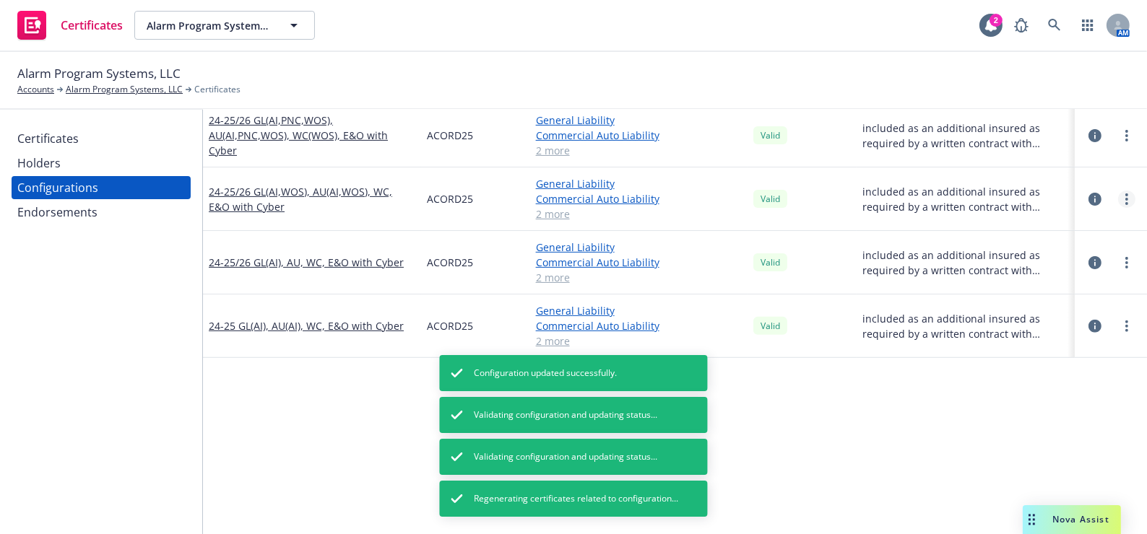
click at [1124, 196] on link "more" at bounding box center [1126, 199] width 17 height 17
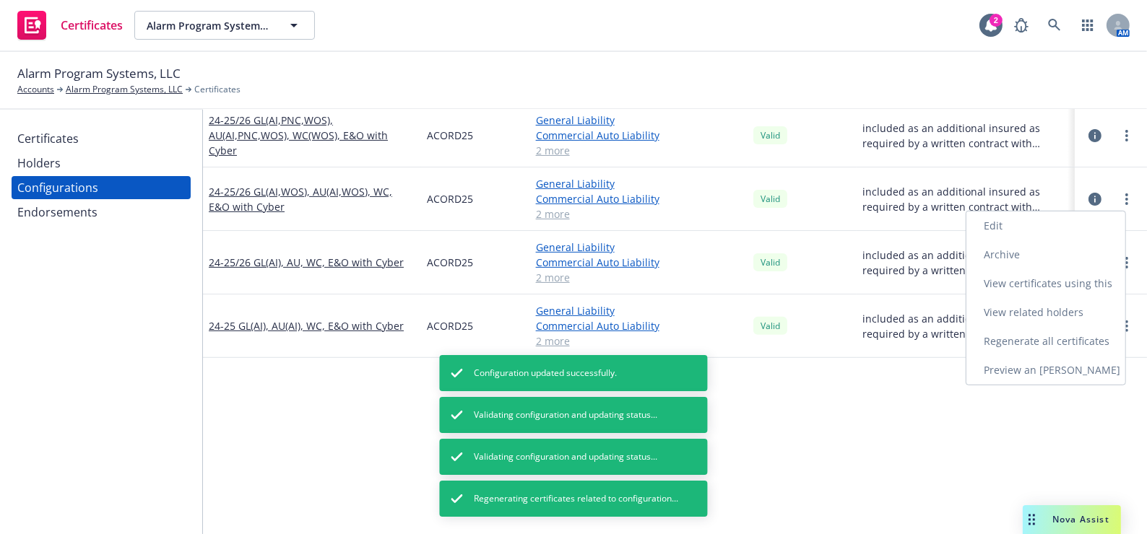
click at [1015, 229] on link "Edit" at bounding box center [1045, 226] width 159 height 29
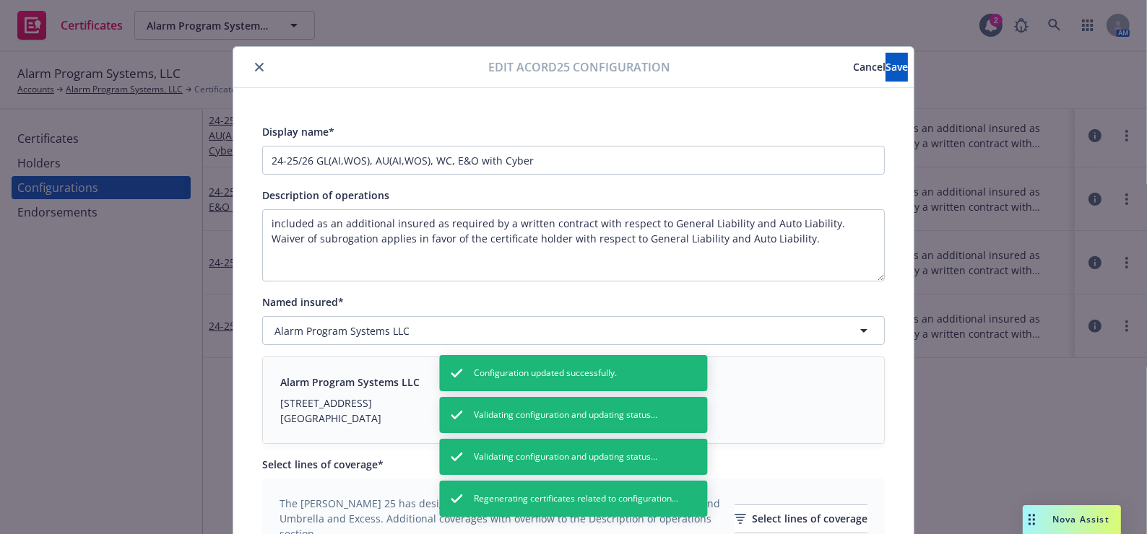
drag, startPoint x: 254, startPoint y: 69, endPoint x: 272, endPoint y: 71, distance: 17.5
click at [255, 69] on icon "close" at bounding box center [259, 67] width 9 height 9
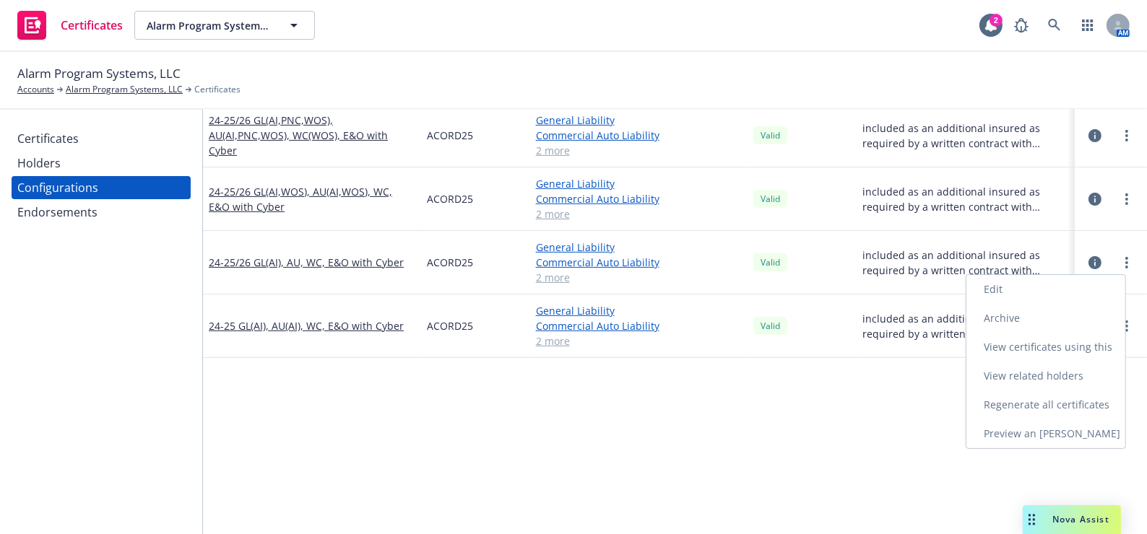
click at [981, 291] on link "Edit" at bounding box center [1045, 289] width 159 height 29
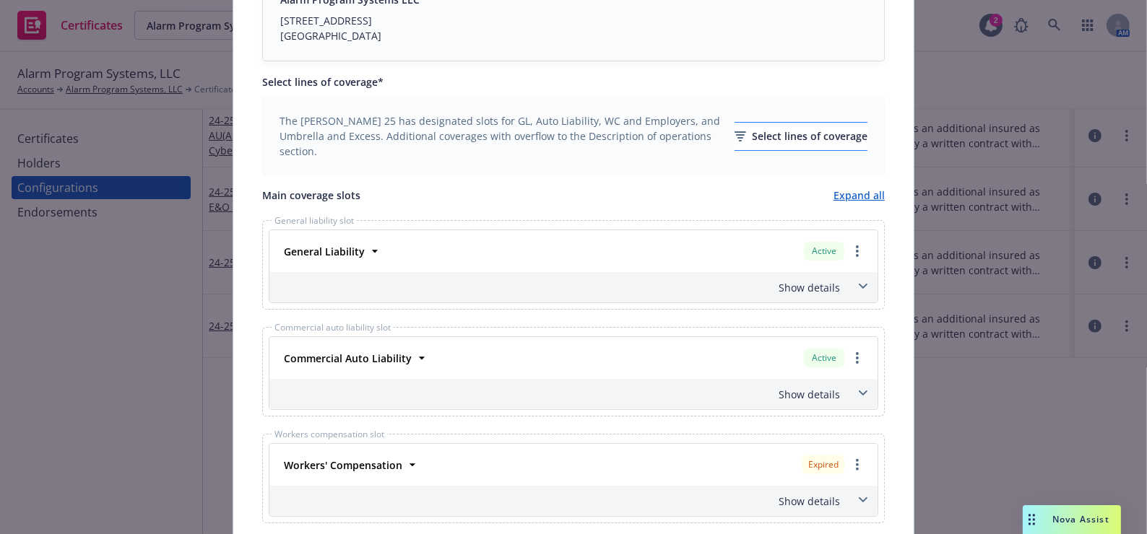
scroll to position [378, 0]
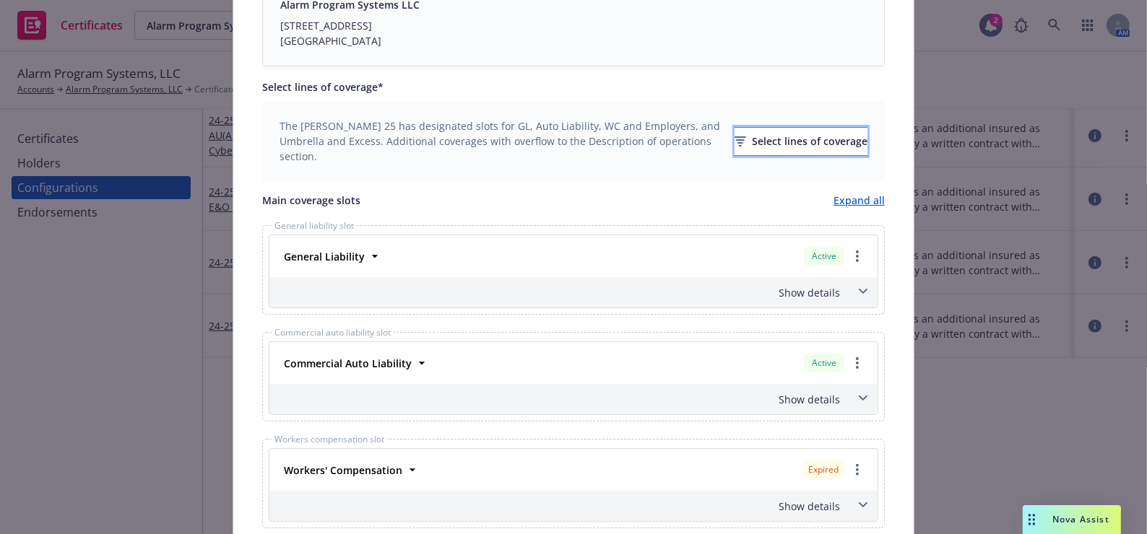
click at [767, 144] on div "Select lines of coverage" at bounding box center [800, 141] width 133 height 27
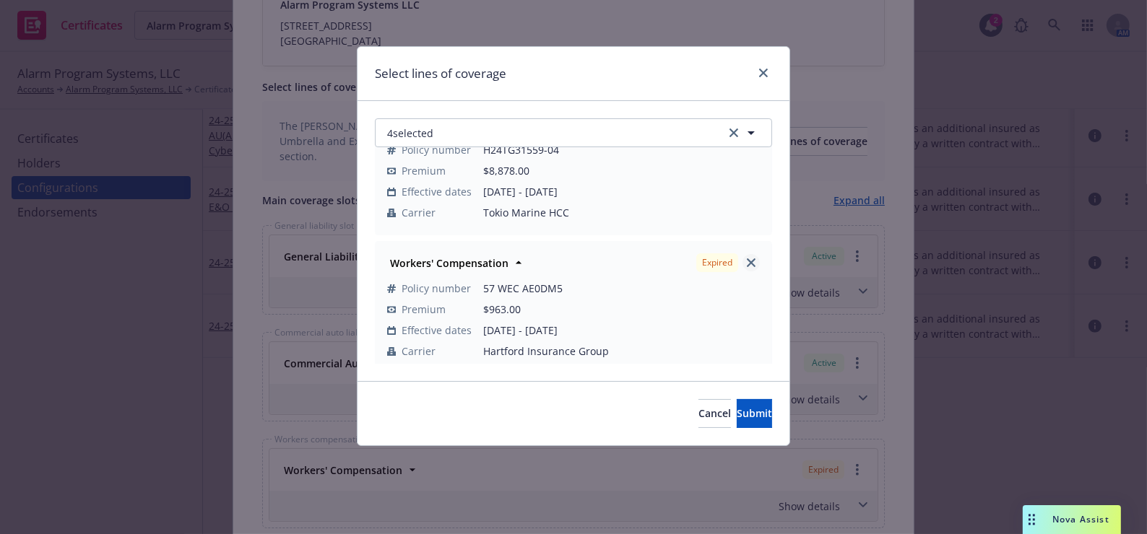
click at [745, 262] on link "close" at bounding box center [750, 262] width 17 height 17
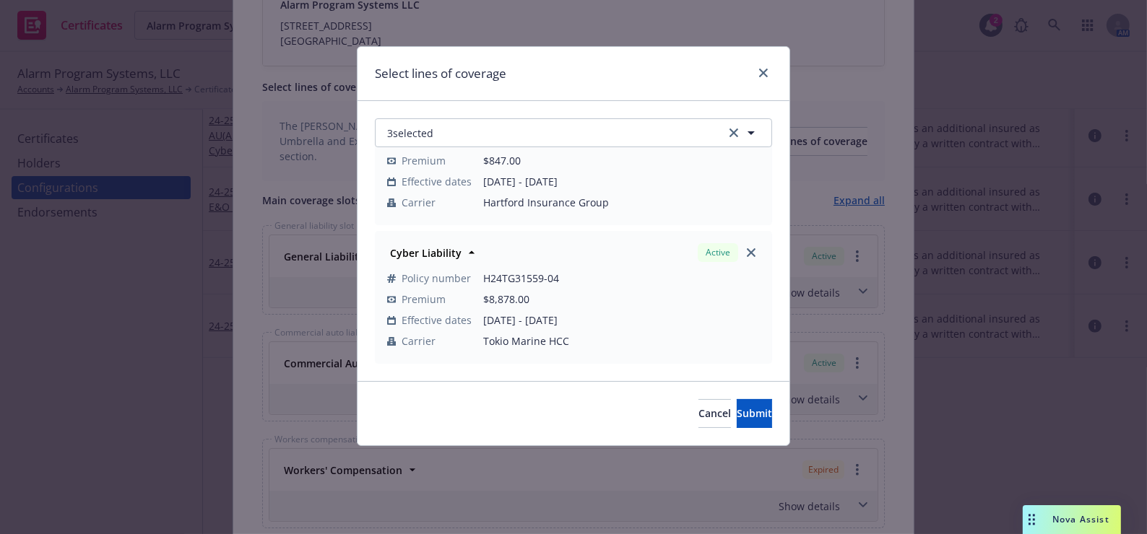
scroll to position [199, 0]
click at [473, 134] on button "3 selected" at bounding box center [573, 132] width 397 height 29
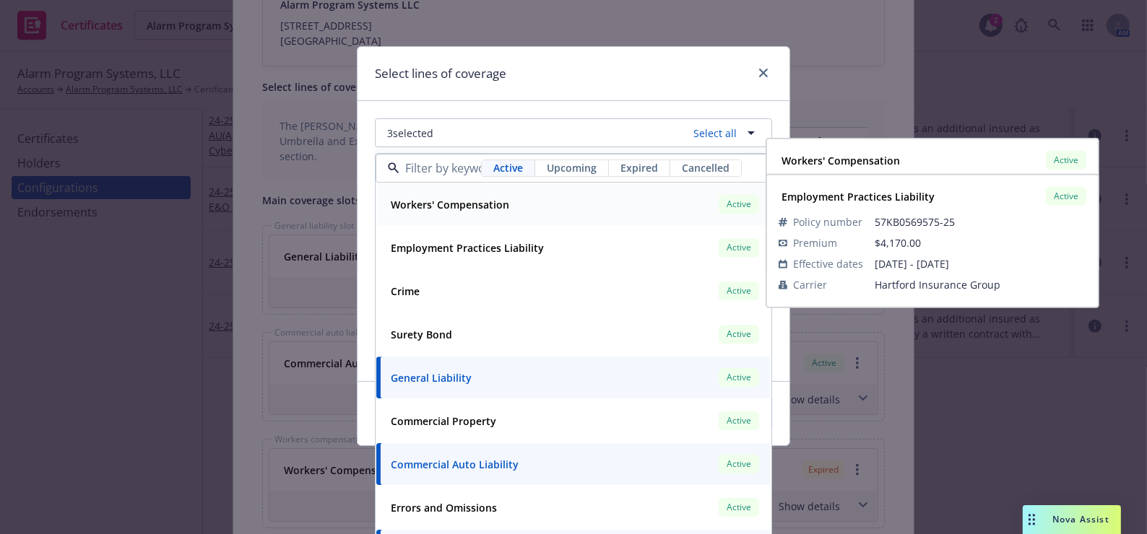
drag, startPoint x: 455, startPoint y: 204, endPoint x: 474, endPoint y: 165, distance: 42.6
click at [456, 204] on strong "Workers' Compensation" at bounding box center [450, 205] width 118 height 14
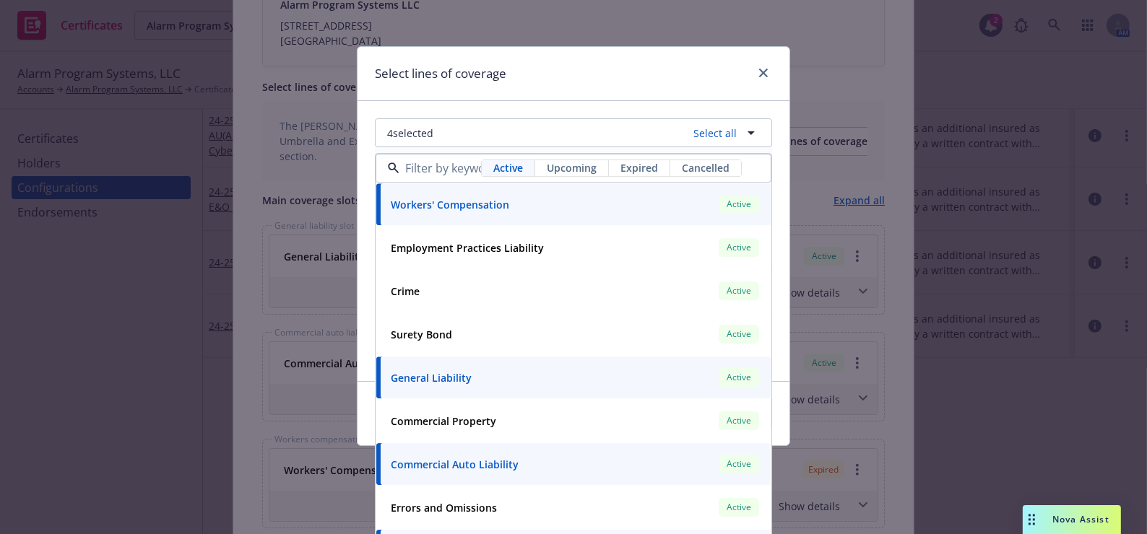
scroll to position [328, 0]
click at [493, 112] on div "4 selected Select all Active Upcoming Expired Cancelled Workers' Compensation A…" at bounding box center [573, 241] width 432 height 280
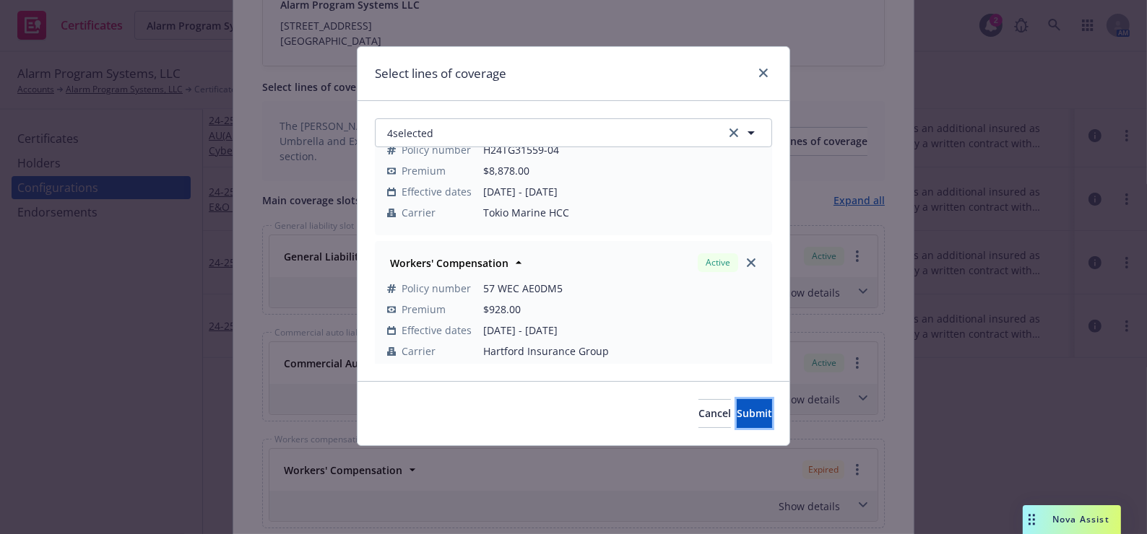
click at [737, 403] on button "Submit" at bounding box center [754, 413] width 35 height 29
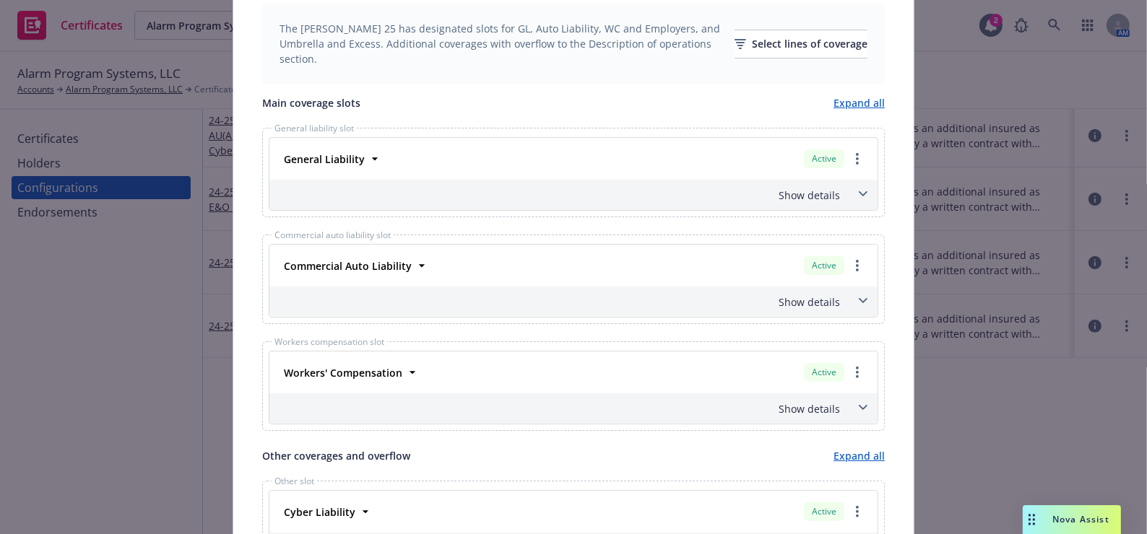
scroll to position [0, 0]
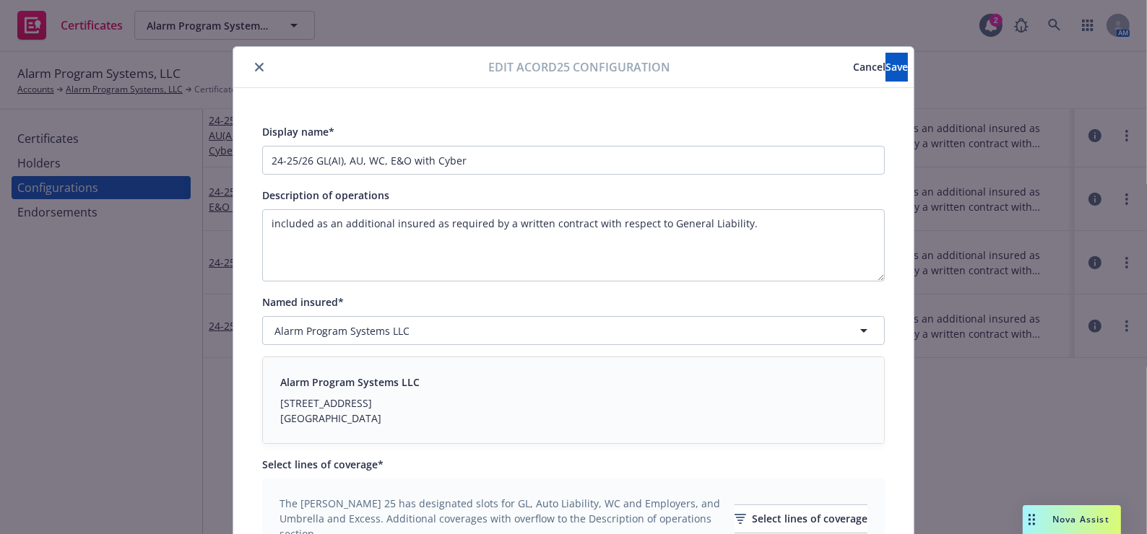
drag, startPoint x: 498, startPoint y: 396, endPoint x: 682, endPoint y: 93, distance: 354.8
click at [885, 71] on span "Save" at bounding box center [896, 67] width 22 height 14
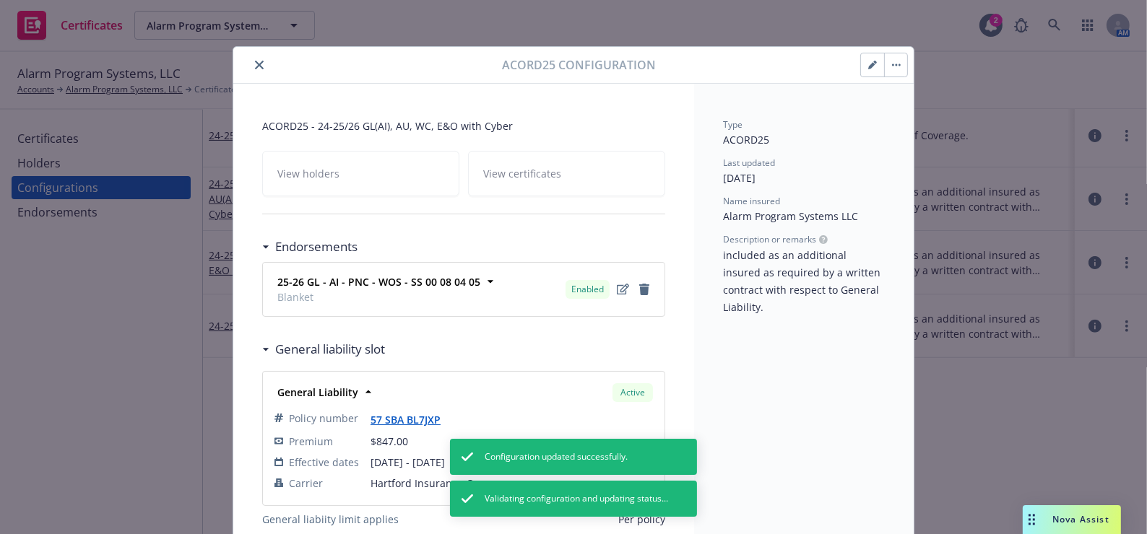
click at [255, 65] on icon "close" at bounding box center [259, 65] width 9 height 9
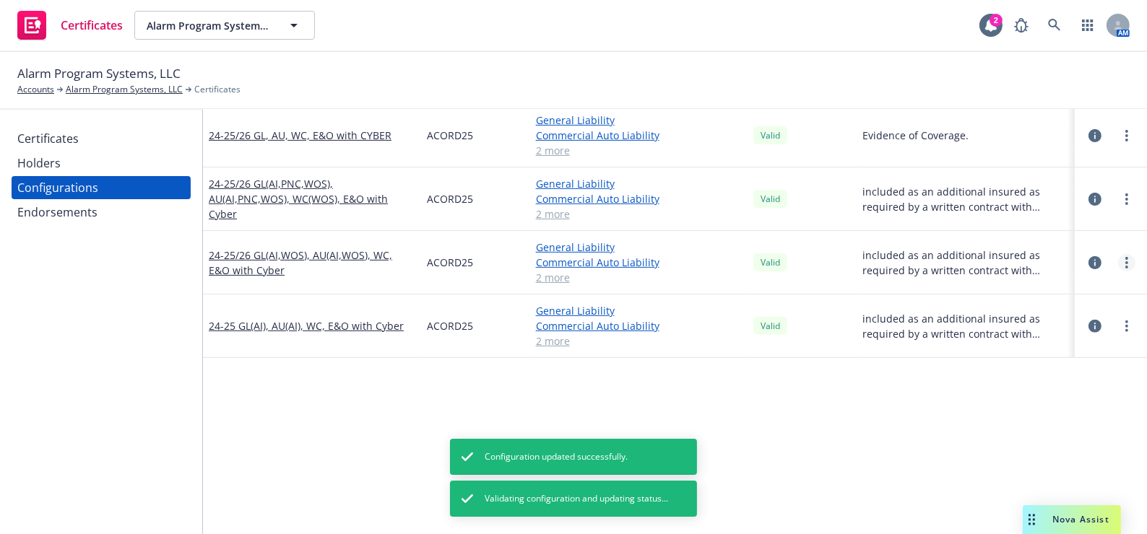
click at [1121, 259] on link "more" at bounding box center [1126, 262] width 17 height 17
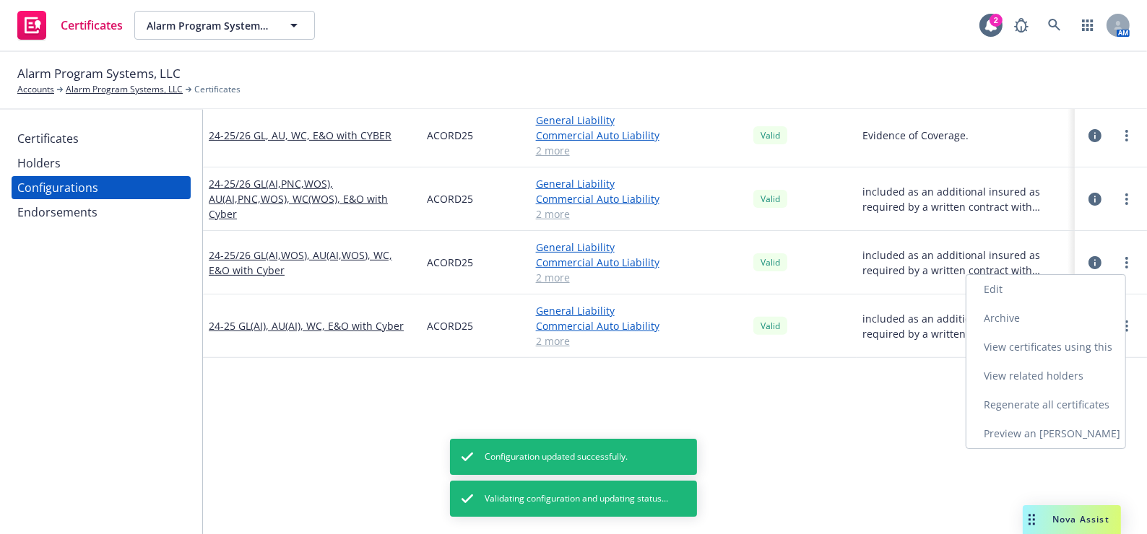
click at [1037, 399] on link "Regenerate all certificates" at bounding box center [1045, 405] width 159 height 29
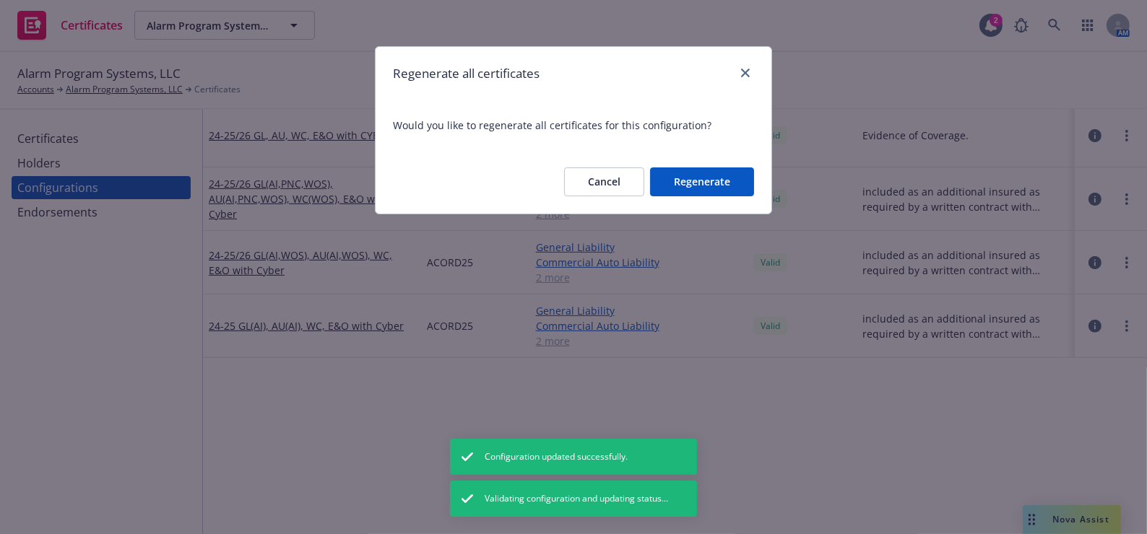
drag, startPoint x: 697, startPoint y: 188, endPoint x: 708, endPoint y: 193, distance: 12.6
click at [697, 188] on button "Regenerate" at bounding box center [702, 182] width 104 height 29
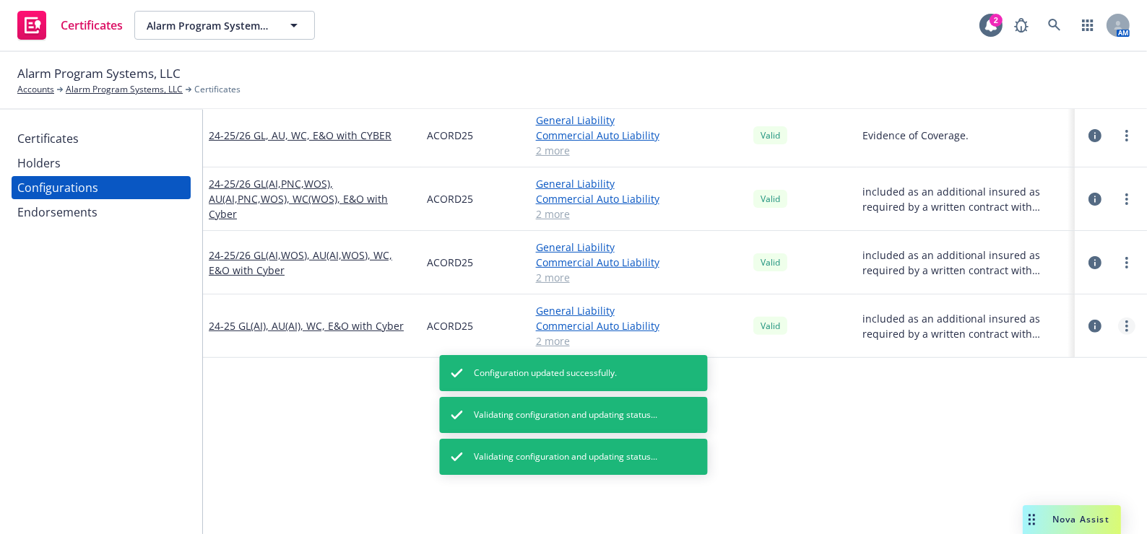
click at [1118, 318] on link "more" at bounding box center [1126, 326] width 17 height 17
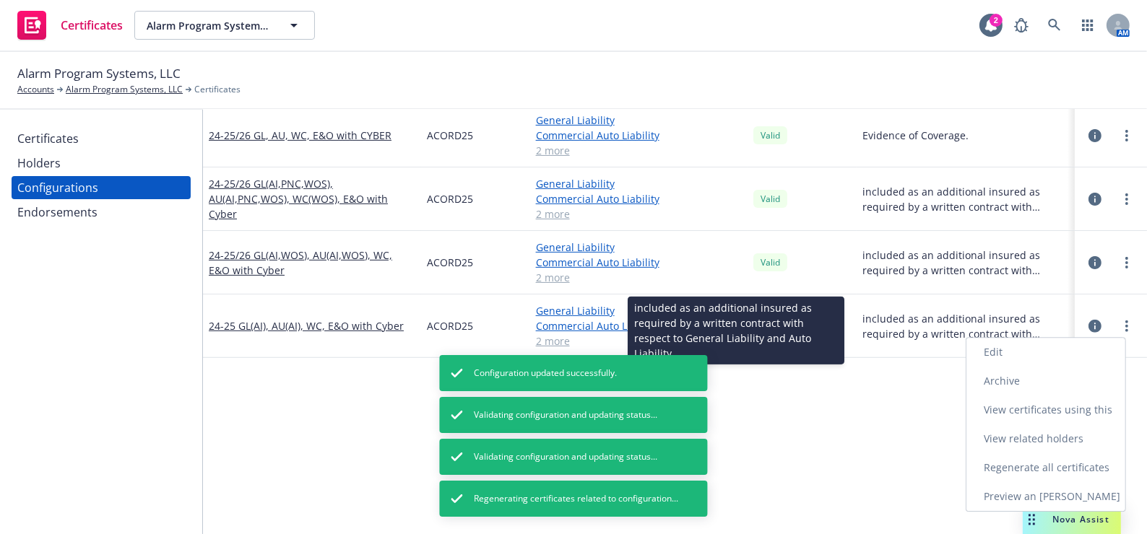
click at [1009, 347] on link "Edit" at bounding box center [1045, 352] width 159 height 29
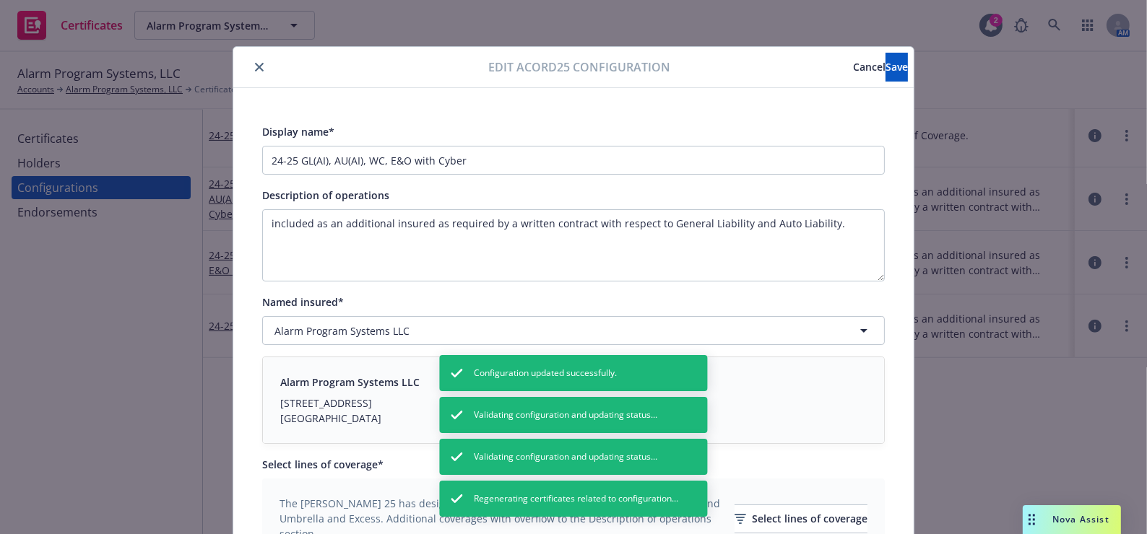
click at [255, 65] on icon "close" at bounding box center [259, 67] width 9 height 9
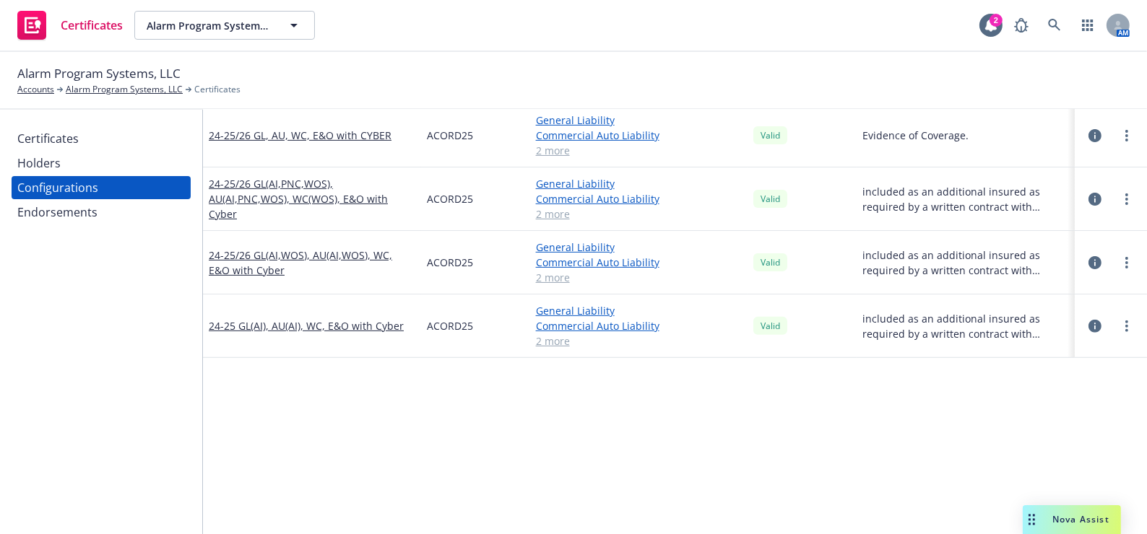
click at [1127, 321] on div at bounding box center [1110, 326] width 61 height 29
click at [1124, 328] on div at bounding box center [1126, 326] width 17 height 17
click at [1122, 328] on link "more" at bounding box center [1126, 326] width 17 height 17
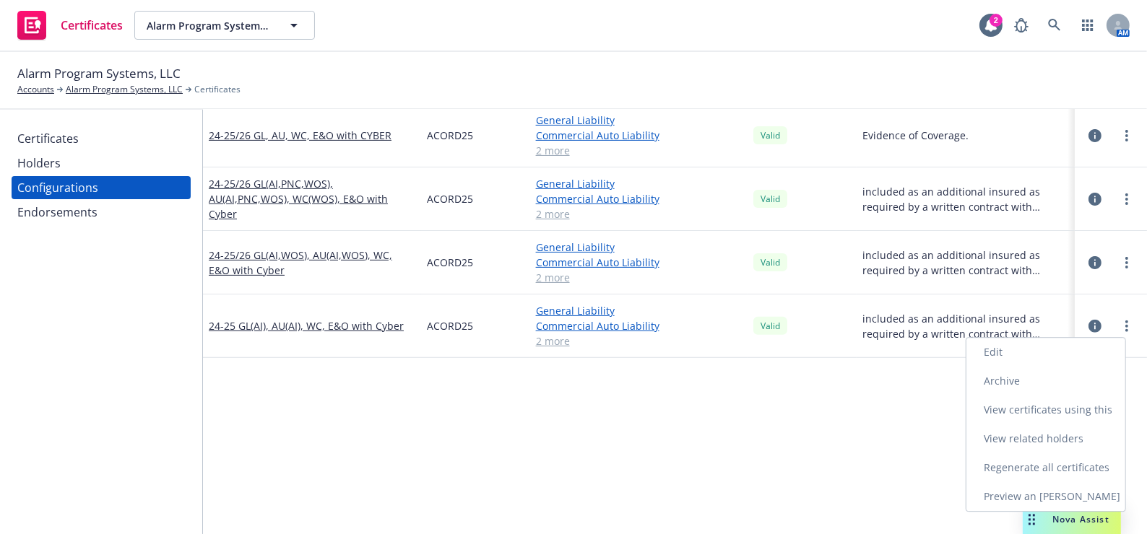
click at [1037, 456] on link "Regenerate all certificates" at bounding box center [1045, 468] width 159 height 29
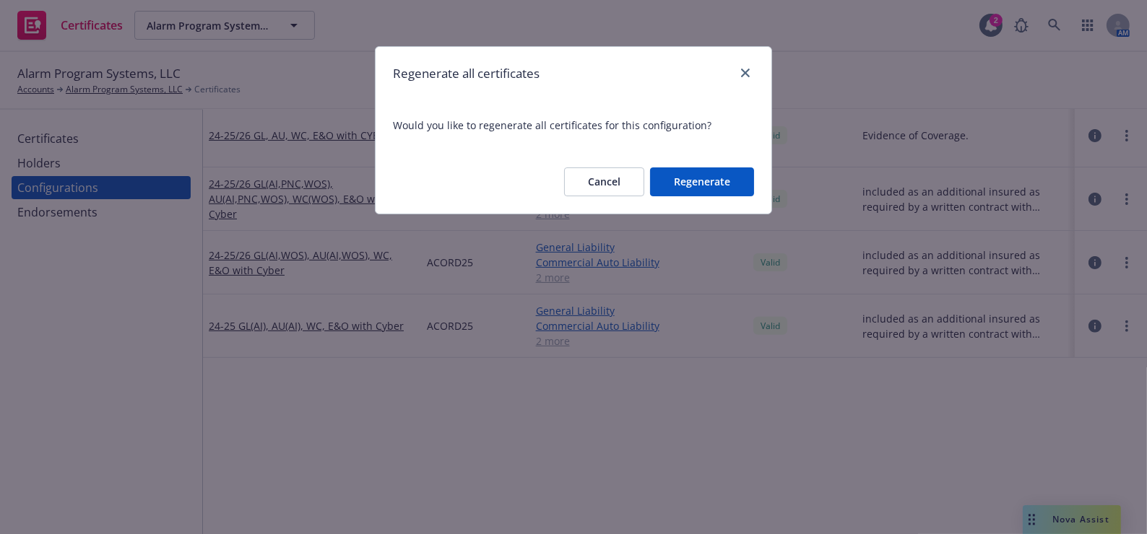
click at [655, 178] on button "Regenerate" at bounding box center [702, 182] width 104 height 29
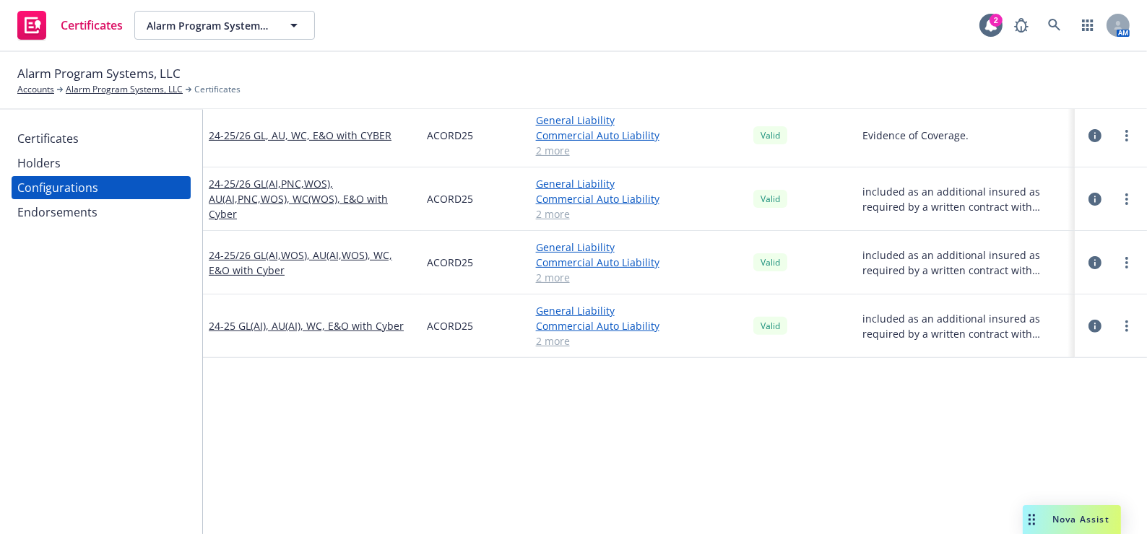
click at [63, 121] on div "Certificates Holders Configurations Endorsements" at bounding box center [101, 322] width 202 height 425
click at [76, 143] on div "Certificates" at bounding box center [47, 138] width 61 height 23
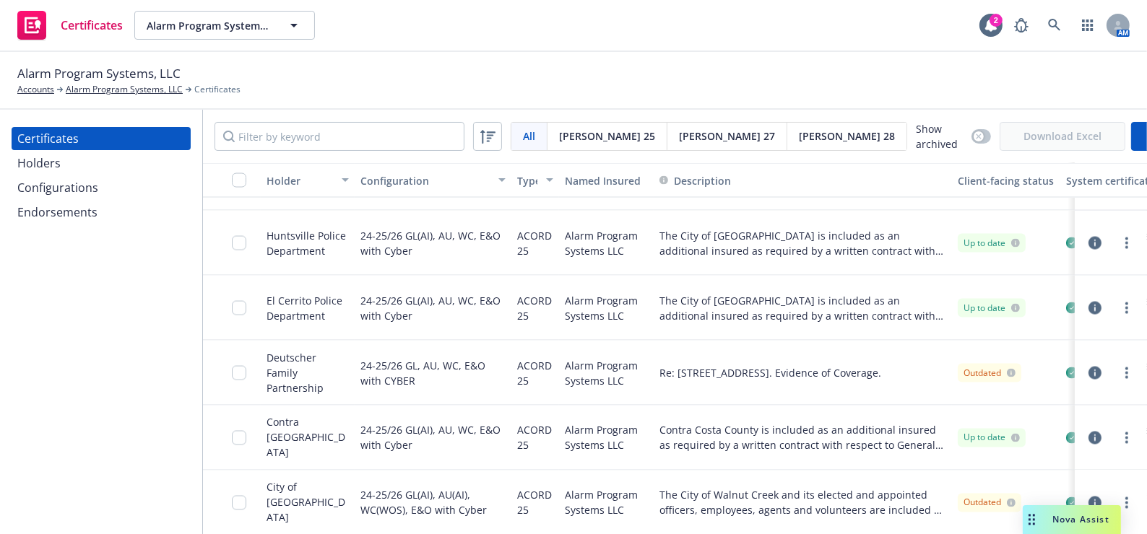
scroll to position [2921, 0]
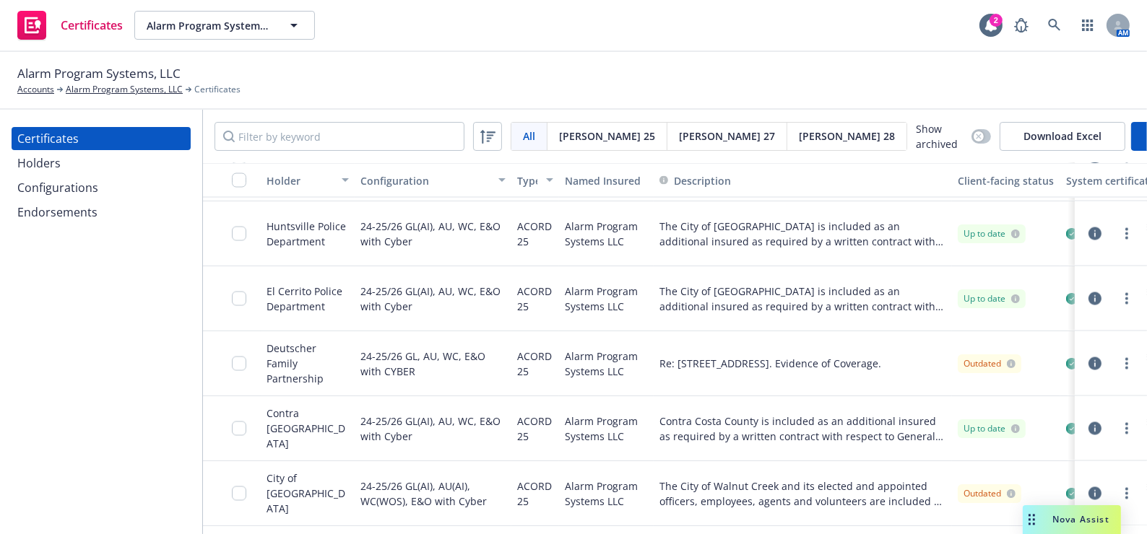
drag, startPoint x: 238, startPoint y: 170, endPoint x: 249, endPoint y: 217, distance: 48.2
click at [238, 176] on button "button" at bounding box center [232, 180] width 58 height 35
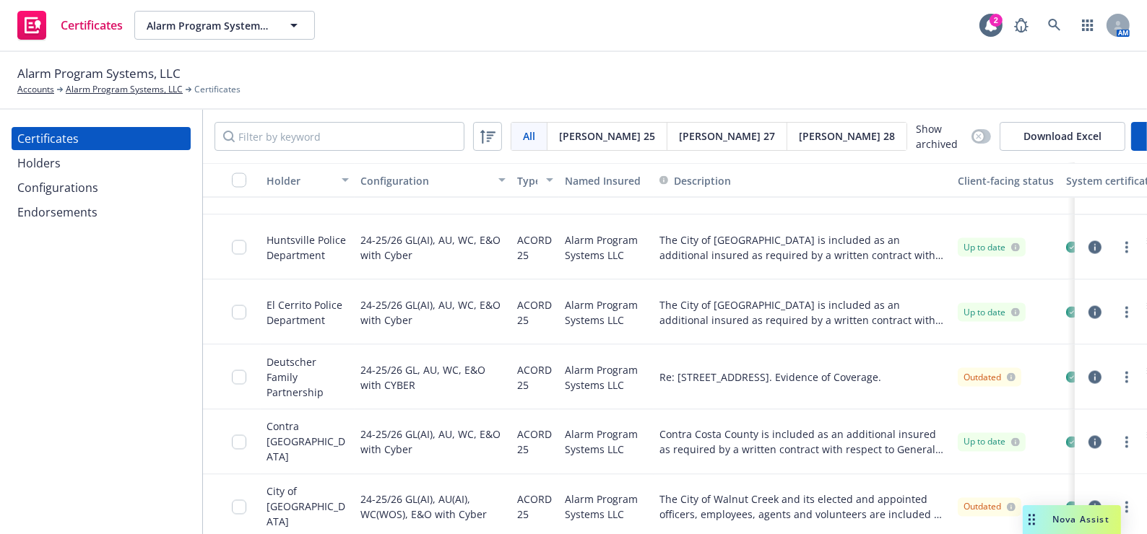
scroll to position [2398, 7]
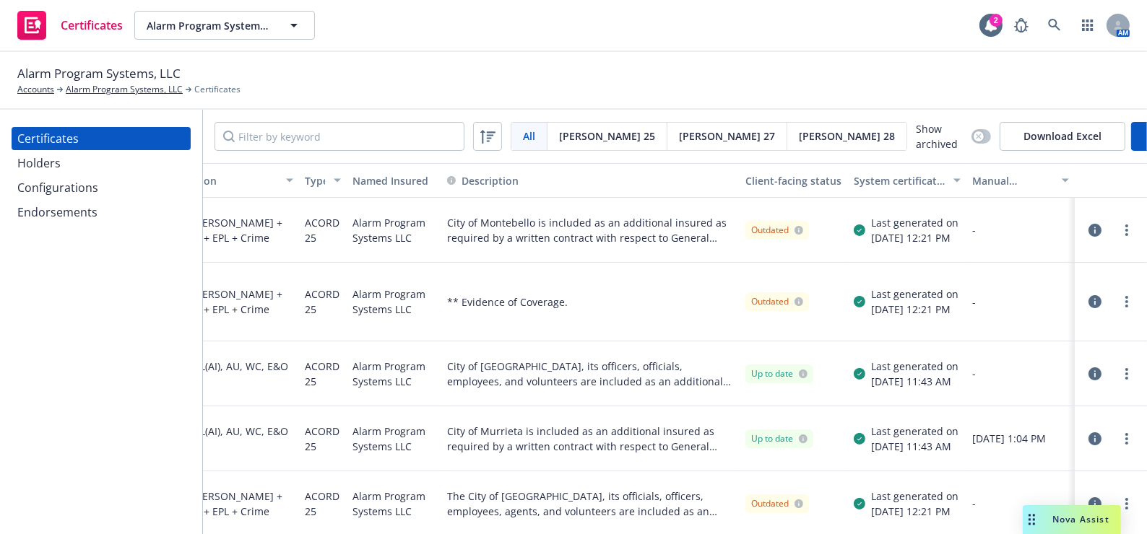
drag, startPoint x: 664, startPoint y: 321, endPoint x: 635, endPoint y: 141, distance: 182.1
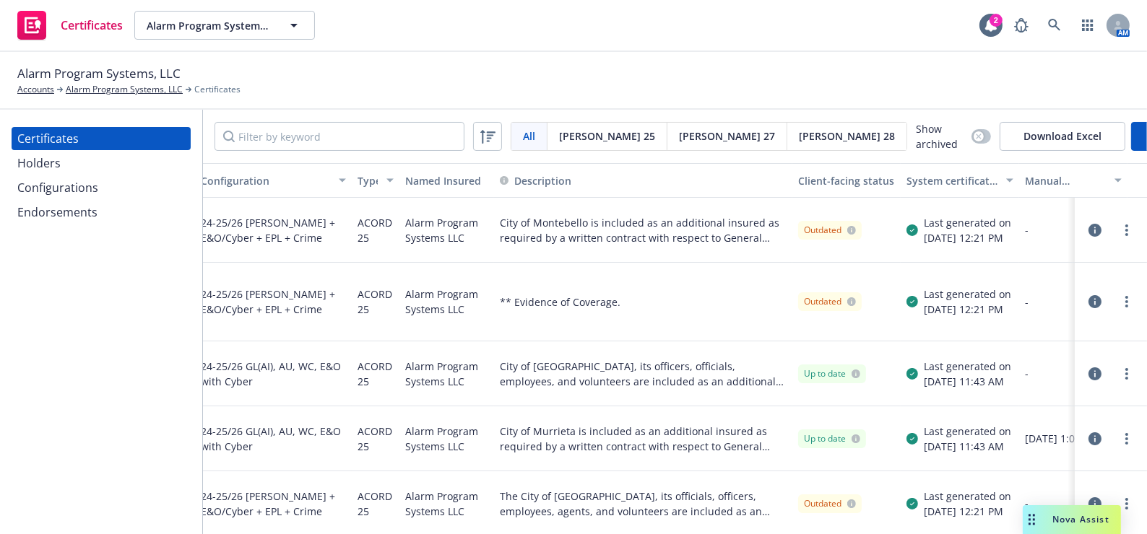
scroll to position [0, 0]
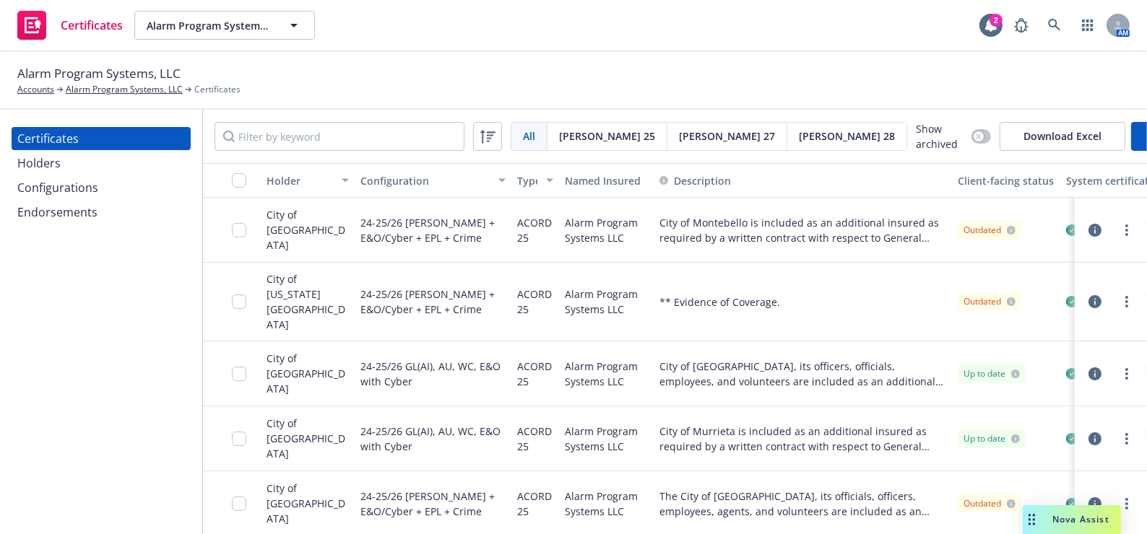
drag, startPoint x: 571, startPoint y: 298, endPoint x: 376, endPoint y: 288, distance: 195.2
click at [287, 183] on div "Holder" at bounding box center [299, 180] width 66 height 15
click at [302, 181] on div "Holder" at bounding box center [299, 180] width 66 height 15
click at [311, 182] on div "Holder" at bounding box center [299, 180] width 66 height 15
click at [303, 183] on div "Holder" at bounding box center [299, 180] width 66 height 15
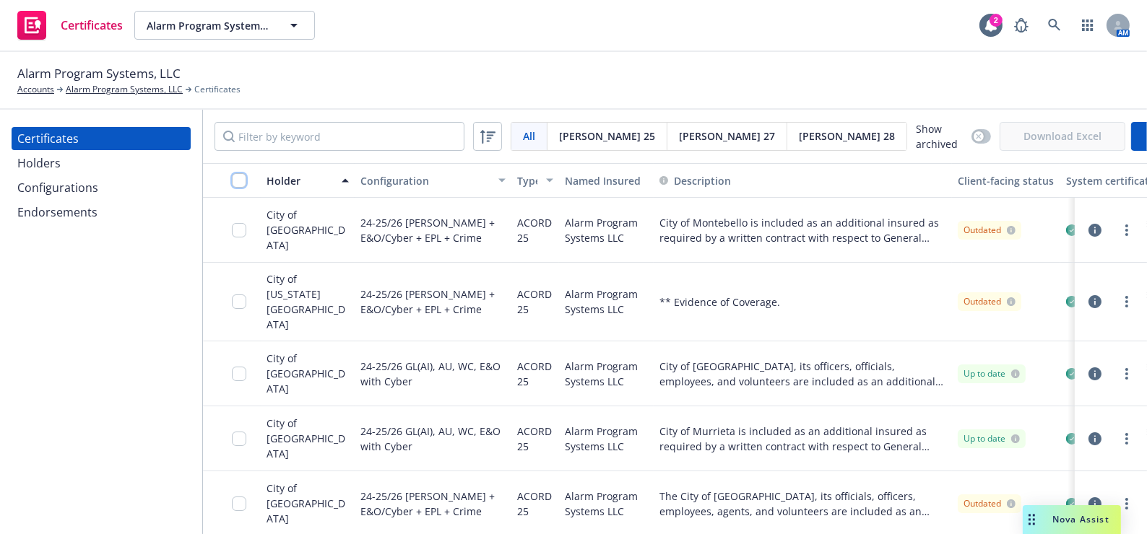
click at [235, 181] on input "checkbox" at bounding box center [239, 180] width 14 height 14
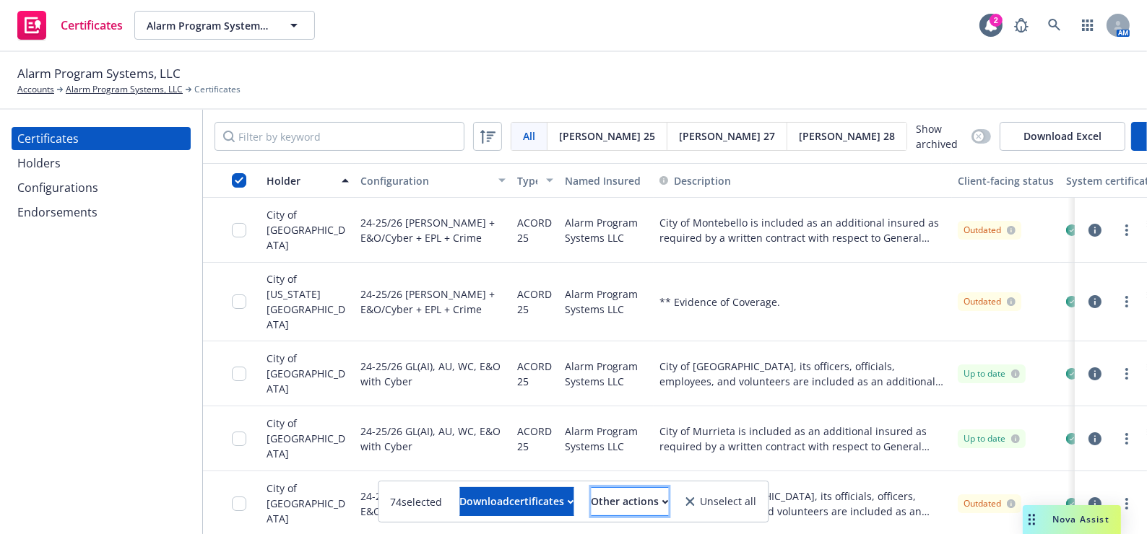
click at [648, 515] on button "Other actions" at bounding box center [629, 501] width 77 height 29
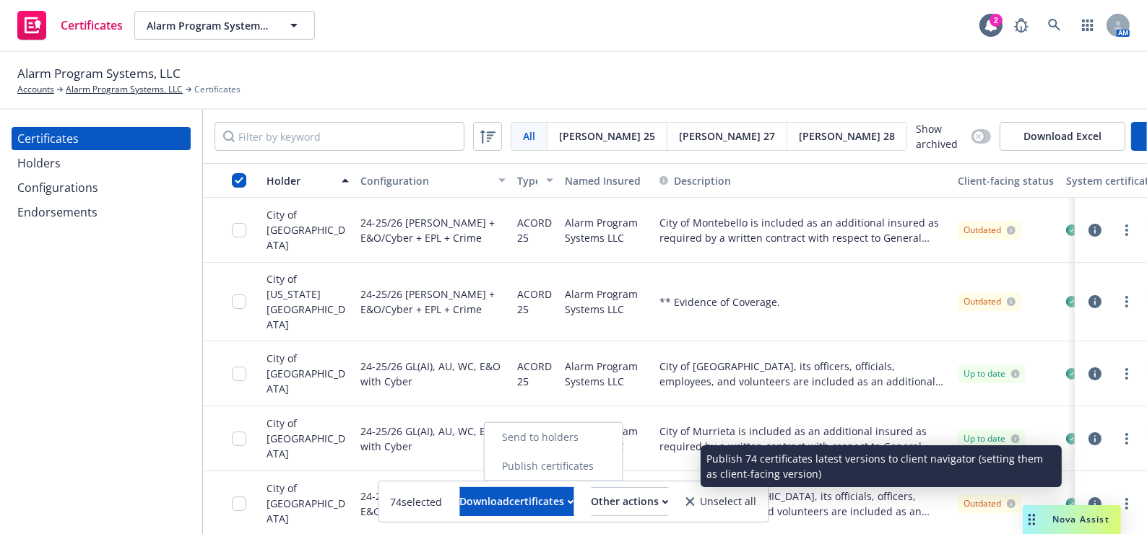
click at [617, 473] on link "Publish certificates" at bounding box center [554, 466] width 138 height 29
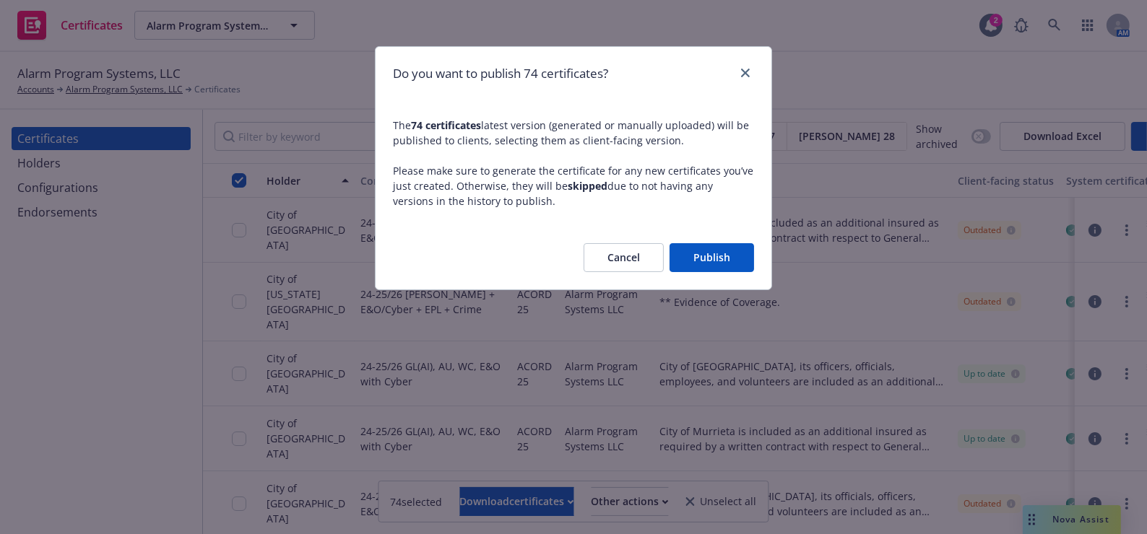
drag, startPoint x: 686, startPoint y: 258, endPoint x: 689, endPoint y: 270, distance: 12.6
click at [688, 257] on button "Publish" at bounding box center [711, 257] width 84 height 29
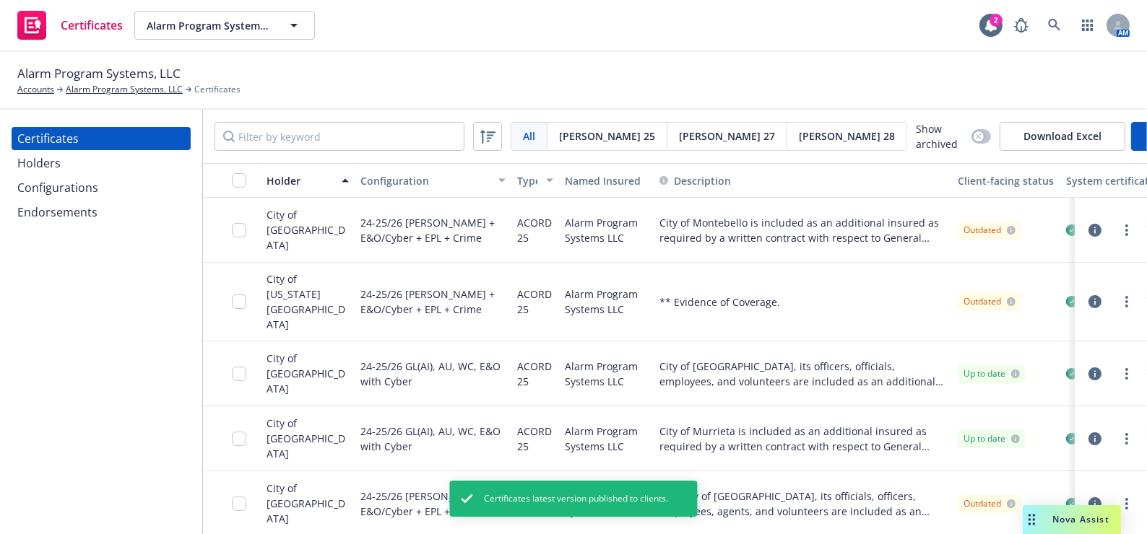
scroll to position [0, 222]
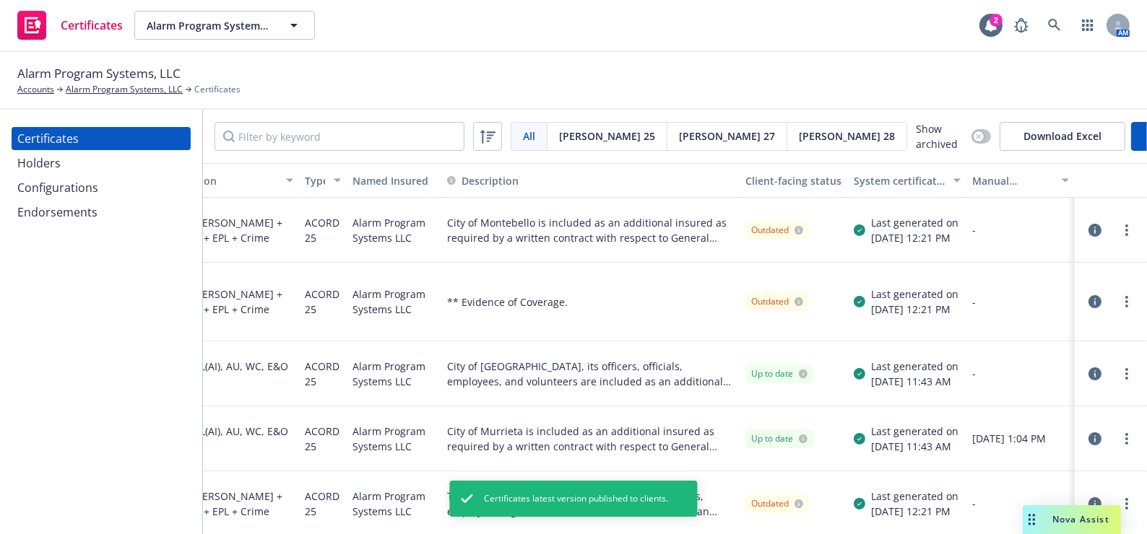
drag, startPoint x: 583, startPoint y: 310, endPoint x: 829, endPoint y: 265, distance: 250.3
